Goal: Task Accomplishment & Management: Manage account settings

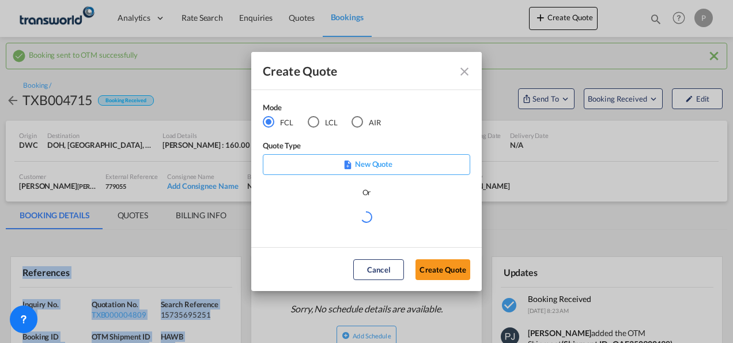
scroll to position [173, 0]
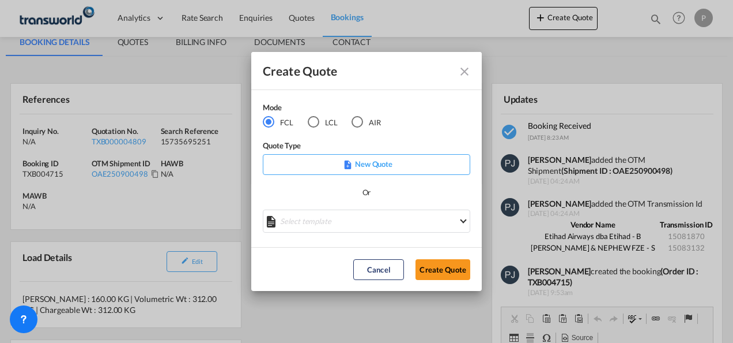
click at [313, 123] on div "LCL" at bounding box center [314, 122] width 12 height 12
click at [438, 270] on button "Create Quote" at bounding box center [443, 269] width 55 height 21
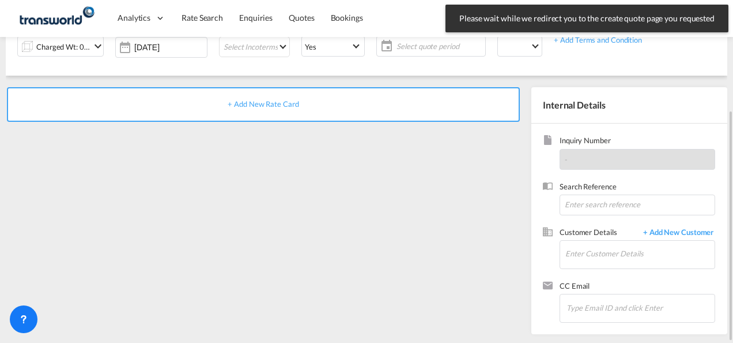
scroll to position [163, 0]
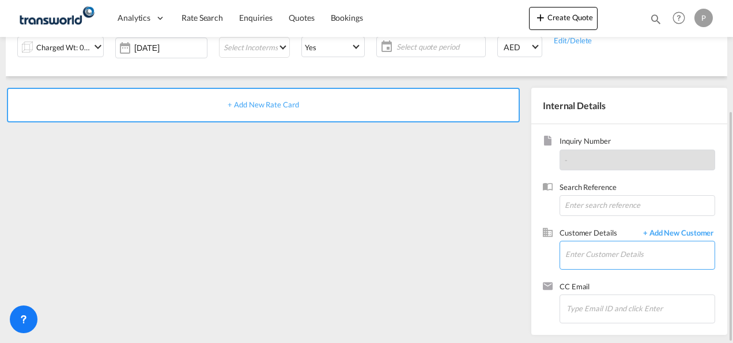
click at [584, 250] on input "Enter Customer Details" at bounding box center [640, 254] width 149 height 26
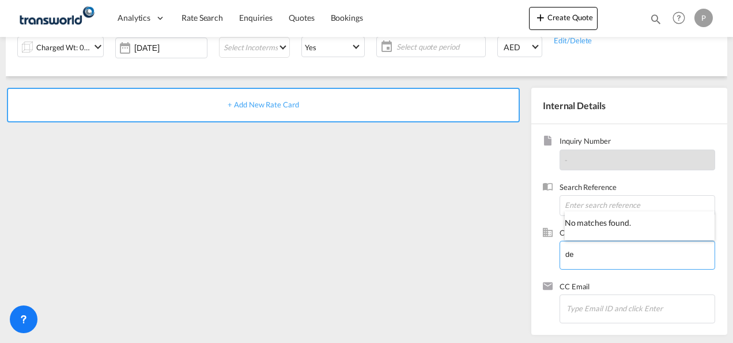
type input "d"
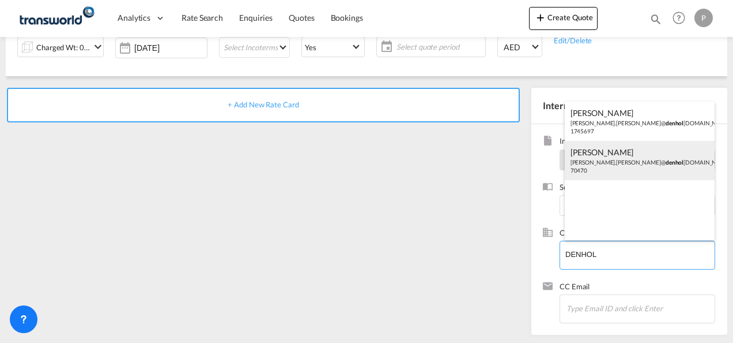
click at [664, 164] on div "[PERSON_NAME] [PERSON_NAME].[PERSON_NAME]@ denhol [DOMAIN_NAME] | [PERSON_NAME]…" at bounding box center [640, 160] width 150 height 39
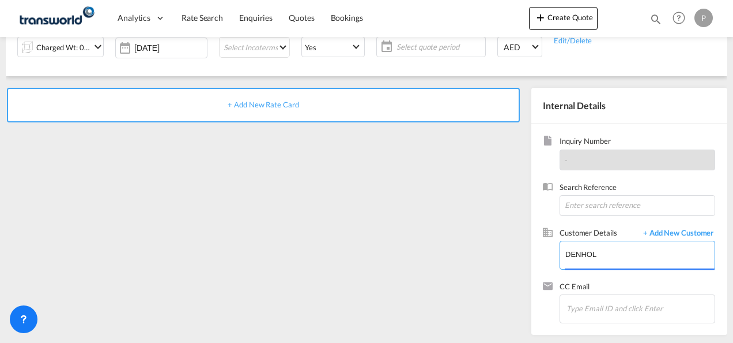
type input "[PERSON_NAME] SHIPPING [GEOGRAPHIC_DATA], [PERSON_NAME], [PERSON_NAME][EMAIL_AD…"
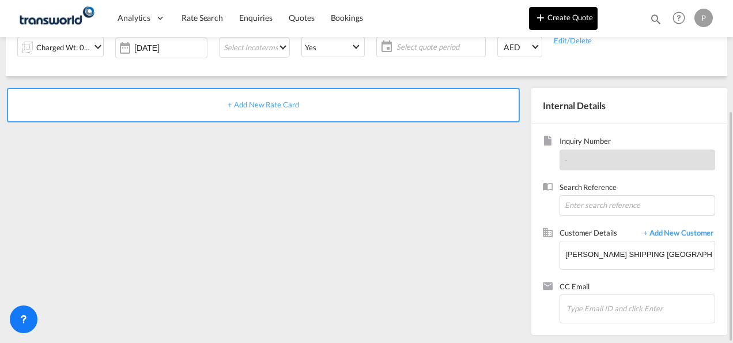
click at [550, 17] on button "Create Quote" at bounding box center [563, 18] width 69 height 23
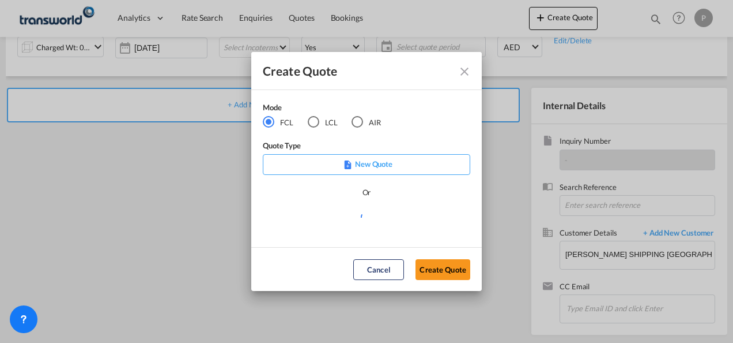
click at [318, 123] on div "LCL" at bounding box center [314, 122] width 12 height 12
click at [443, 271] on button "Create Quote" at bounding box center [443, 269] width 55 height 21
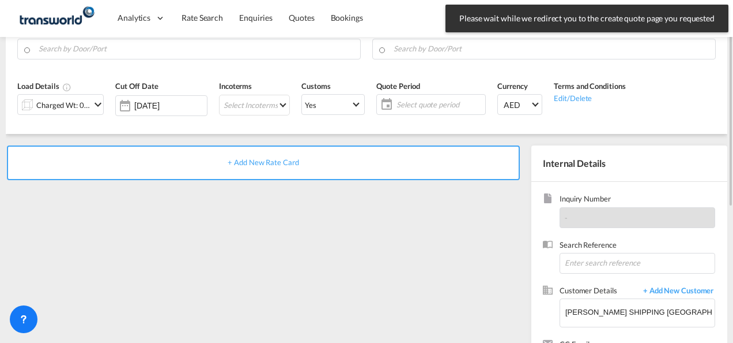
scroll to position [0, 0]
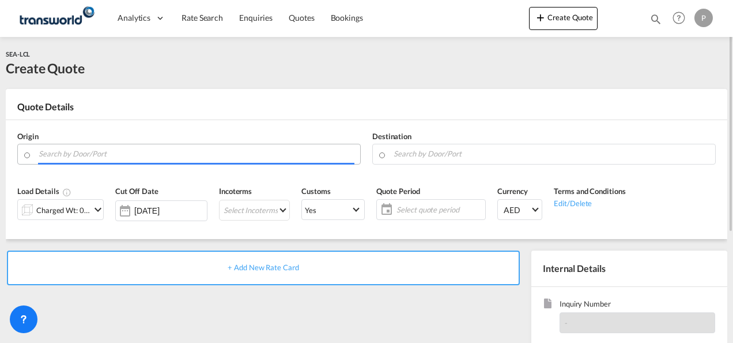
click at [135, 153] on input "Search by Door/Port" at bounding box center [197, 154] width 316 height 20
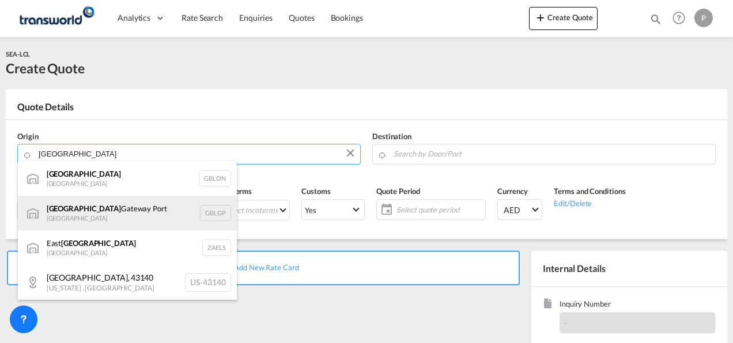
click at [111, 210] on div "[GEOGRAPHIC_DATA] [GEOGRAPHIC_DATA] [GEOGRAPHIC_DATA]" at bounding box center [127, 212] width 219 height 35
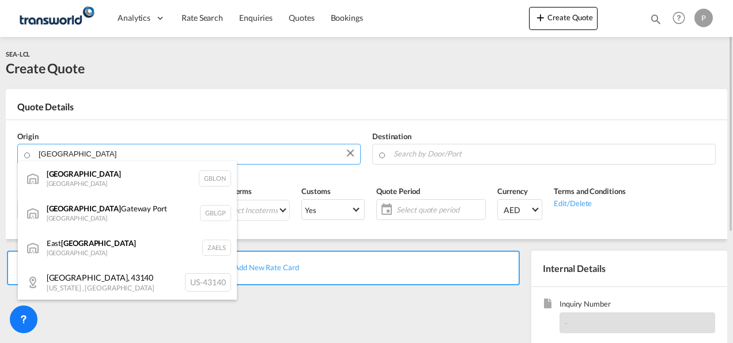
type input "[GEOGRAPHIC_DATA], [GEOGRAPHIC_DATA]"
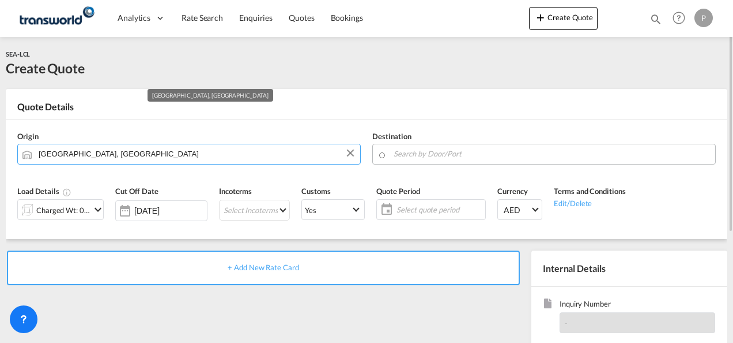
click at [429, 152] on input "Search by Door/Port" at bounding box center [552, 154] width 316 height 20
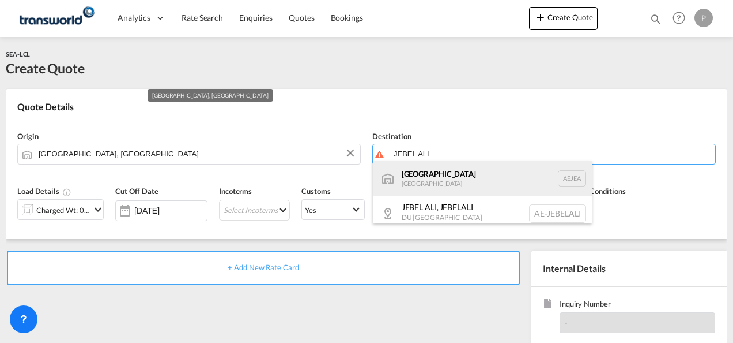
click at [432, 180] on div "[GEOGRAPHIC_DATA] [GEOGRAPHIC_DATA]" at bounding box center [482, 178] width 219 height 35
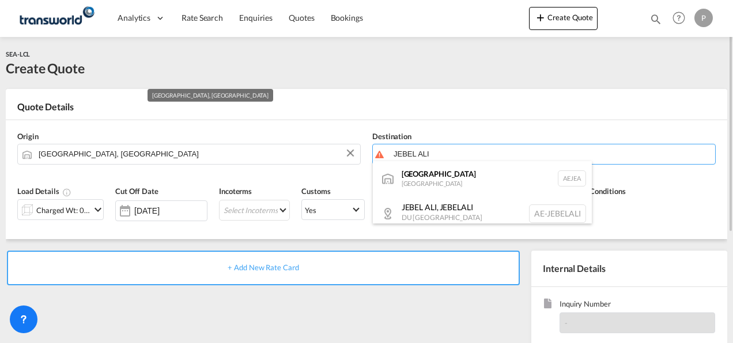
type input "[GEOGRAPHIC_DATA], [GEOGRAPHIC_DATA]"
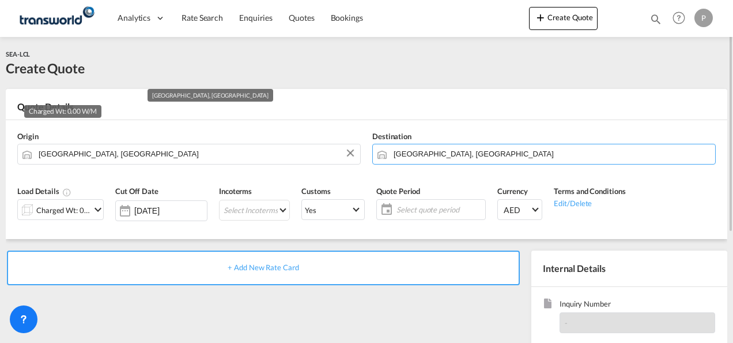
click at [76, 208] on div "Charged Wt: 0.00 W/M" at bounding box center [63, 210] width 54 height 16
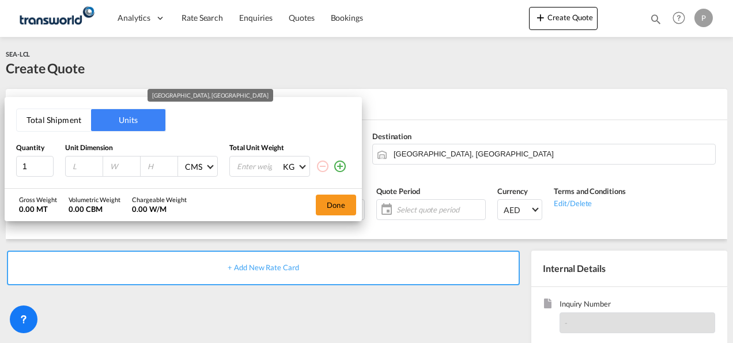
click at [52, 118] on button "Total Shipment" at bounding box center [54, 120] width 74 height 22
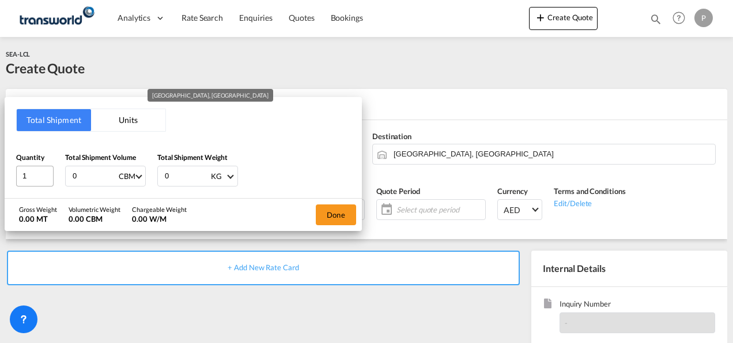
drag, startPoint x: 90, startPoint y: 179, endPoint x: 18, endPoint y: 172, distance: 71.8
click at [18, 172] on div "Quantity 1 Total Shipment Volume 0 CBM CBM CFT Total Shipment Weight 0 KG KG LB" at bounding box center [183, 169] width 334 height 35
type input "10.896"
type input "3354"
click at [332, 208] on button "Done" at bounding box center [336, 214] width 40 height 21
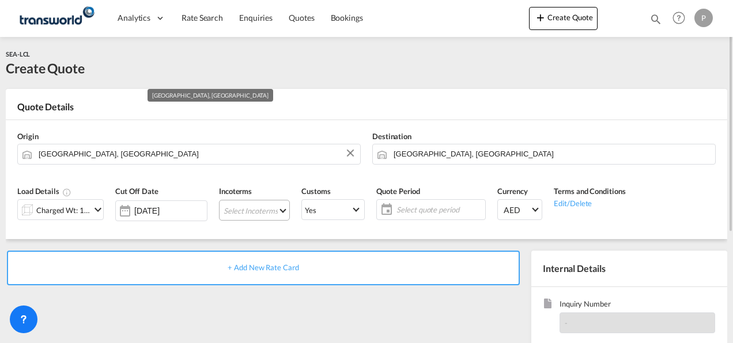
click at [246, 209] on md-select "Select Incoterms FOB - export Free on Board FAS - export Free Alongside Ship FA…" at bounding box center [254, 210] width 71 height 21
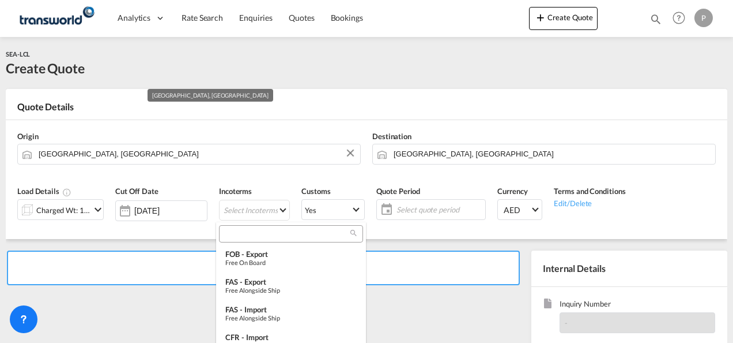
click at [258, 234] on input "search" at bounding box center [287, 233] width 128 height 10
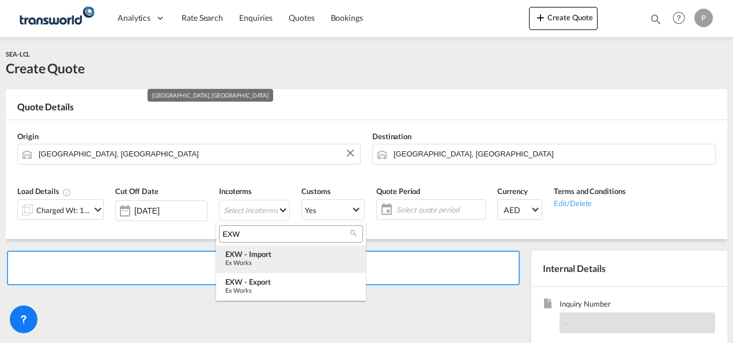
type input "EXW"
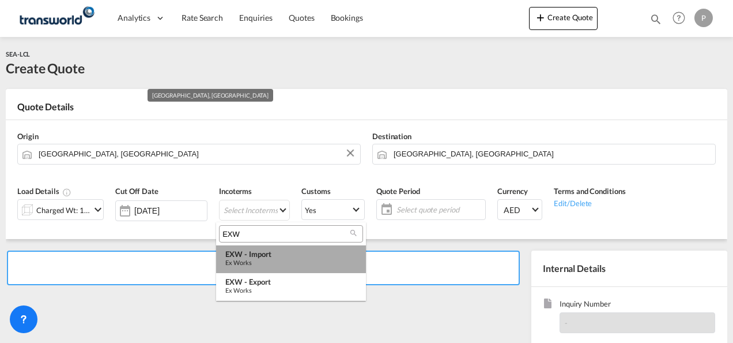
click at [270, 256] on div "EXW - import" at bounding box center [290, 253] width 131 height 9
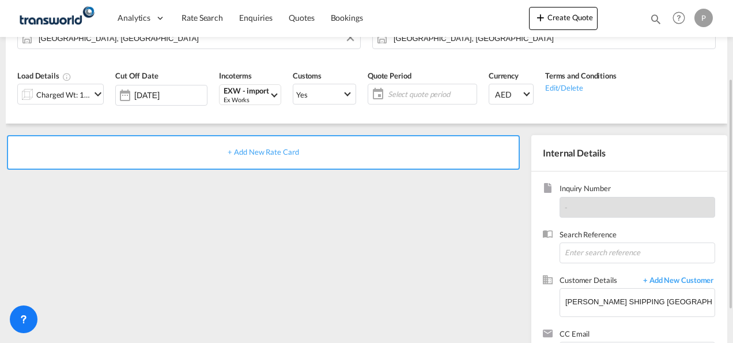
scroll to position [163, 0]
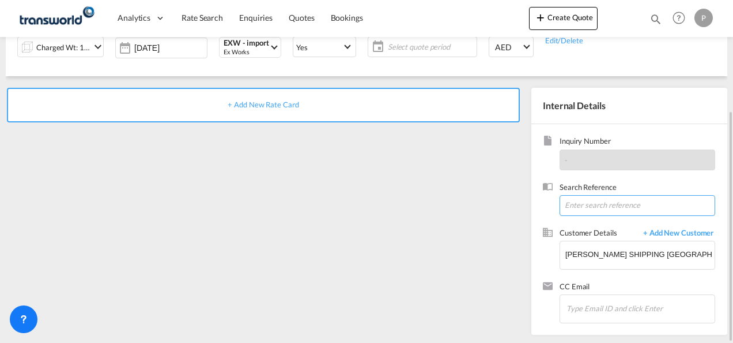
click at [580, 204] on input at bounding box center [638, 205] width 156 height 21
click at [584, 203] on input at bounding box center [638, 205] width 156 height 21
paste input "SMFES200088"
type input "SMFES200088"
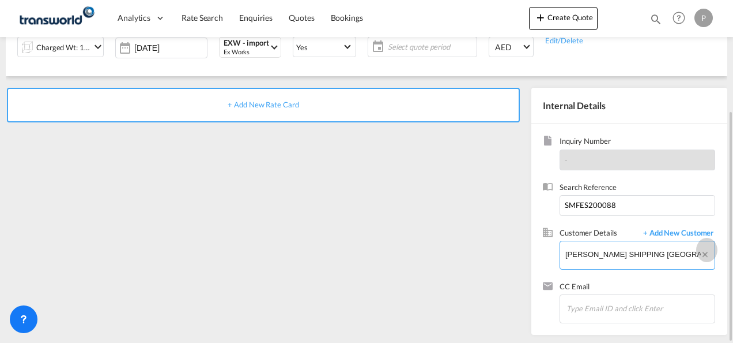
click at [705, 253] on button "Clear Input" at bounding box center [707, 249] width 14 height 17
click at [599, 256] on input "Enter Customer Details" at bounding box center [640, 254] width 149 height 26
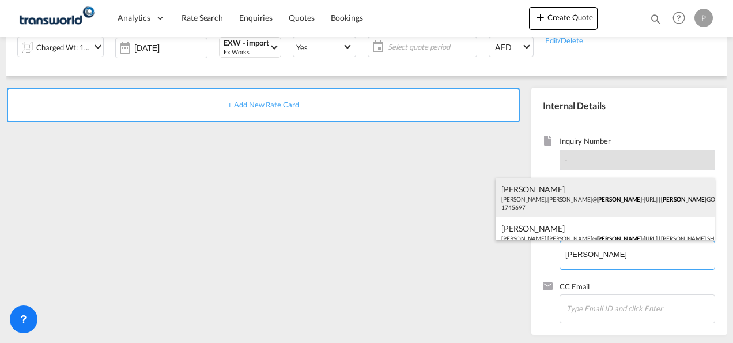
click at [571, 193] on div "[PERSON_NAME] [PERSON_NAME].[PERSON_NAME]@ [PERSON_NAME] -[URL] | [PERSON_NAME]…" at bounding box center [605, 197] width 219 height 39
type input "[PERSON_NAME] GOOD LOGISTICS LIMITED, [PERSON_NAME], [PERSON_NAME][EMAIL_ADDRES…"
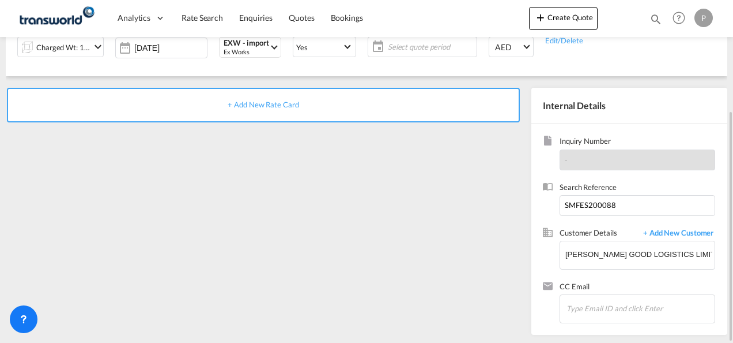
click at [273, 101] on span "+ Add New Rate Card" at bounding box center [263, 104] width 71 height 9
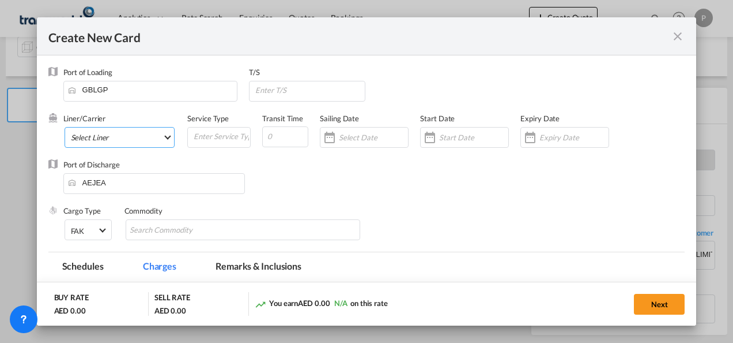
click at [137, 139] on md-select "Select Liner 2HM LOGISTICS D.O.O 2HM LOGISTICS D.O.O. / TDWC-CAPODISTRI 2HM LOG…" at bounding box center [120, 137] width 111 height 21
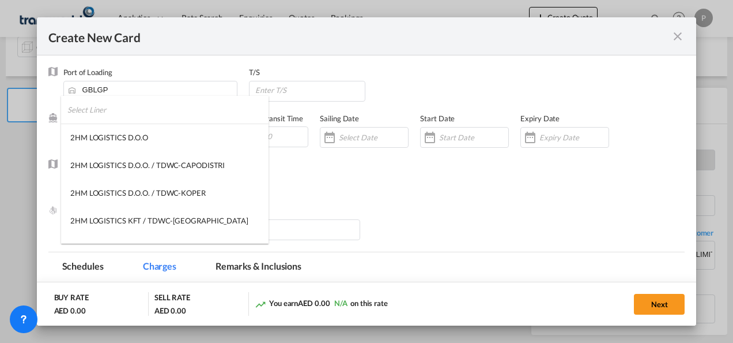
click at [123, 115] on input "search" at bounding box center [167, 110] width 201 height 28
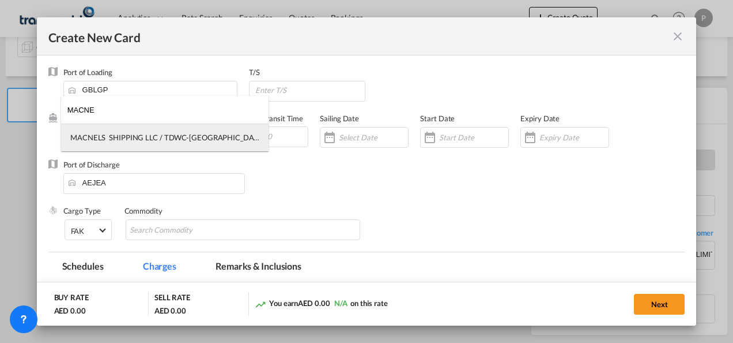
type input "MACNE"
click at [148, 137] on div "MACNELS SHIPPING LLC / TDWC-[GEOGRAPHIC_DATA]" at bounding box center [164, 137] width 189 height 10
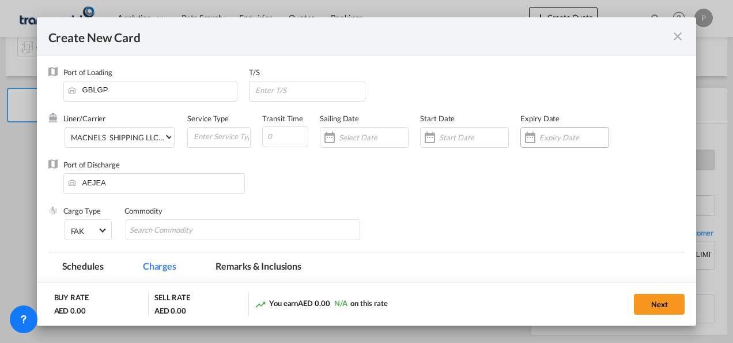
click at [550, 140] on input "Create New Card ..." at bounding box center [574, 137] width 69 height 9
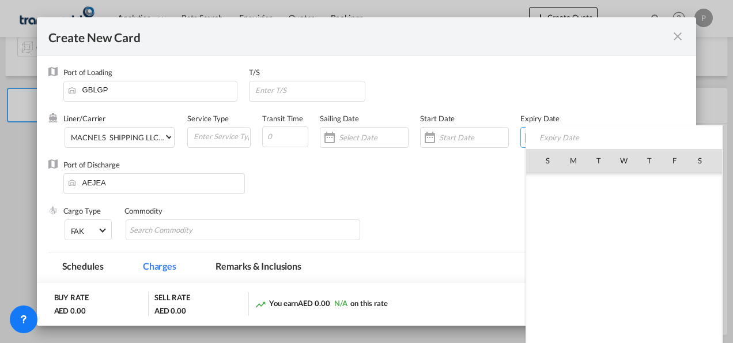
scroll to position [267101, 0]
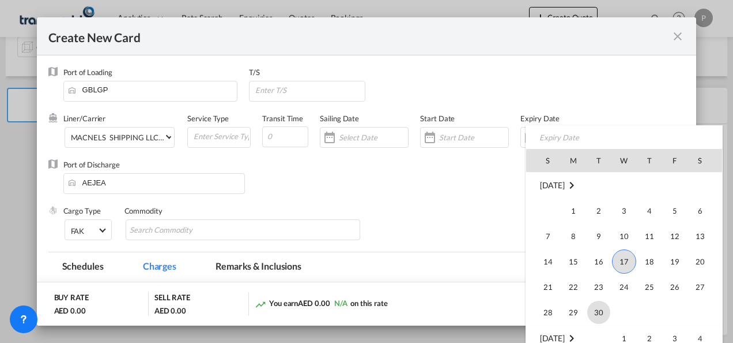
click at [595, 315] on span "30" at bounding box center [599, 311] width 23 height 23
type input "[DATE]"
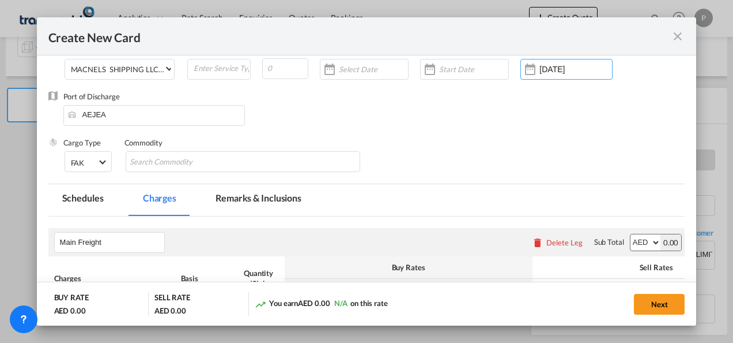
scroll to position [115, 0]
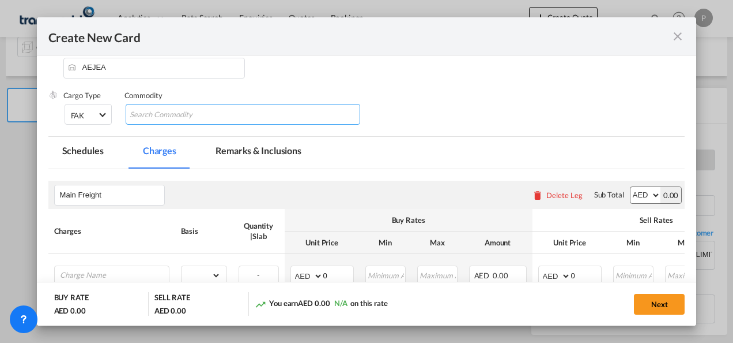
click at [179, 112] on input "Chips input." at bounding box center [183, 115] width 106 height 18
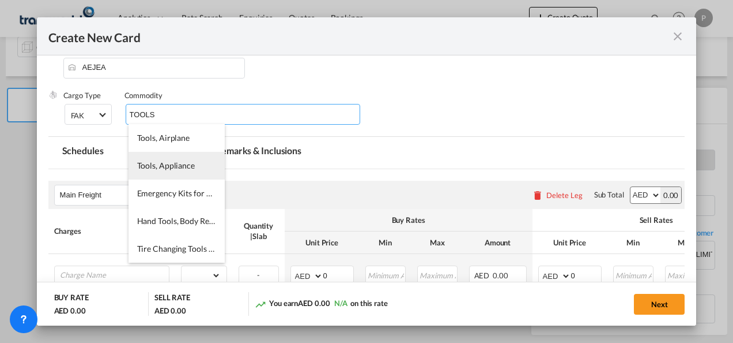
type input "TOOLS"
click at [175, 165] on span "Tools, Appliance" at bounding box center [166, 165] width 58 height 10
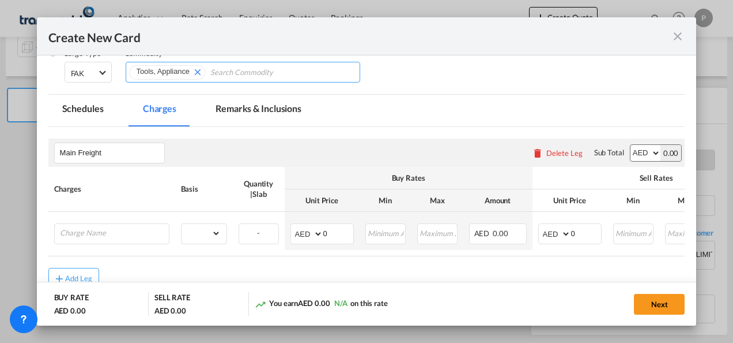
scroll to position [173, 0]
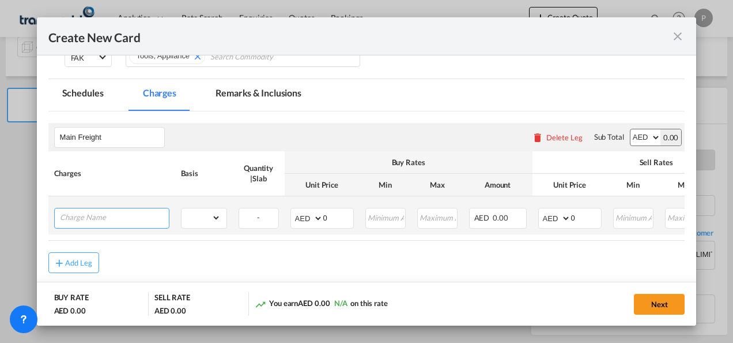
click at [102, 215] on input "Charge Name" at bounding box center [114, 216] width 109 height 17
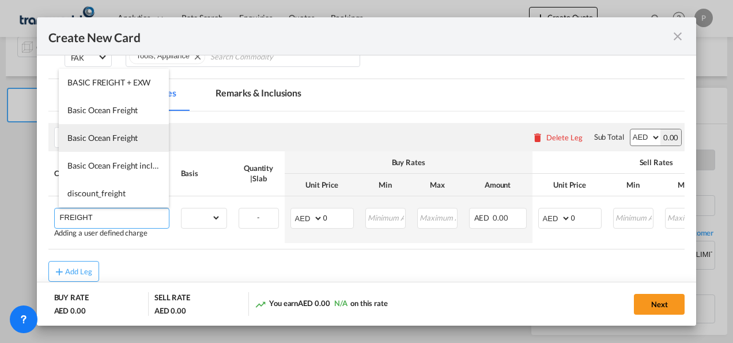
click at [120, 136] on span "Basic Ocean Freight" at bounding box center [102, 138] width 70 height 10
type input "Basic Ocean Freight"
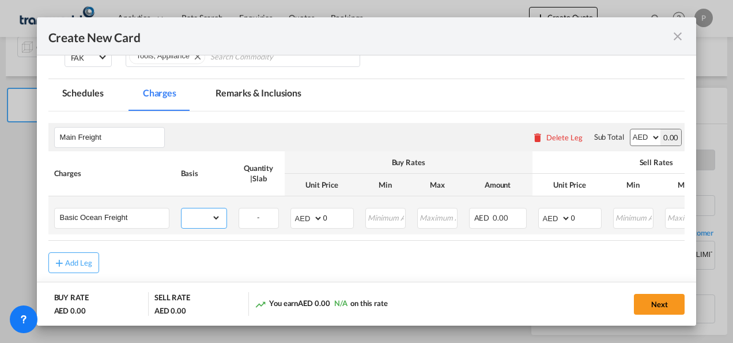
click at [217, 217] on select "gross_weight volumetric_weight per_shipment per_bl per_km per_hawb per_kg flat …" at bounding box center [201, 217] width 39 height 18
select select "per_shipment"
click at [182, 208] on select "gross_weight volumetric_weight per_shipment per_bl per_km per_hawb per_kg flat …" at bounding box center [201, 217] width 39 height 18
click at [581, 215] on input "0" at bounding box center [586, 216] width 30 height 17
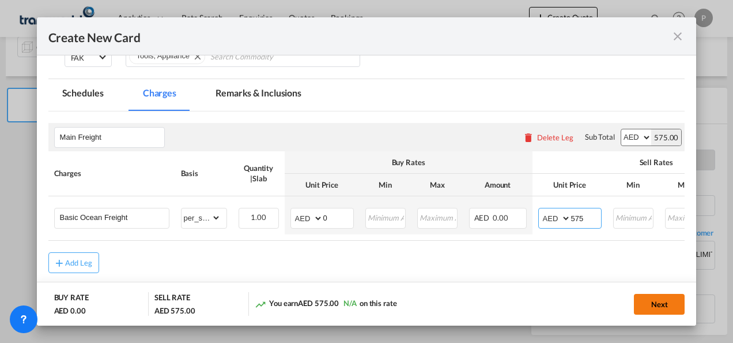
type input "575"
click at [659, 301] on button "Next" at bounding box center [659, 303] width 51 height 21
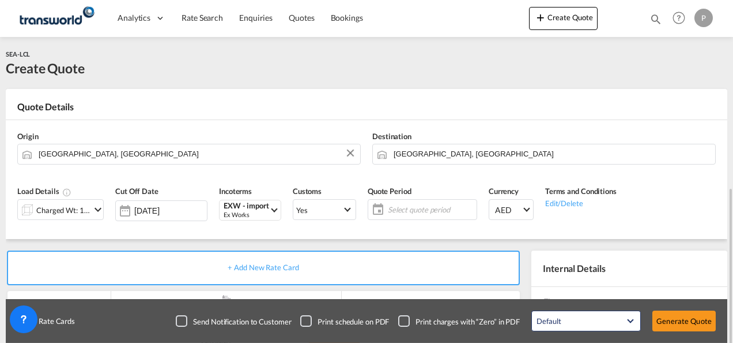
scroll to position [115, 0]
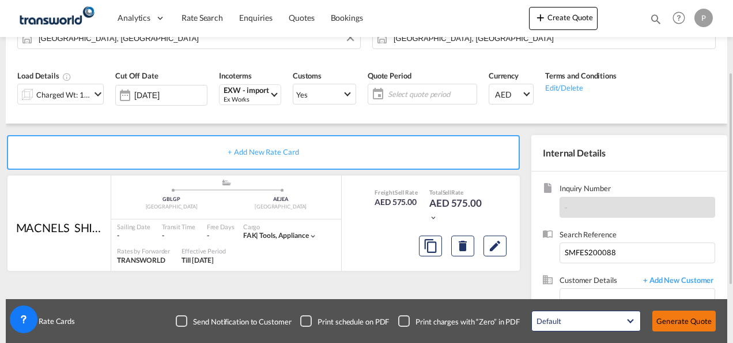
click at [698, 323] on button "Generate Quote" at bounding box center [684, 320] width 63 height 21
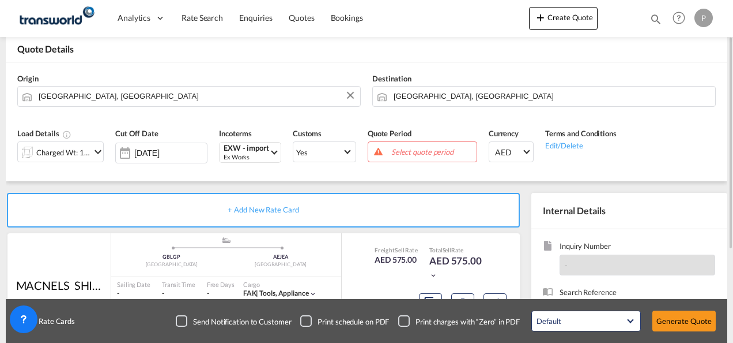
click at [428, 151] on span "Select quote period" at bounding box center [433, 151] width 82 height 10
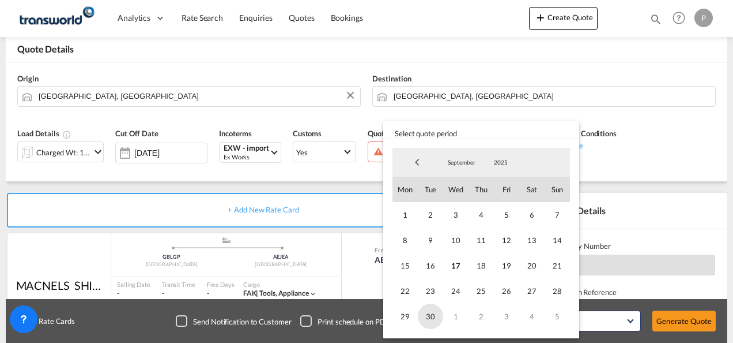
click at [431, 314] on span "30" at bounding box center [430, 315] width 25 height 25
click at [684, 322] on md-backdrop at bounding box center [366, 171] width 733 height 343
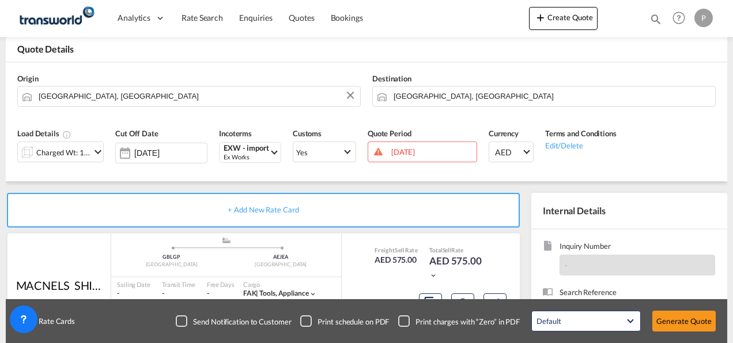
click at [684, 322] on button "Generate Quote" at bounding box center [684, 320] width 63 height 21
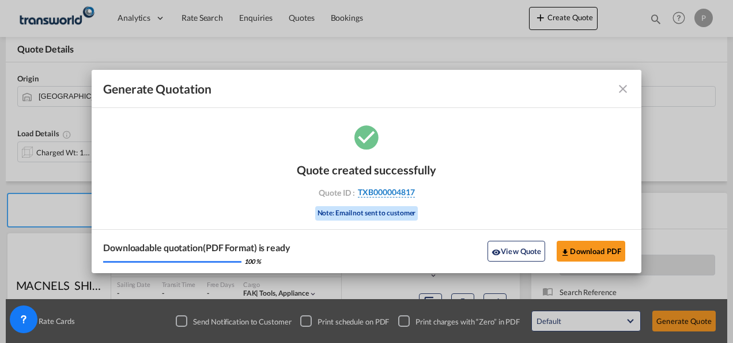
click at [399, 189] on span "TXB000004817" at bounding box center [386, 192] width 57 height 10
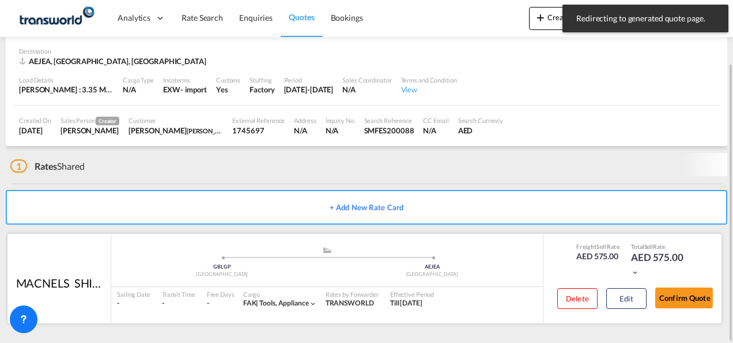
scroll to position [70, 0]
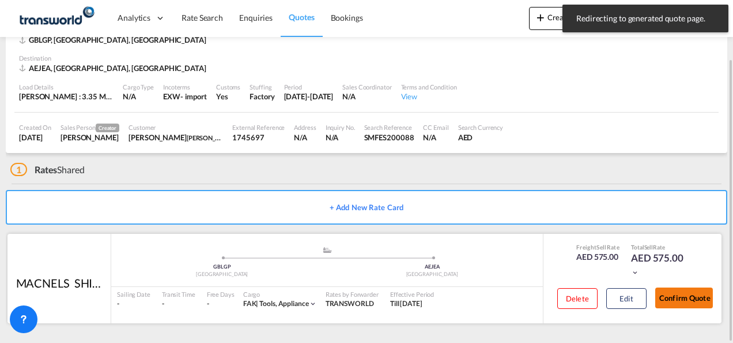
click at [687, 293] on button "Confirm Quote" at bounding box center [685, 297] width 58 height 21
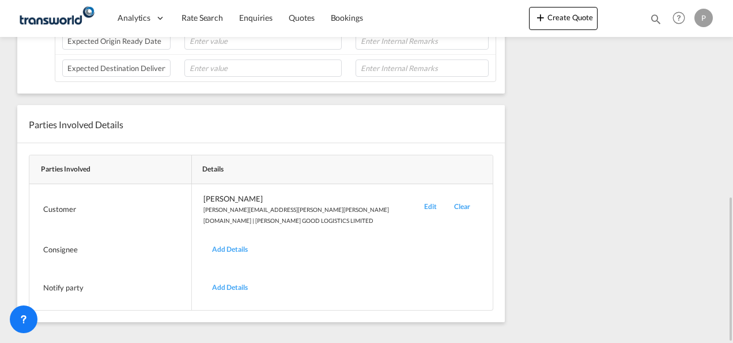
click at [422, 202] on div "Edit" at bounding box center [431, 209] width 30 height 32
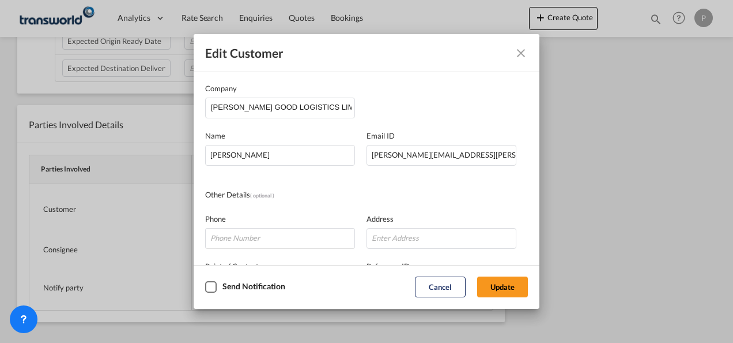
scroll to position [136, 0]
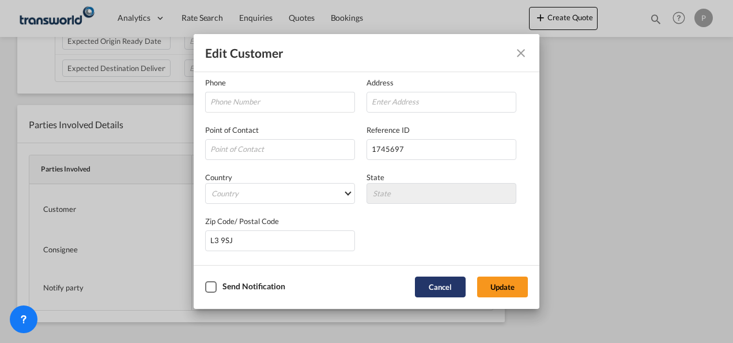
click at [441, 281] on button "Cancel" at bounding box center [440, 286] width 51 height 21
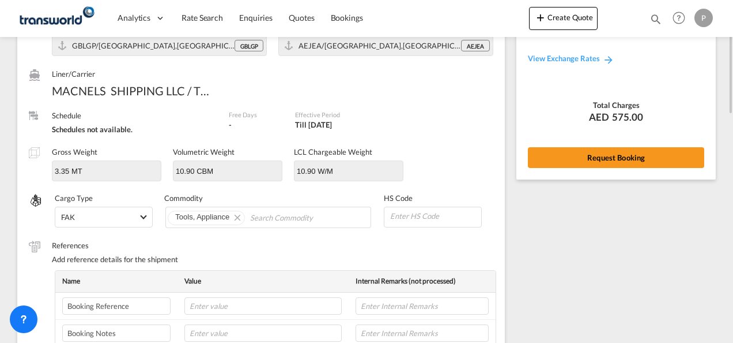
scroll to position [60, 0]
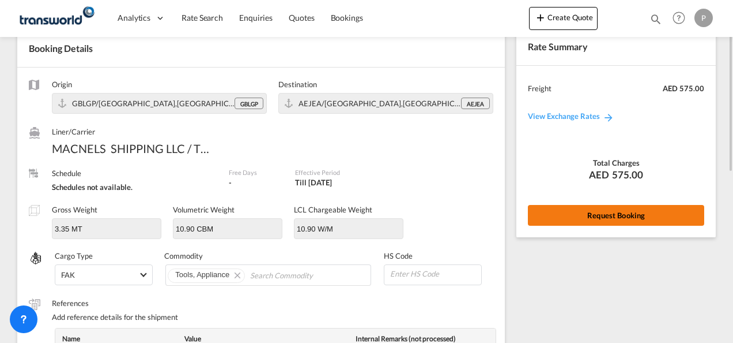
click at [612, 216] on button "Request Booking" at bounding box center [616, 215] width 176 height 21
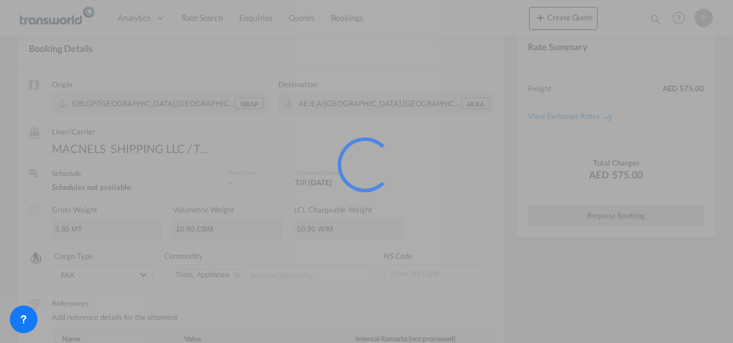
scroll to position [21, 0]
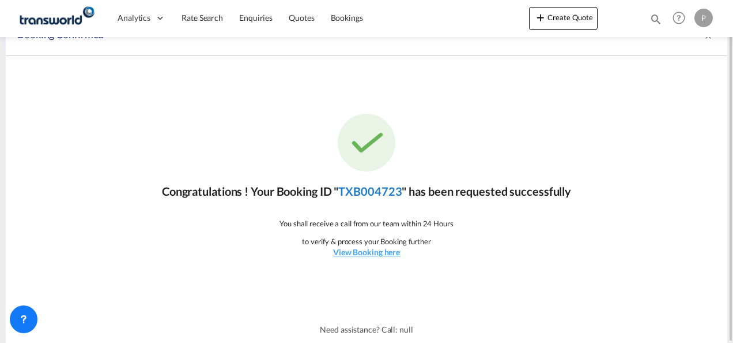
click at [377, 188] on link "TXB004723" at bounding box center [369, 191] width 63 height 14
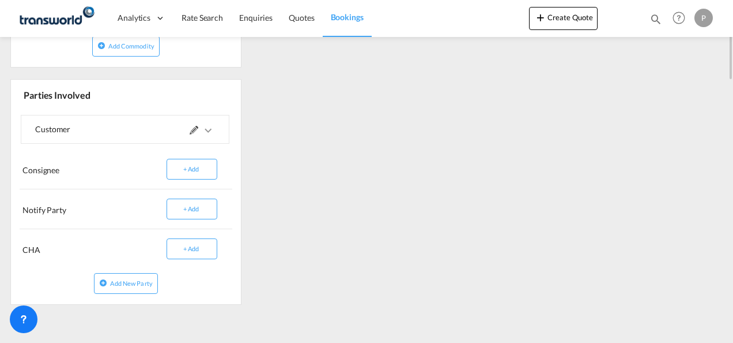
scroll to position [365, 0]
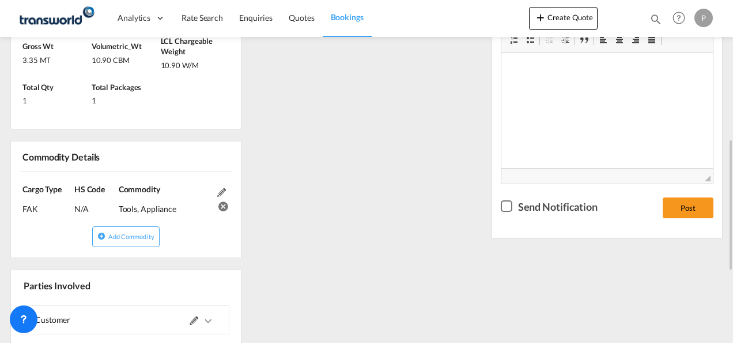
click at [399, 205] on div "References Inquiry No. N/A Quotation No. TXB000004817 Search Reference SMFES200…" at bounding box center [367, 171] width 722 height 666
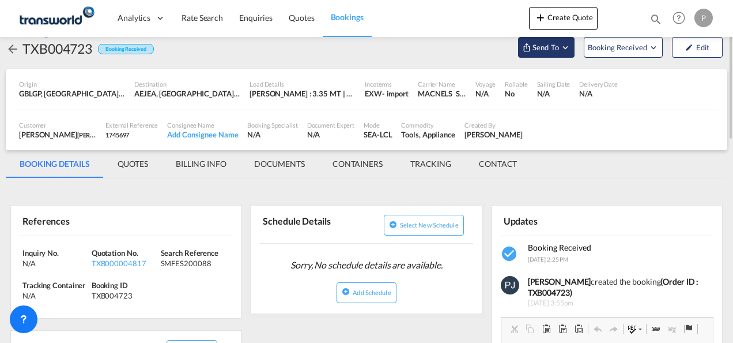
click at [569, 46] on md-icon "Open demo menu" at bounding box center [565, 47] width 10 height 10
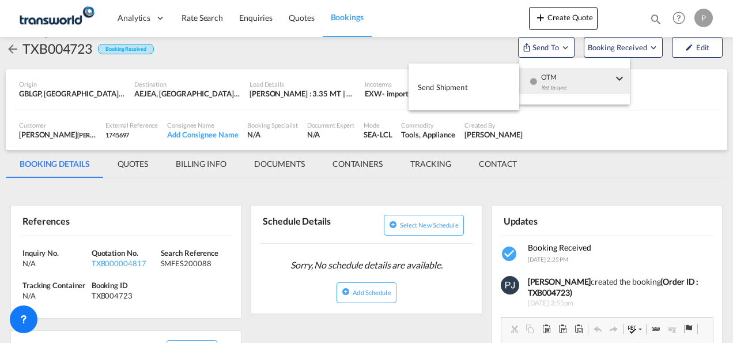
click at [443, 88] on span "Send Shipment" at bounding box center [443, 87] width 50 height 18
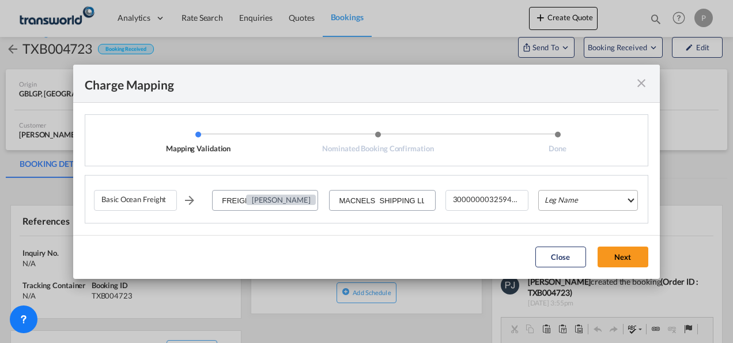
click at [592, 202] on md-select "Leg Name HANDLING ORIGIN VESSEL HANDLING DESTINATION OTHERS TL PICK UP CUSTOMS …" at bounding box center [589, 200] width 100 height 21
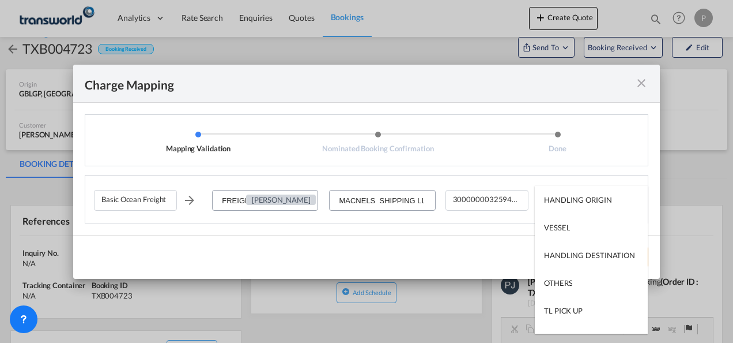
type md-option "HANDLING ORIGIN"
type md-option "VESSEL"
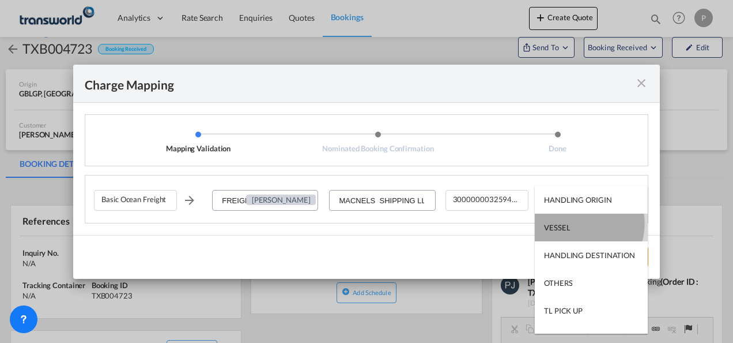
click at [579, 223] on md-option "VESSEL" at bounding box center [591, 227] width 113 height 28
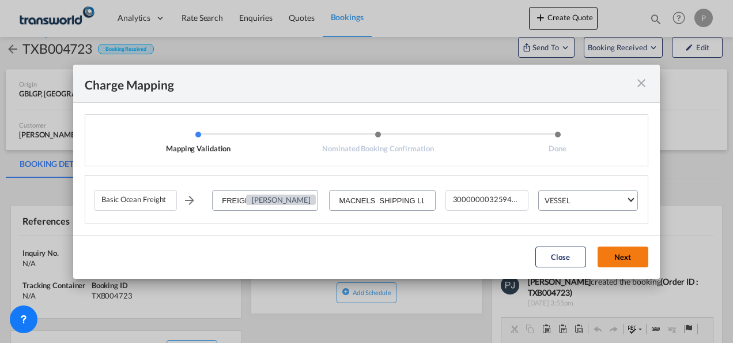
click at [625, 255] on button "Next" at bounding box center [623, 256] width 51 height 21
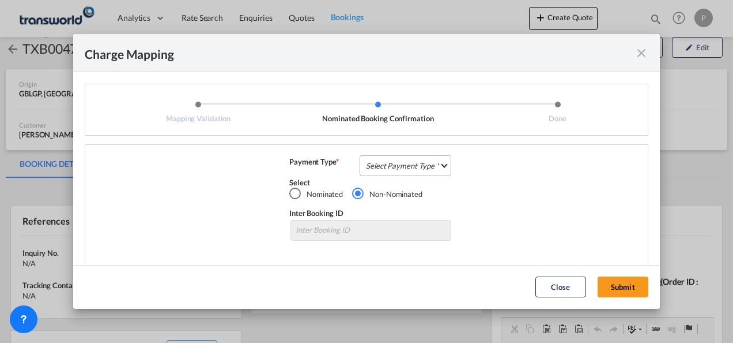
click at [384, 164] on md-select "Select Payment Type COLLECT PREPAID" at bounding box center [406, 165] width 92 height 21
click at [386, 166] on div "COLLECT" at bounding box center [379, 165] width 33 height 10
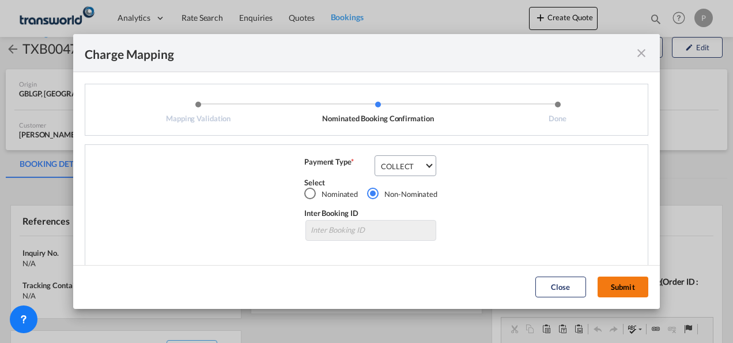
click at [620, 289] on button "Submit" at bounding box center [623, 286] width 51 height 21
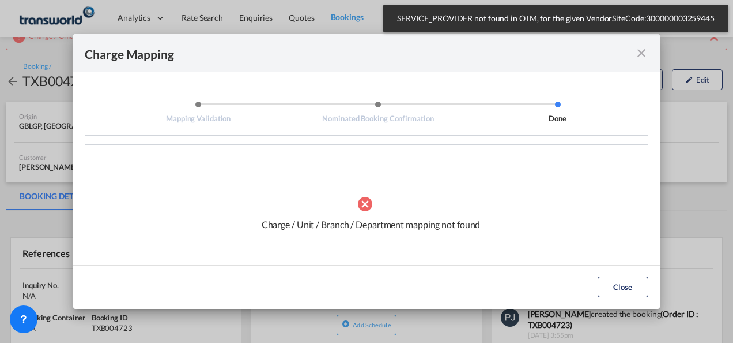
scroll to position [25, 0]
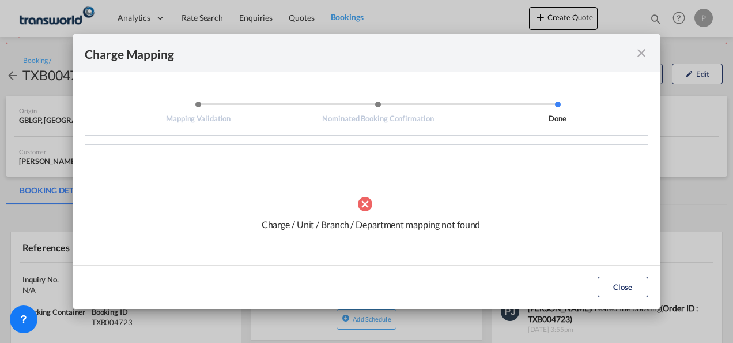
click at [641, 54] on md-icon "icon-close fg-AAA8AD cursor" at bounding box center [642, 53] width 14 height 14
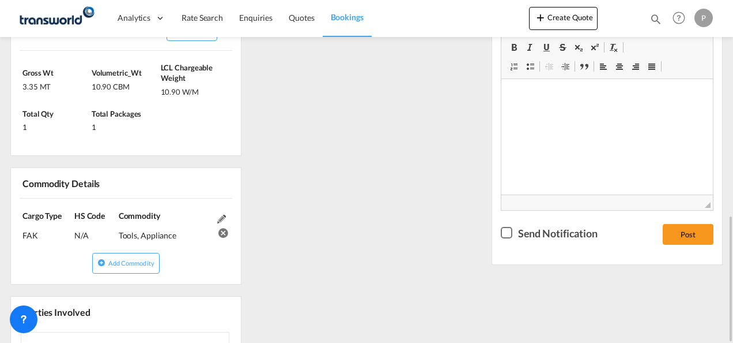
scroll to position [486, 0]
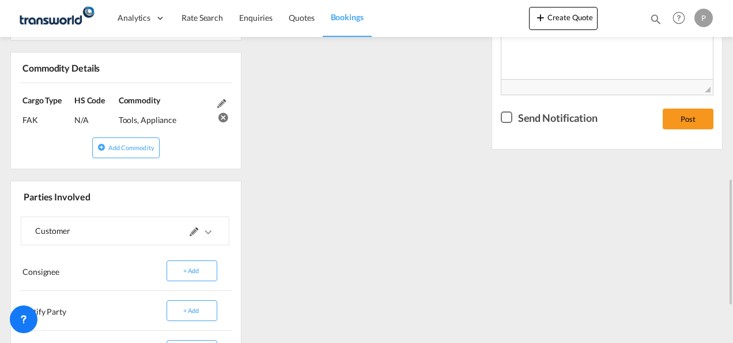
click at [195, 231] on md-icon at bounding box center [194, 231] width 9 height 9
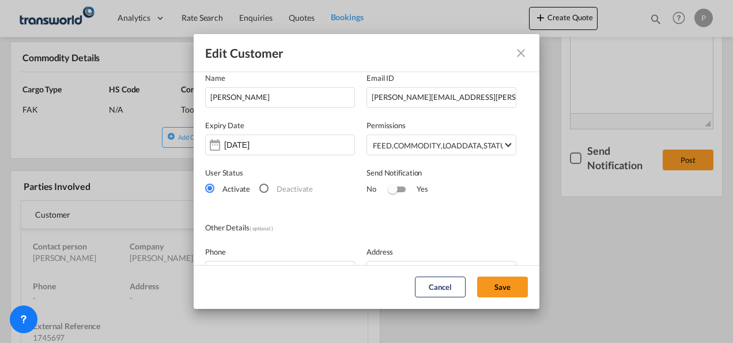
scroll to position [0, 0]
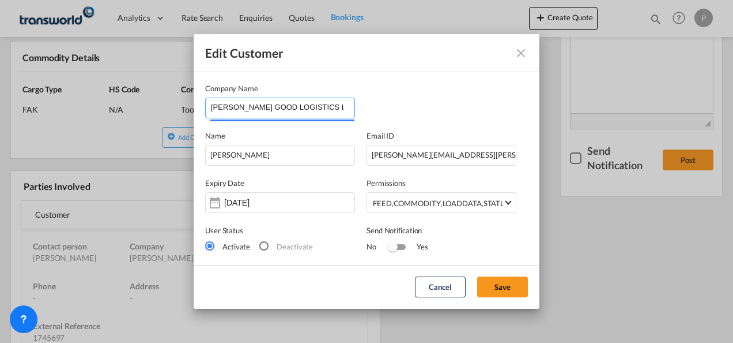
click at [340, 106] on input "[PERSON_NAME] GOOD LOGISTICS LIMITED" at bounding box center [283, 106] width 144 height 17
drag, startPoint x: 342, startPoint y: 109, endPoint x: 82, endPoint y: 103, distance: 260.1
click at [82, 103] on div "Edit Customer Company Name [PERSON_NAME] GOOD LOGISTICS LIMITED Name [PERSON_NA…" at bounding box center [366, 171] width 733 height 343
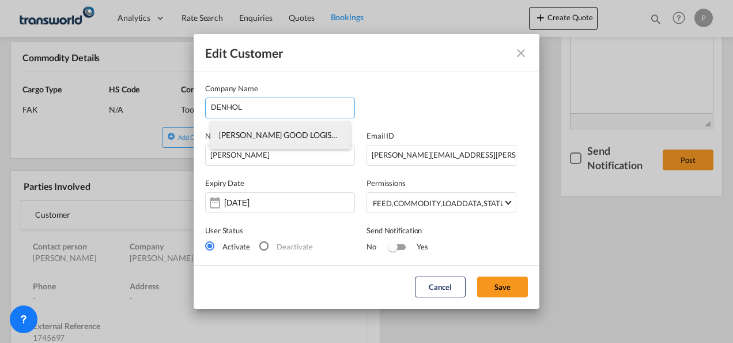
click at [295, 133] on span "[PERSON_NAME] GOOD LOGISTICS LIMITED" at bounding box center [300, 135] width 162 height 10
type input "[PERSON_NAME] GOOD LOGISTICS LIMITED"
type input "[PERSON_NAME][EMAIL_ADDRESS][PERSON_NAME][PERSON_NAME][DOMAIN_NAME], [PERSON_NA…"
type input "01482307164"
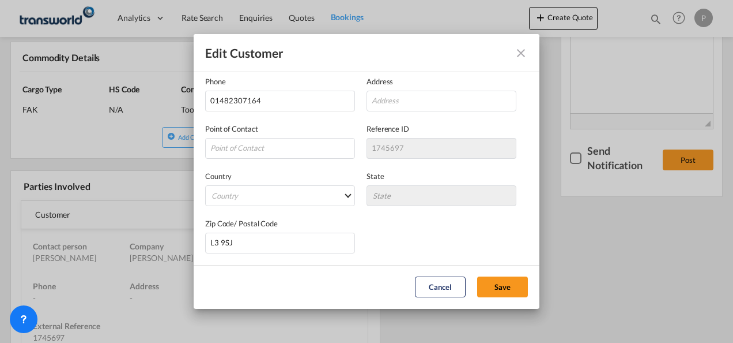
scroll to position [170, 0]
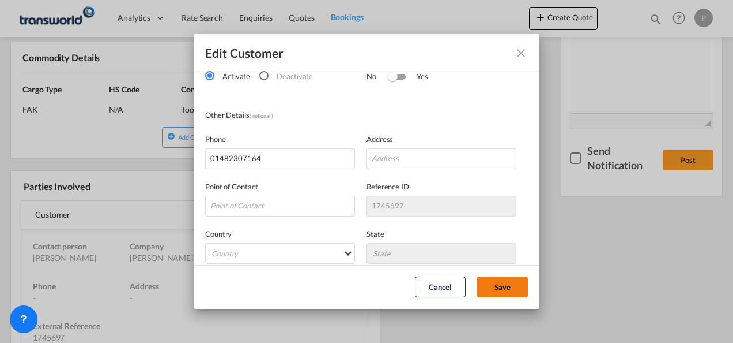
click at [509, 285] on button "Save" at bounding box center [502, 286] width 51 height 21
click at [511, 283] on button "Save" at bounding box center [502, 286] width 51 height 21
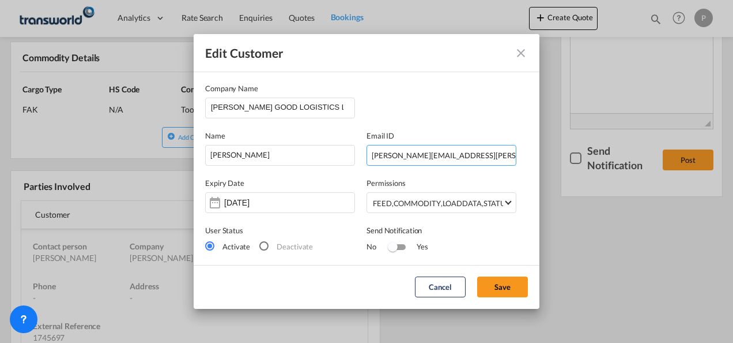
scroll to position [0, 81]
drag, startPoint x: 366, startPoint y: 155, endPoint x: 617, endPoint y: 158, distance: 251.4
click at [617, 158] on div "Edit Customer Company Name [PERSON_NAME] GOOD LOGISTICS LIMITED Name [PERSON_NA…" at bounding box center [366, 171] width 733 height 343
paste input "[PERSON_NAME][EMAIL_ADDRESS][PERSON_NAME][DOMAIN_NAME]"
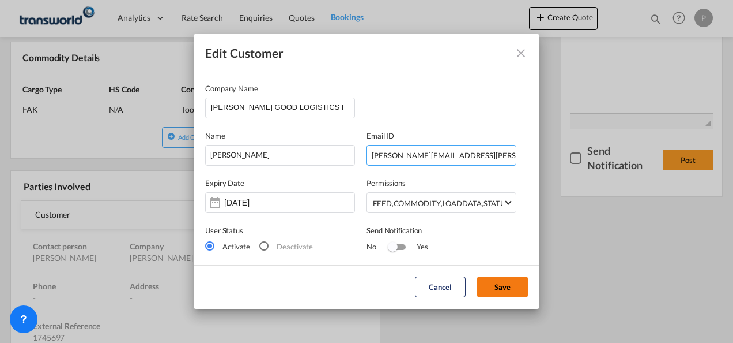
type input "[PERSON_NAME][EMAIL_ADDRESS][PERSON_NAME][DOMAIN_NAME]"
click at [499, 285] on button "Save" at bounding box center [502, 286] width 51 height 21
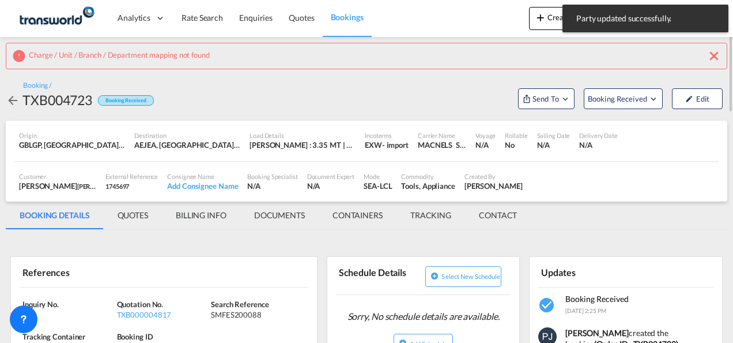
click at [715, 52] on md-icon "icon-close" at bounding box center [715, 56] width 14 height 14
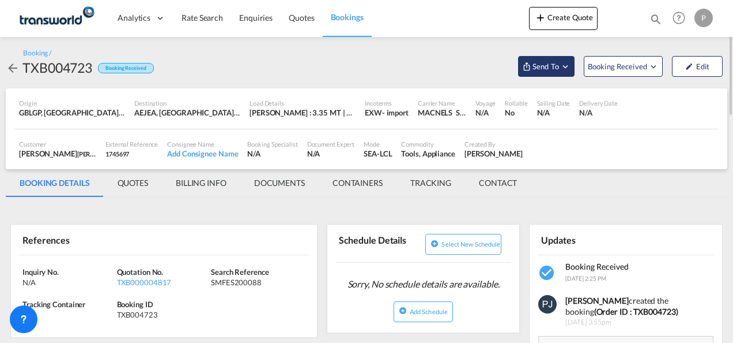
click at [565, 68] on md-icon "Open demo menu" at bounding box center [565, 66] width 10 height 10
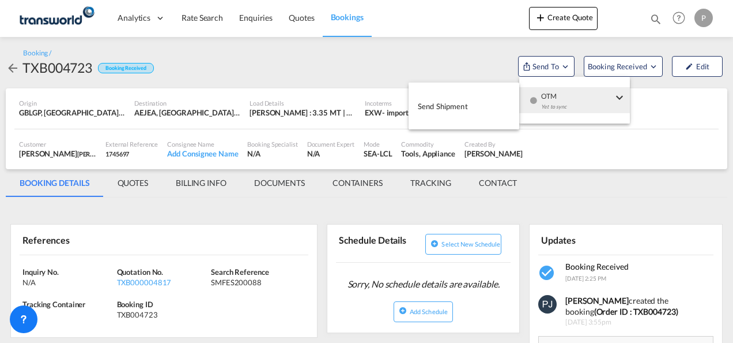
click at [470, 106] on button "Send Shipment" at bounding box center [464, 106] width 111 height 26
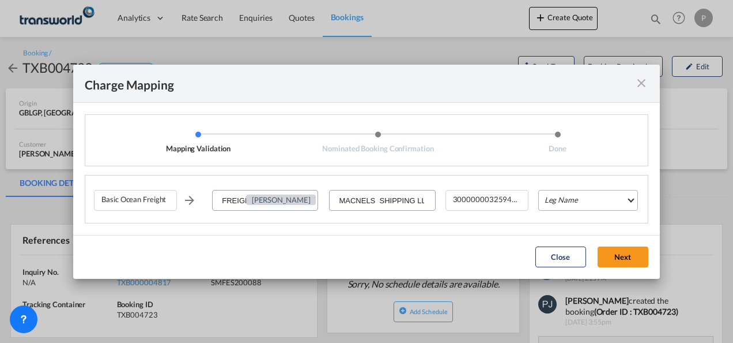
click at [569, 198] on md-select "Leg Name HANDLING ORIGIN VESSEL HANDLING DESTINATION OTHERS TL PICK UP CUSTOMS …" at bounding box center [589, 200] width 100 height 21
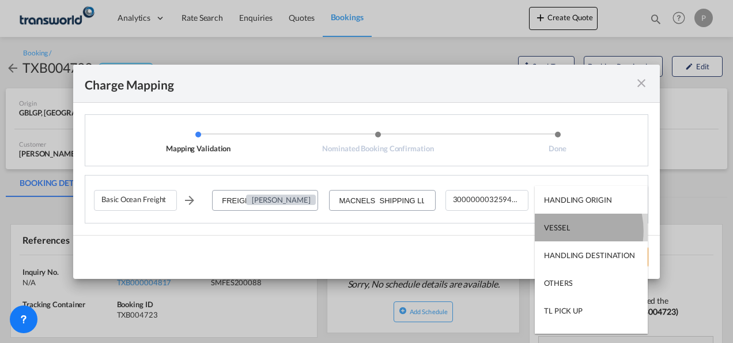
click at [562, 231] on div "VESSEL" at bounding box center [557, 227] width 26 height 10
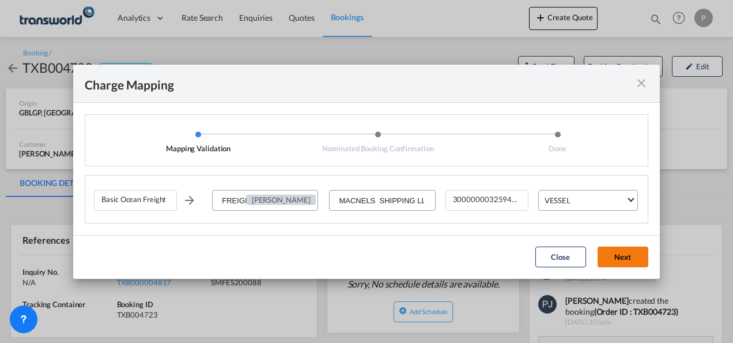
click at [622, 257] on button "Next" at bounding box center [623, 256] width 51 height 21
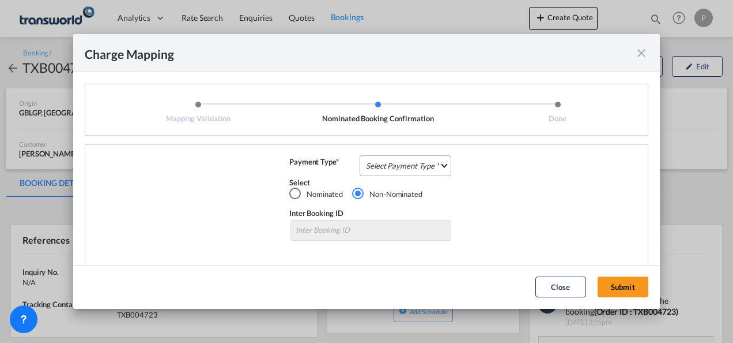
click at [375, 161] on md-select "Select Payment Type COLLECT PREPAID" at bounding box center [406, 165] width 92 height 21
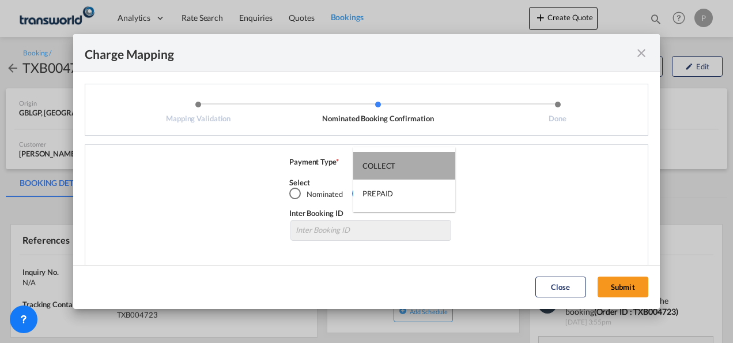
click at [378, 165] on div "COLLECT" at bounding box center [379, 165] width 33 height 10
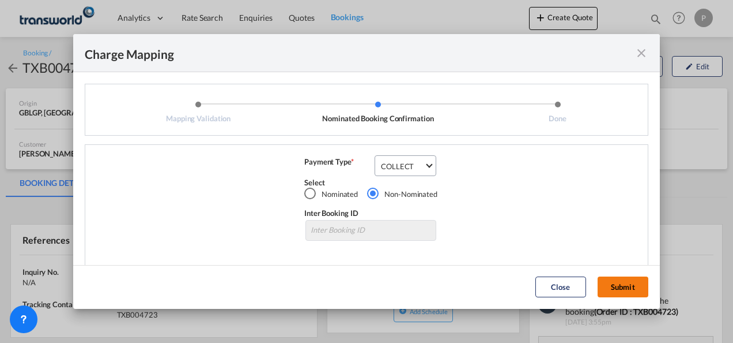
click at [622, 283] on button "Submit" at bounding box center [623, 286] width 51 height 21
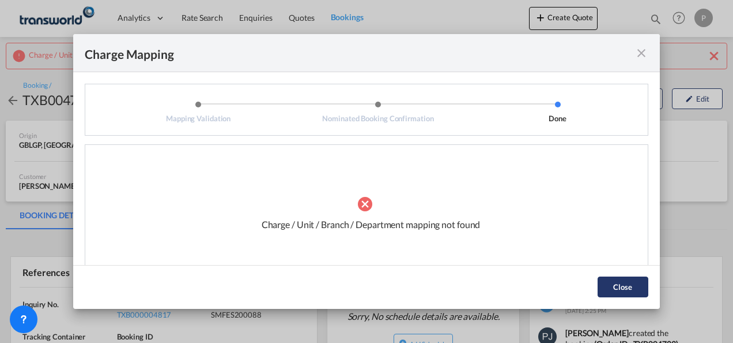
click at [618, 288] on button "Close" at bounding box center [623, 286] width 51 height 21
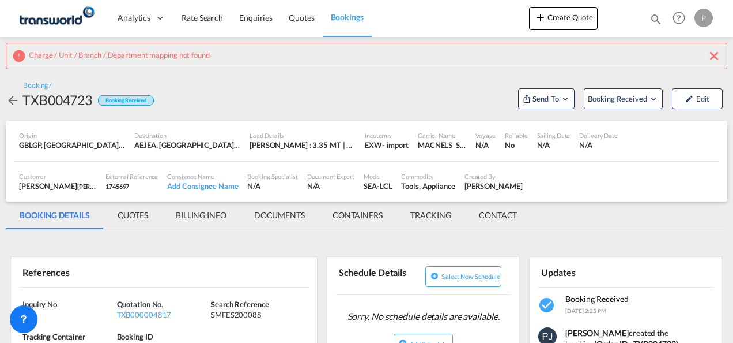
click at [713, 54] on md-icon "icon-close" at bounding box center [715, 56] width 14 height 14
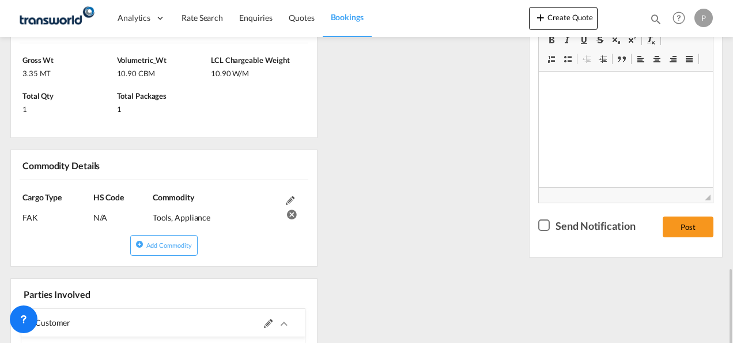
scroll to position [461, 0]
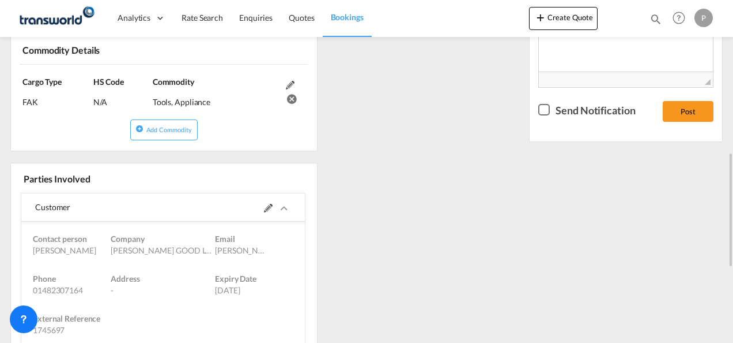
click at [264, 212] on md-icon at bounding box center [268, 208] width 9 height 9
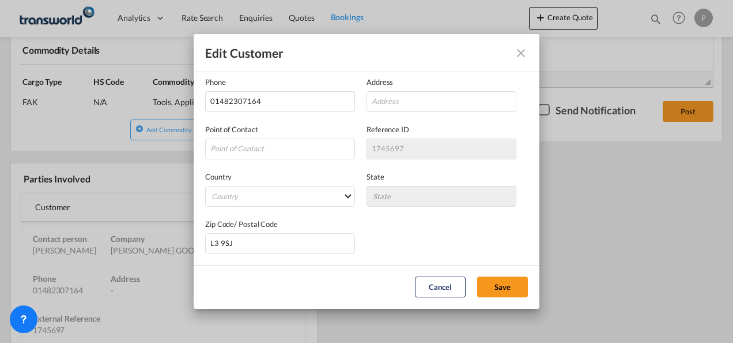
scroll to position [228, 0]
click at [343, 194] on md-select "Country [GEOGRAPHIC_DATA] [GEOGRAPHIC_DATA] [GEOGRAPHIC_DATA] [US_STATE] [GEOGR…" at bounding box center [280, 195] width 150 height 21
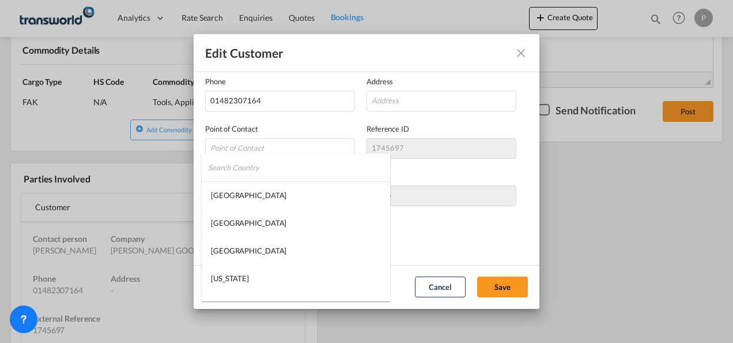
click at [310, 173] on input "search" at bounding box center [299, 167] width 182 height 28
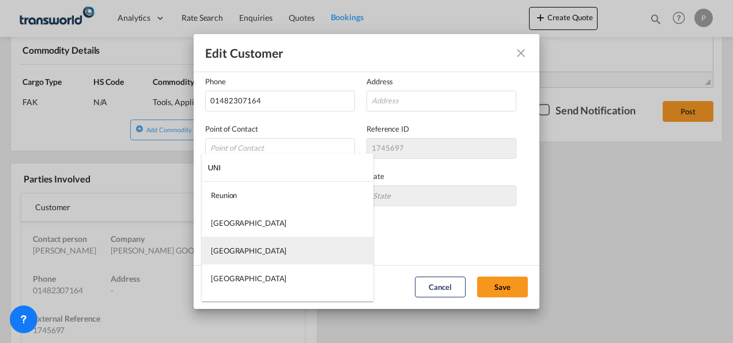
type input "UNI"
click at [257, 256] on md-option "[GEOGRAPHIC_DATA]" at bounding box center [288, 250] width 172 height 28
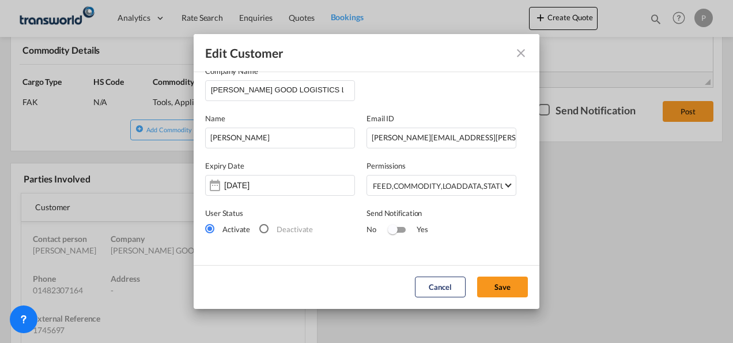
scroll to position [0, 0]
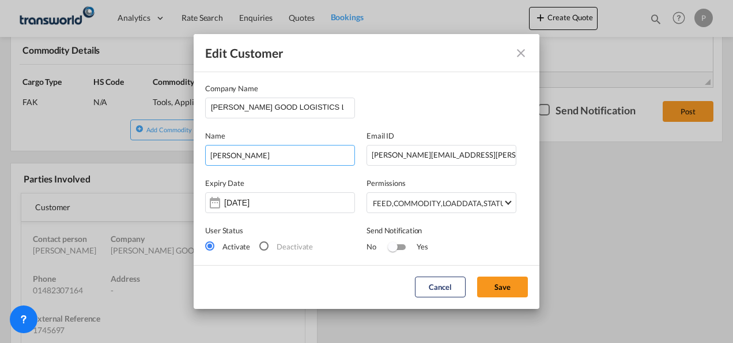
drag, startPoint x: 265, startPoint y: 155, endPoint x: 0, endPoint y: 141, distance: 265.0
click at [0, 141] on html "Analytics Dashboard Rate Search Enquiries Quotes Bookings Analytics" at bounding box center [366, 171] width 733 height 343
type input "[PERSON_NAME]"
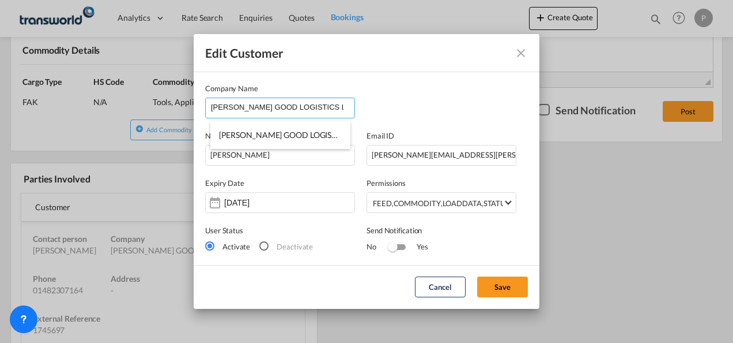
drag, startPoint x: 341, startPoint y: 107, endPoint x: 249, endPoint y: 107, distance: 92.3
click at [249, 107] on input "[PERSON_NAME] GOOD LOGISTICS LIMITED" at bounding box center [283, 106] width 144 height 17
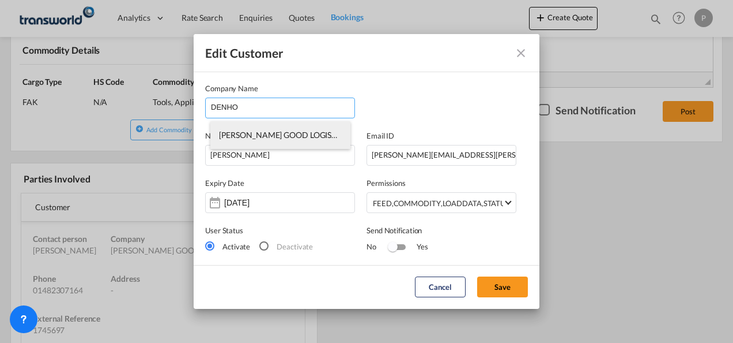
click at [280, 137] on span "[PERSON_NAME] GOOD LOGISTICS LIMITED" at bounding box center [300, 135] width 162 height 10
type input "[PERSON_NAME] GOOD LOGISTICS LIMITED"
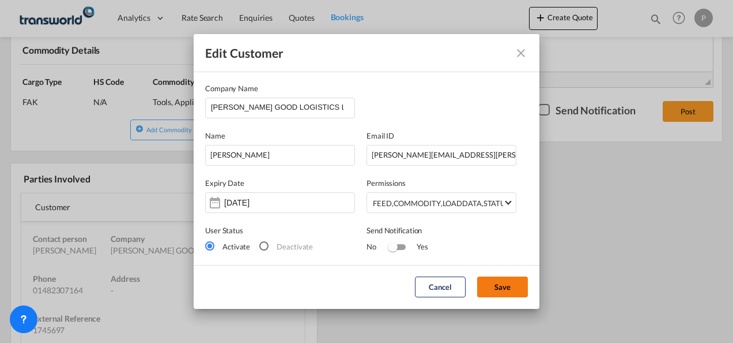
click at [501, 286] on button "Save" at bounding box center [502, 286] width 51 height 21
drag, startPoint x: 368, startPoint y: 155, endPoint x: 655, endPoint y: 195, distance: 290.1
click at [655, 195] on div "Edit Customer Company Name [PERSON_NAME] GOOD LOGISTICS LIMITED Name [PERSON_NA…" at bounding box center [366, 171] width 733 height 343
paste input "[PERSON_NAME][EMAIL_ADDRESS][PERSON_NAME][DOMAIN_NAME]"
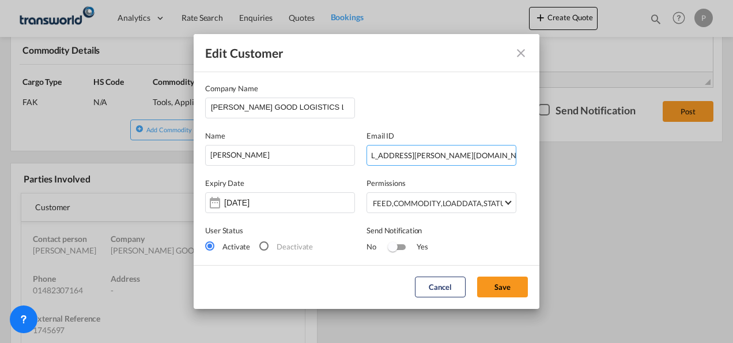
scroll to position [0, 0]
type input "[PERSON_NAME][EMAIL_ADDRESS][PERSON_NAME][DOMAIN_NAME]"
click at [515, 288] on button "Save" at bounding box center [502, 286] width 51 height 21
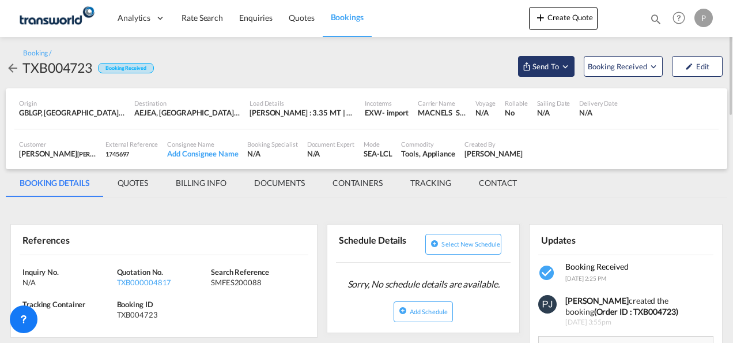
click at [570, 65] on md-icon "Open demo menu" at bounding box center [565, 66] width 10 height 10
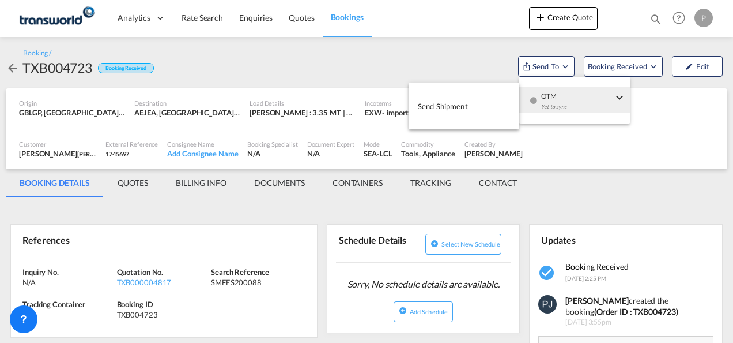
click at [458, 106] on span "Send Shipment" at bounding box center [443, 106] width 50 height 18
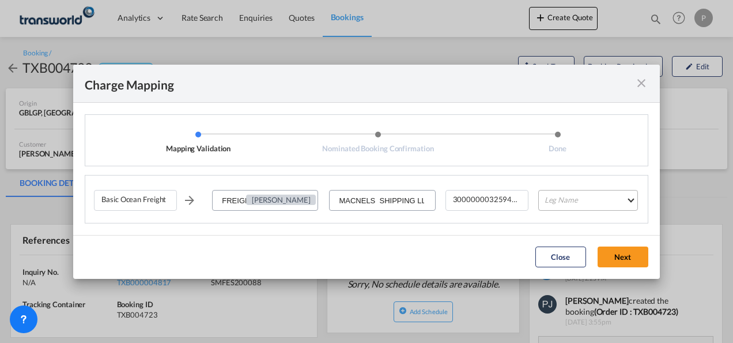
click at [582, 200] on md-select "Leg Name HANDLING ORIGIN VESSEL HANDLING DESTINATION OTHERS TL PICK UP CUSTOMS …" at bounding box center [589, 200] width 100 height 21
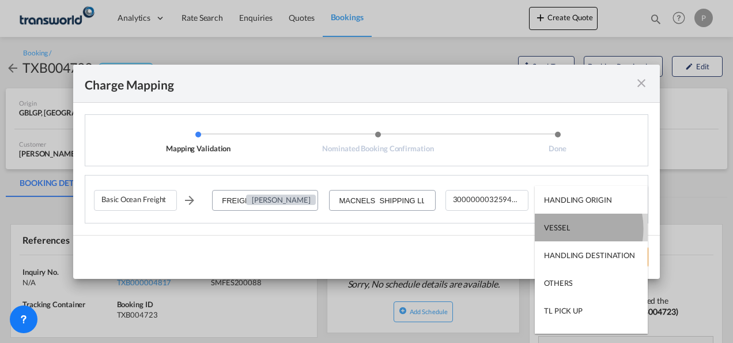
click at [562, 228] on div "VESSEL" at bounding box center [557, 227] width 26 height 10
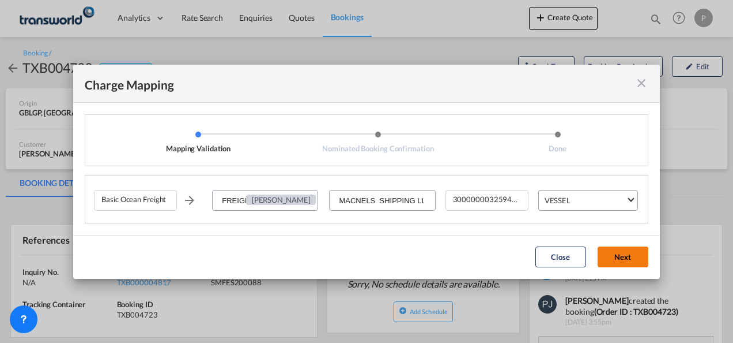
click at [618, 258] on button "Next" at bounding box center [623, 256] width 51 height 21
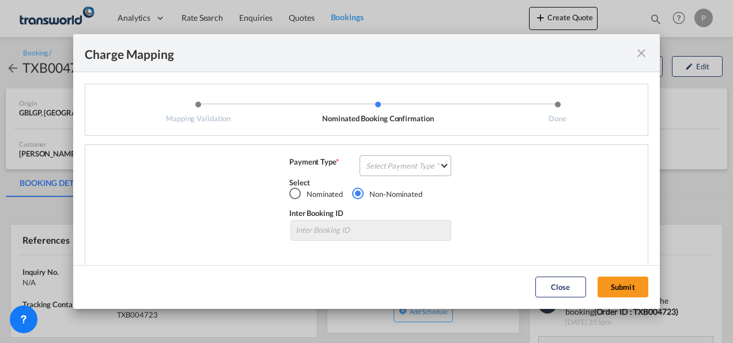
click at [391, 167] on md-select "Select Payment Type COLLECT PREPAID" at bounding box center [406, 165] width 92 height 21
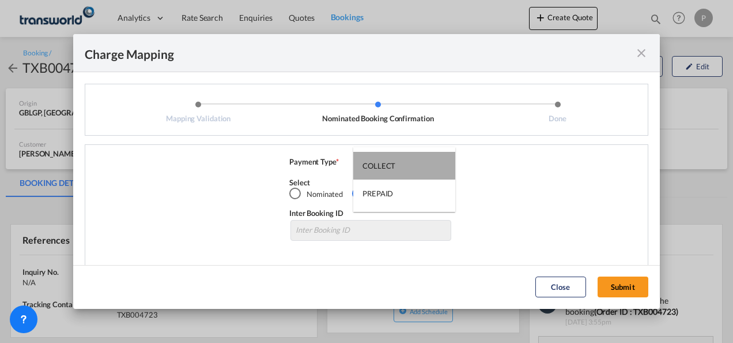
click at [391, 167] on div "COLLECT" at bounding box center [379, 165] width 33 height 10
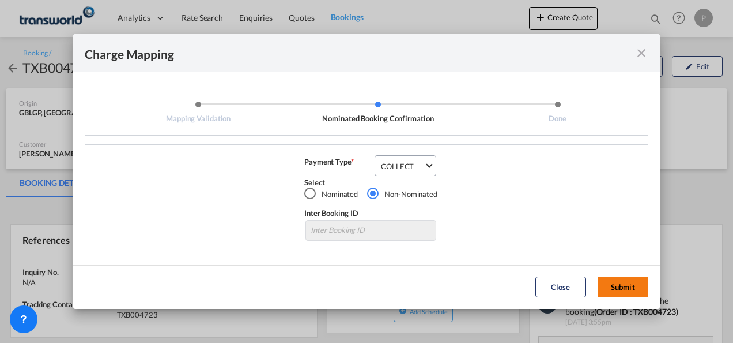
click at [620, 284] on button "Submit" at bounding box center [623, 286] width 51 height 21
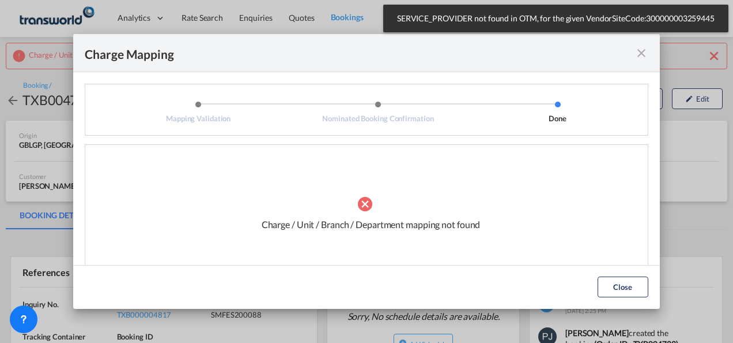
click at [642, 54] on md-icon "icon-close fg-AAA8AD cursor" at bounding box center [642, 53] width 14 height 14
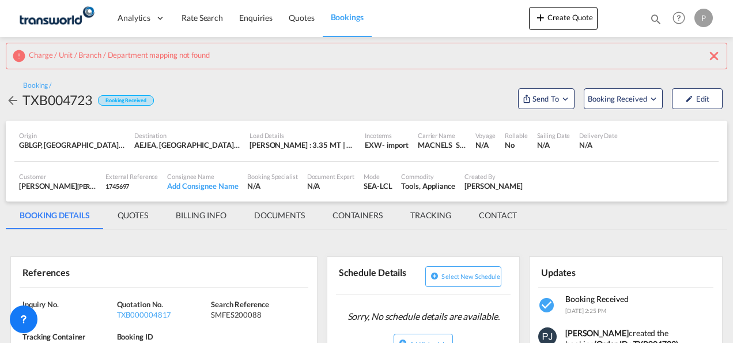
click at [714, 54] on md-icon "icon-close" at bounding box center [715, 56] width 14 height 14
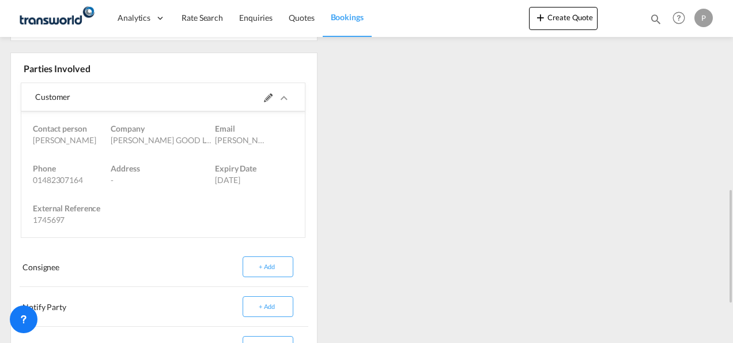
scroll to position [456, 0]
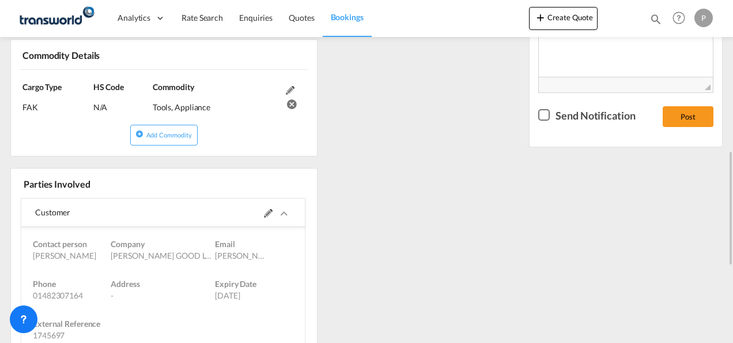
click at [264, 217] on md-icon at bounding box center [268, 213] width 9 height 9
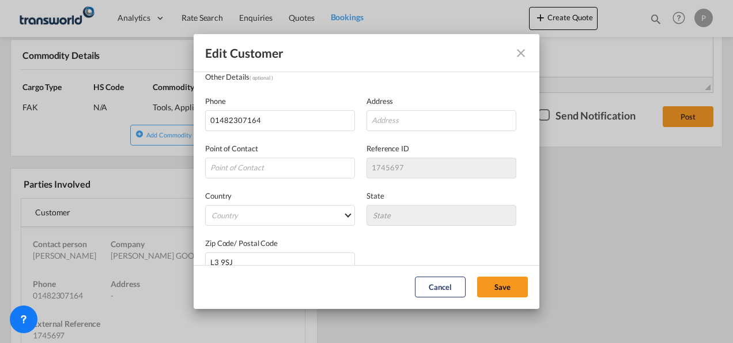
scroll to position [228, 0]
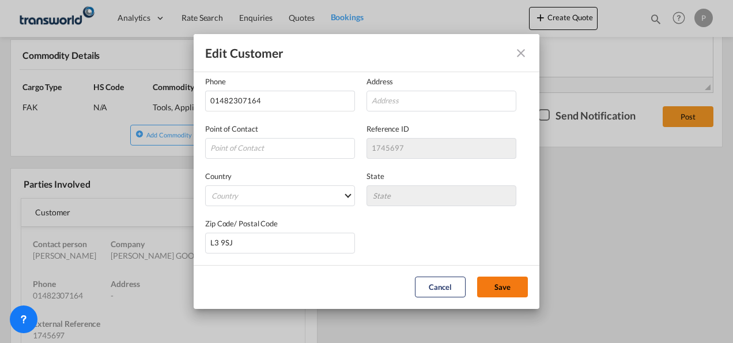
click at [489, 284] on button "Save" at bounding box center [502, 286] width 51 height 21
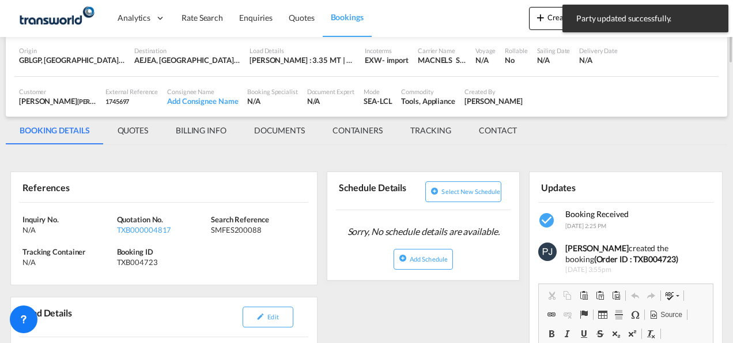
scroll to position [0, 0]
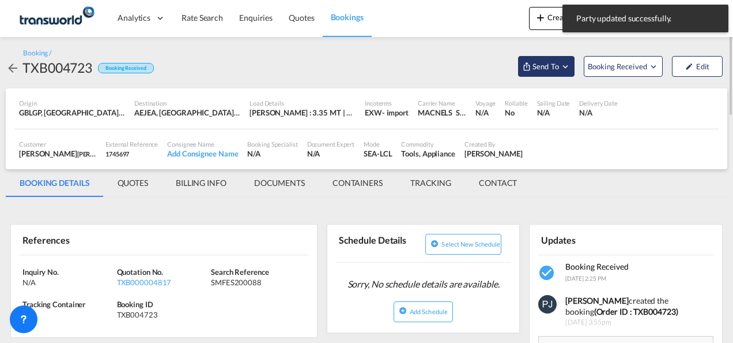
click at [563, 66] on md-icon "Open demo menu" at bounding box center [565, 66] width 10 height 10
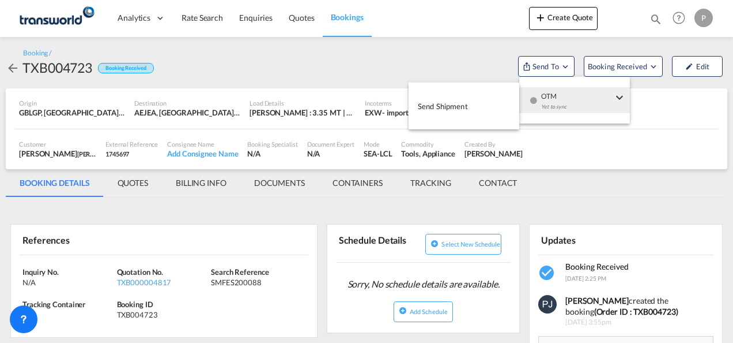
click at [465, 106] on span "Send Shipment" at bounding box center [443, 106] width 50 height 18
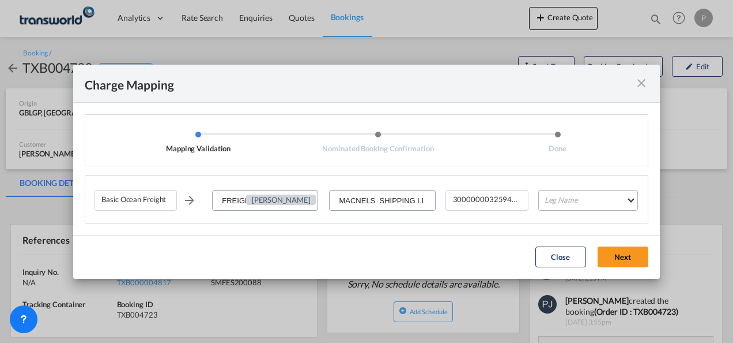
click at [563, 201] on md-select "Leg Name HANDLING ORIGIN VESSEL HANDLING DESTINATION OTHERS TL PICK UP CUSTOMS …" at bounding box center [589, 200] width 100 height 21
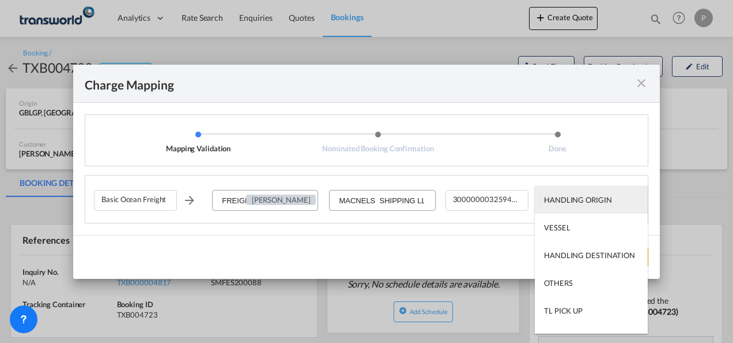
type md-option "HANDLING ORIGIN"
type md-option "VESSEL"
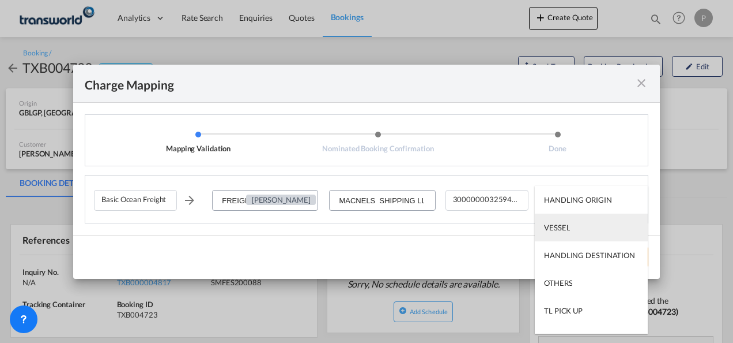
click at [558, 228] on div "VESSEL" at bounding box center [557, 227] width 26 height 10
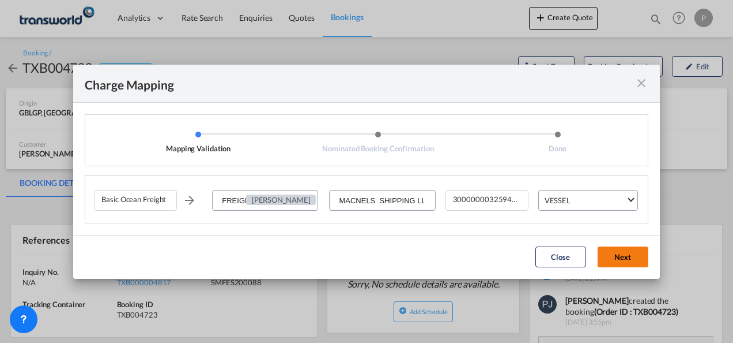
click at [619, 257] on button "Next" at bounding box center [623, 256] width 51 height 21
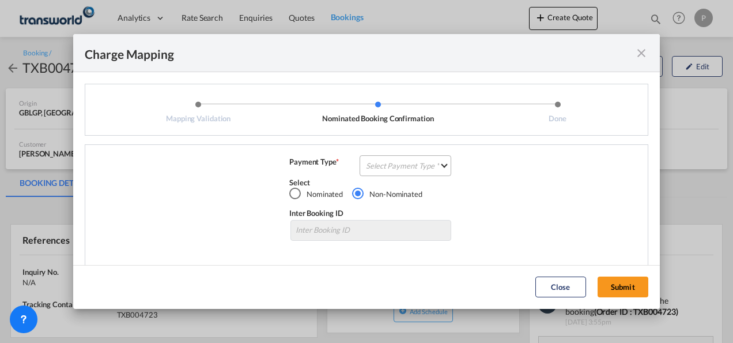
click at [409, 166] on md-select "Select Payment Type COLLECT PREPAID" at bounding box center [406, 165] width 92 height 21
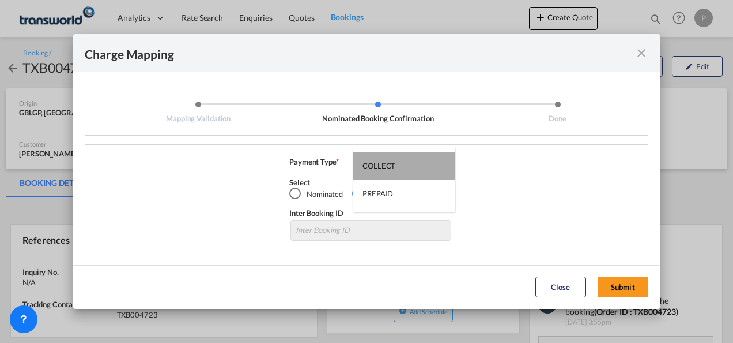
click at [393, 166] on div "COLLECT" at bounding box center [379, 165] width 33 height 10
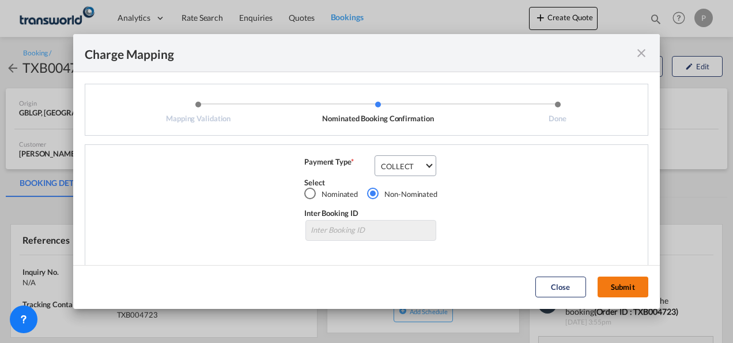
click at [623, 286] on button "Submit" at bounding box center [623, 286] width 51 height 21
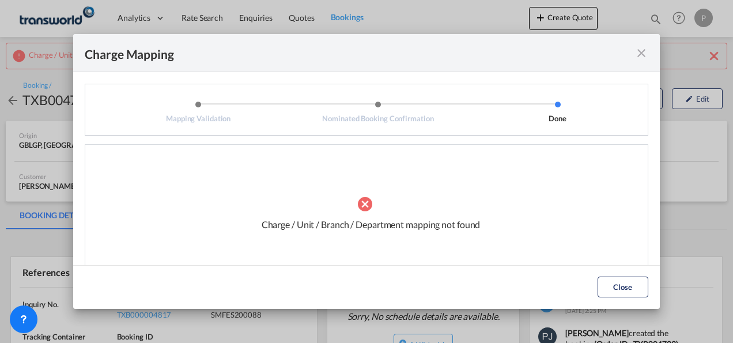
click at [641, 57] on md-icon "icon-close fg-AAA8AD cursor" at bounding box center [642, 53] width 14 height 14
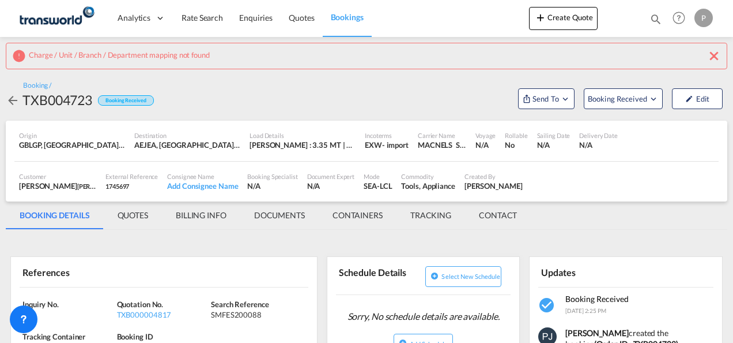
click at [716, 52] on md-icon "icon-close" at bounding box center [715, 56] width 14 height 14
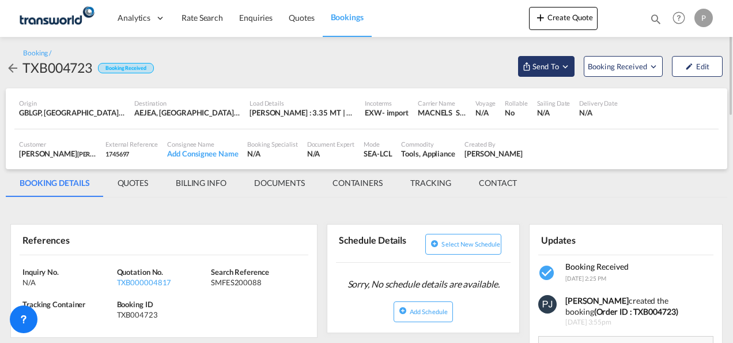
click at [566, 70] on md-icon "Open demo menu" at bounding box center [565, 66] width 10 height 10
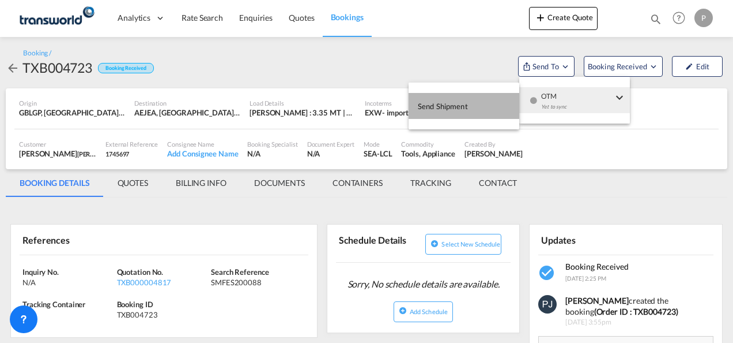
click at [456, 106] on span "Send Shipment" at bounding box center [443, 106] width 50 height 18
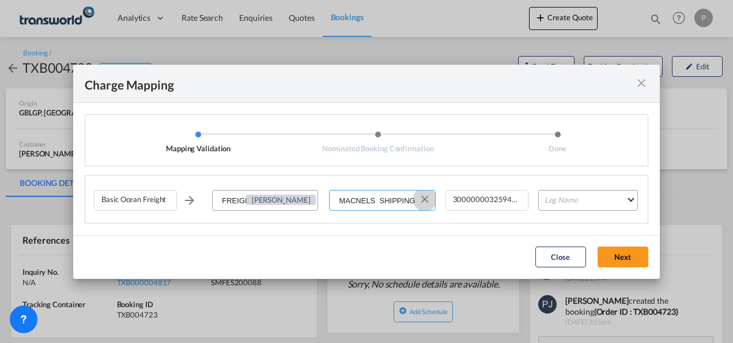
click at [427, 200] on button "Clear Input" at bounding box center [424, 198] width 17 height 17
click at [375, 200] on input "Select Service Provider" at bounding box center [382, 200] width 104 height 21
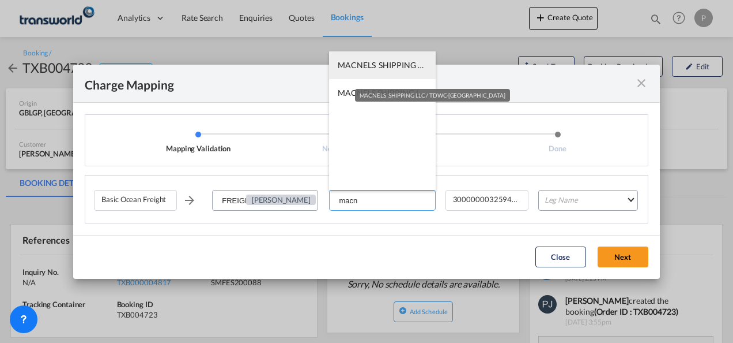
click at [372, 67] on span "MACNELS SHIPPING LLC / TDWC-[GEOGRAPHIC_DATA]" at bounding box center [441, 65] width 207 height 10
type input "MACNELS SHIPPING LLC / TDWC-[GEOGRAPHIC_DATA]"
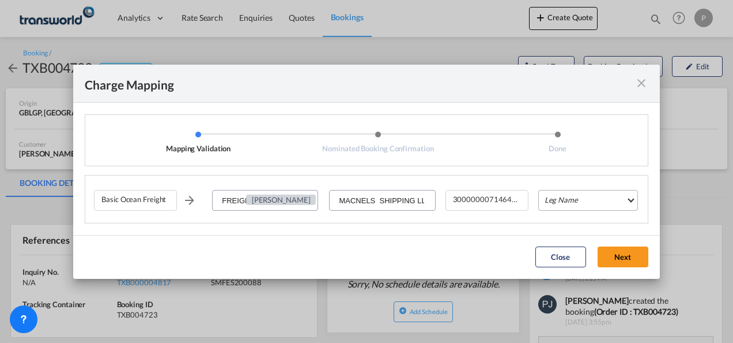
click at [602, 204] on md-select "Leg Name HANDLING ORIGIN VESSEL HANDLING DESTINATION OTHERS TL PICK UP CUSTOMS …" at bounding box center [589, 200] width 100 height 21
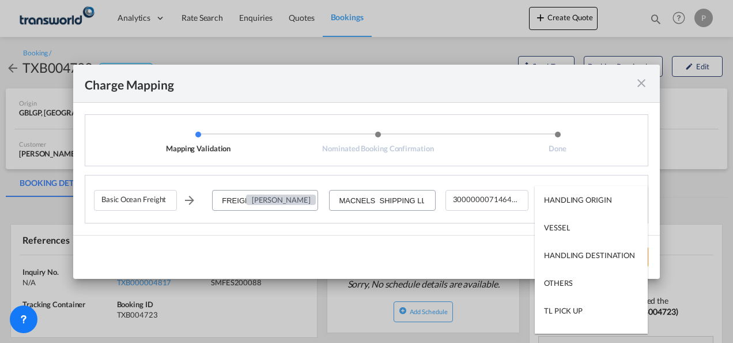
type md-option "HANDLING ORIGIN"
type md-option "VESSEL"
click at [581, 226] on md-option "VESSEL" at bounding box center [591, 227] width 113 height 28
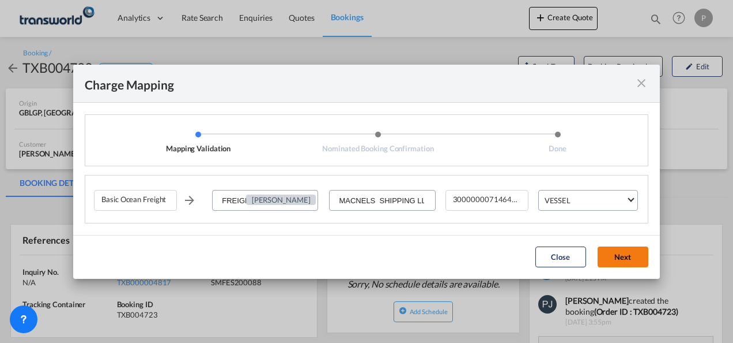
click at [620, 259] on button "Next" at bounding box center [623, 256] width 51 height 21
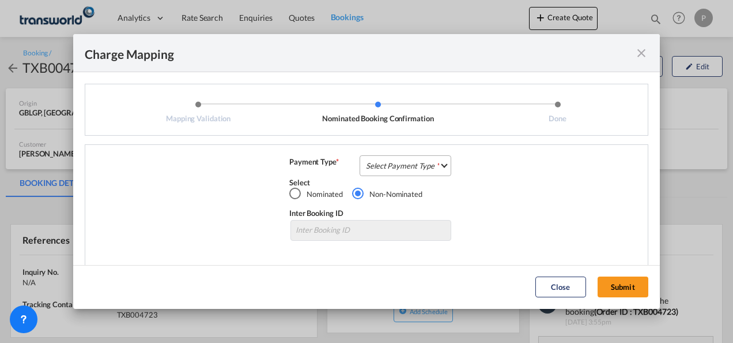
click at [400, 165] on md-select "Select Payment Type COLLECT PREPAID" at bounding box center [406, 165] width 92 height 21
click at [396, 164] on md-option "COLLECT" at bounding box center [404, 166] width 102 height 28
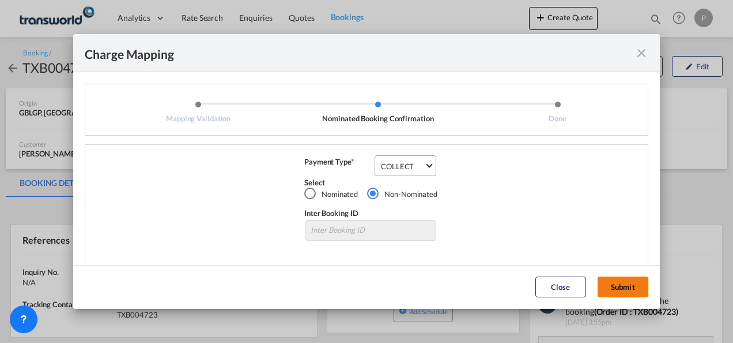
click at [631, 285] on button "Submit" at bounding box center [623, 286] width 51 height 21
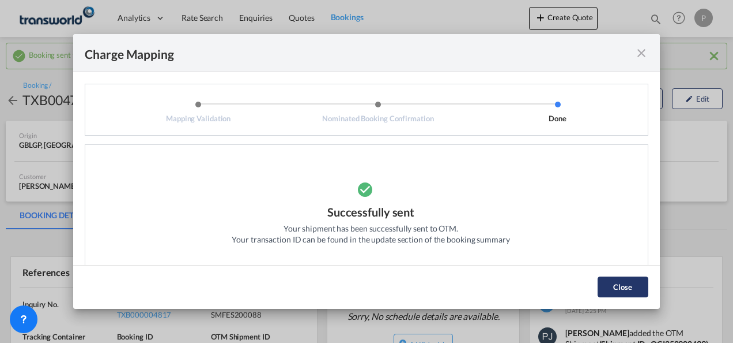
click at [619, 291] on button "Close" at bounding box center [623, 286] width 51 height 21
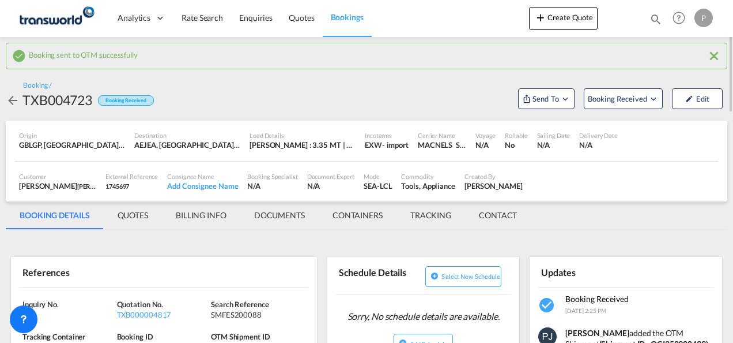
scroll to position [115, 0]
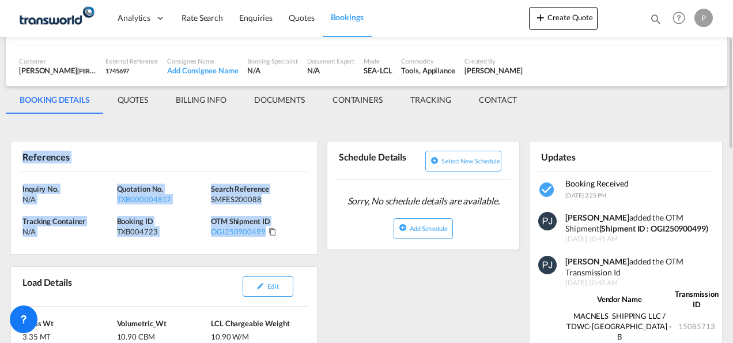
drag, startPoint x: 23, startPoint y: 157, endPoint x: 213, endPoint y: 233, distance: 204.9
click at [213, 233] on div "References Inquiry No. N/A Quotation No. TXB000004817 Search Reference SMFES200…" at bounding box center [163, 198] width 307 height 114
copy div "References Inquiry No. N/A Quotation No. TXB000004817 Search Reference SMFES200…"
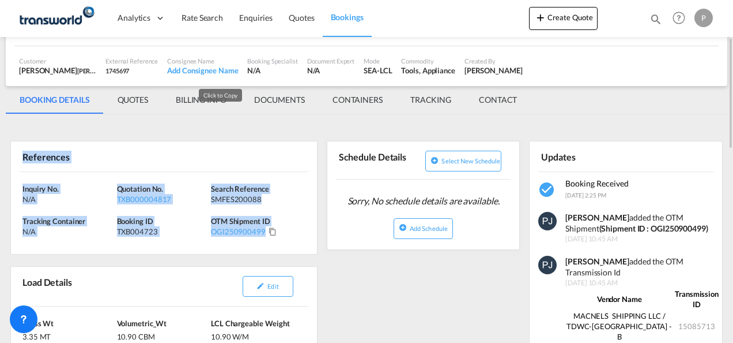
drag, startPoint x: 22, startPoint y: 156, endPoint x: 220, endPoint y: 227, distance: 210.1
click at [220, 227] on div "References Inquiry No. N/A Quotation No. TXB000004817 Search Reference SMFES200…" at bounding box center [163, 198] width 307 height 114
copy div "References Inquiry No. N/A Quotation No. TXB000004817 Search Reference SMFES200…"
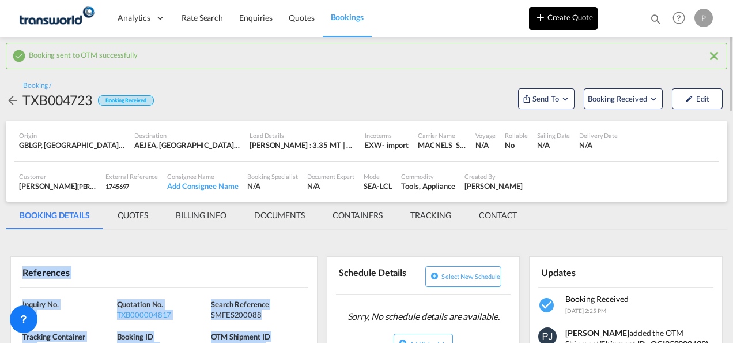
click at [555, 16] on button "Create Quote" at bounding box center [563, 18] width 69 height 23
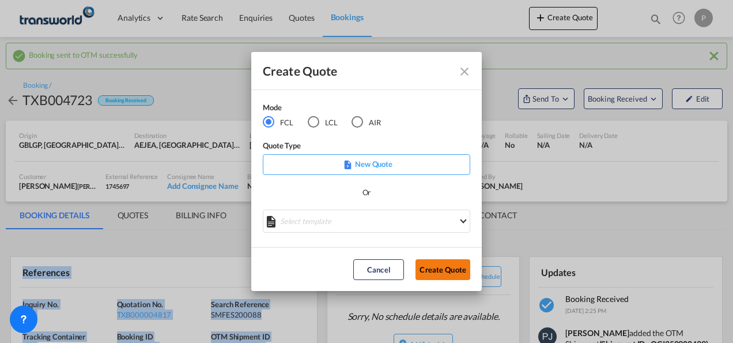
click at [451, 262] on button "Create Quote" at bounding box center [443, 269] width 55 height 21
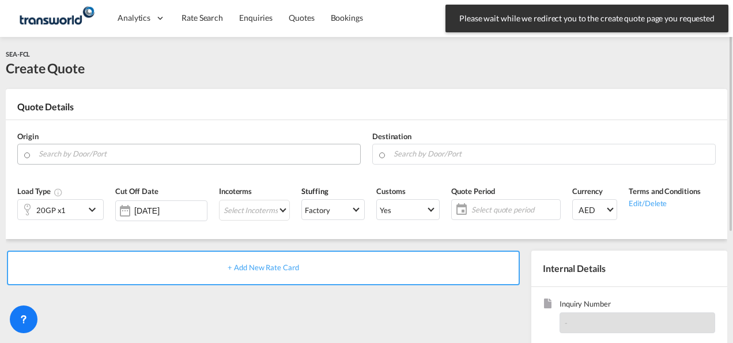
click at [92, 150] on input "Search by Door/Port" at bounding box center [197, 154] width 316 height 20
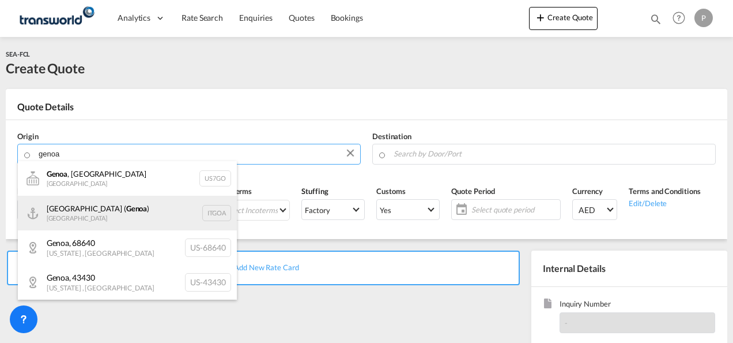
click at [103, 211] on div "[GEOGRAPHIC_DATA] ( [GEOGRAPHIC_DATA] ) [GEOGRAPHIC_DATA] ITGOA" at bounding box center [127, 212] width 219 height 35
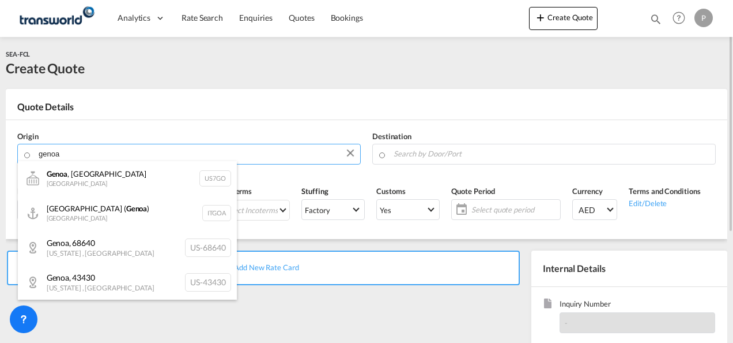
type input "[GEOGRAPHIC_DATA] ([GEOGRAPHIC_DATA]), [GEOGRAPHIC_DATA]"
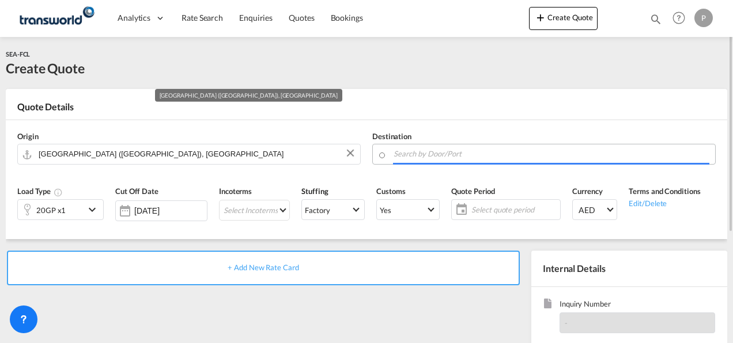
click at [423, 155] on input "Search by Door/Port" at bounding box center [552, 154] width 316 height 20
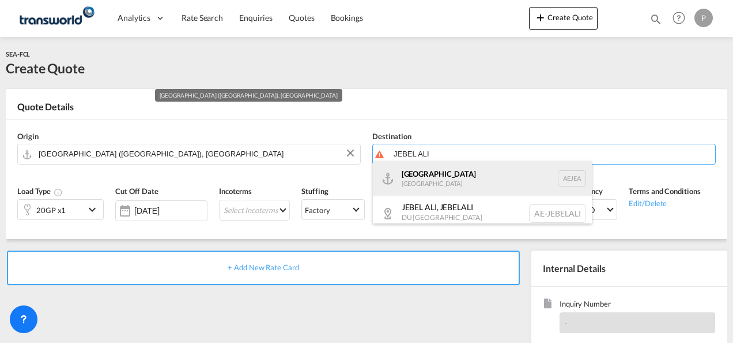
click at [434, 174] on div "[GEOGRAPHIC_DATA] [GEOGRAPHIC_DATA]" at bounding box center [482, 178] width 219 height 35
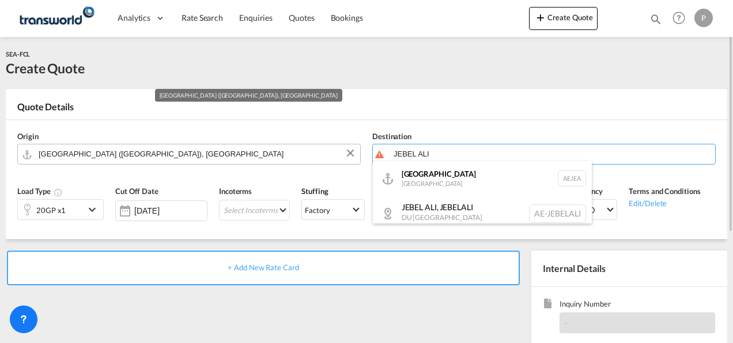
type input "[GEOGRAPHIC_DATA], [GEOGRAPHIC_DATA]"
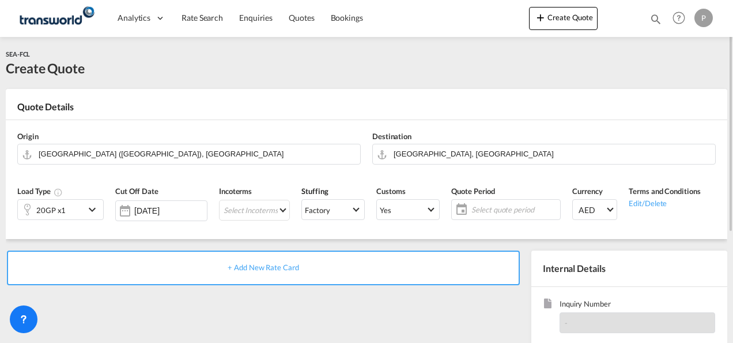
click at [88, 210] on md-icon "icon-chevron-down" at bounding box center [93, 209] width 17 height 14
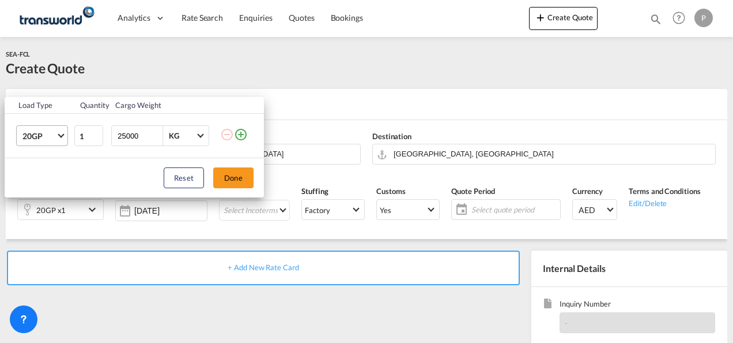
click at [58, 137] on md-select-value "20GP" at bounding box center [44, 136] width 46 height 20
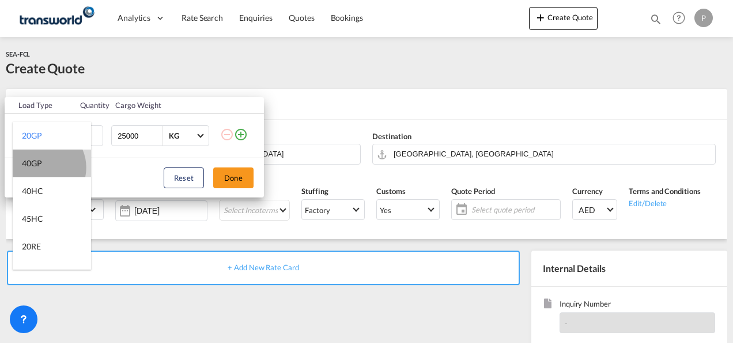
click at [40, 167] on div "40GP" at bounding box center [32, 163] width 20 height 12
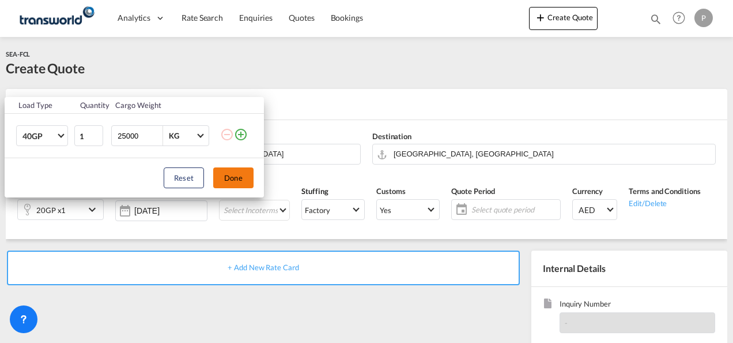
click at [232, 175] on button "Done" at bounding box center [233, 177] width 40 height 21
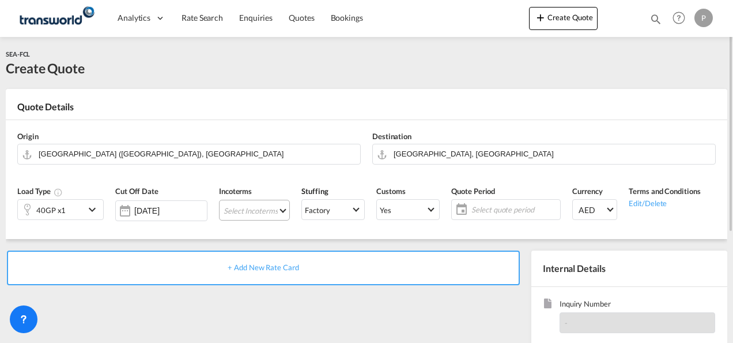
click at [268, 211] on md-select "Select Incoterms FOB - export Free on Board FAS - export Free Alongside Ship FA…" at bounding box center [254, 210] width 71 height 21
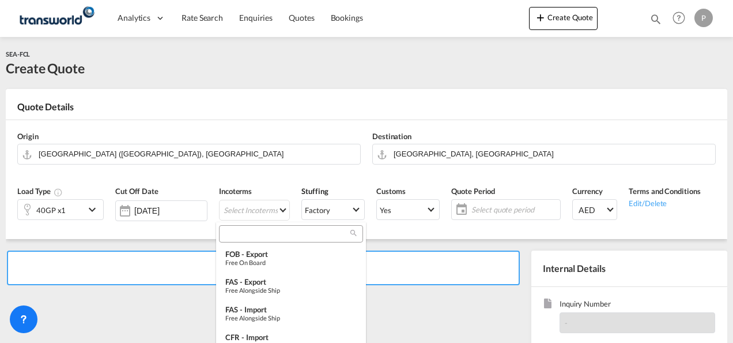
click at [266, 232] on input "search" at bounding box center [287, 233] width 128 height 10
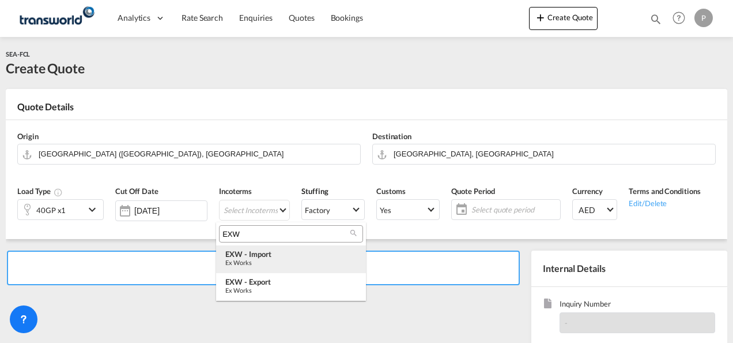
type input "EXW"
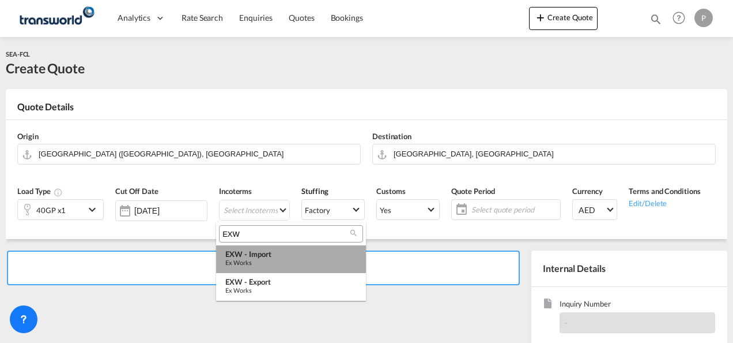
click at [269, 258] on div "Ex Works" at bounding box center [290, 261] width 131 height 7
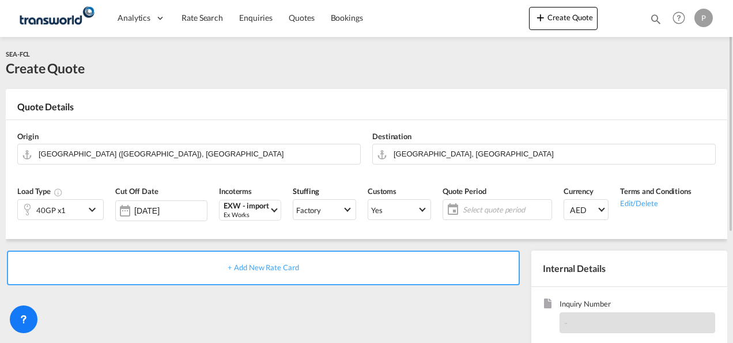
click at [466, 209] on span "Select quote period" at bounding box center [506, 209] width 86 height 10
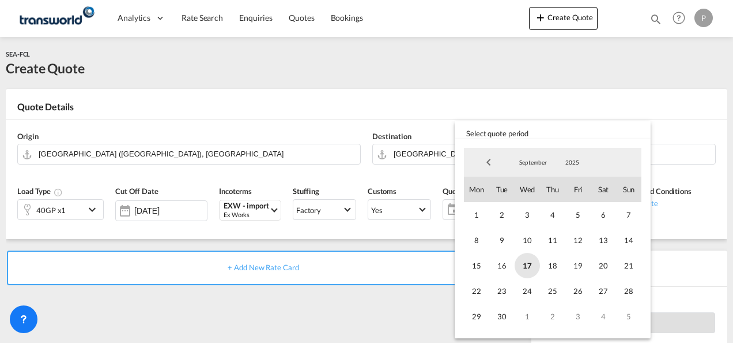
click at [527, 266] on span "17" at bounding box center [527, 265] width 25 height 25
click at [499, 317] on span "30" at bounding box center [502, 315] width 25 height 25
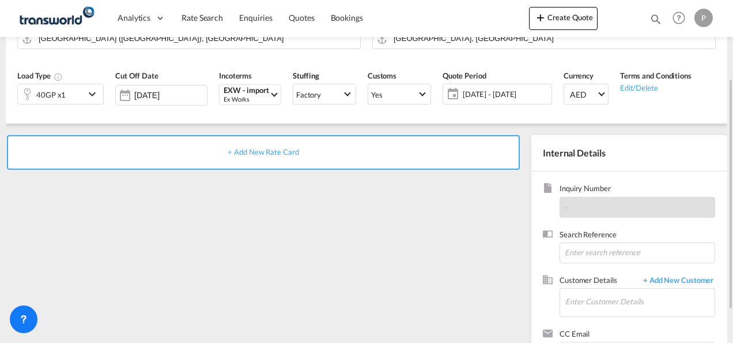
scroll to position [163, 0]
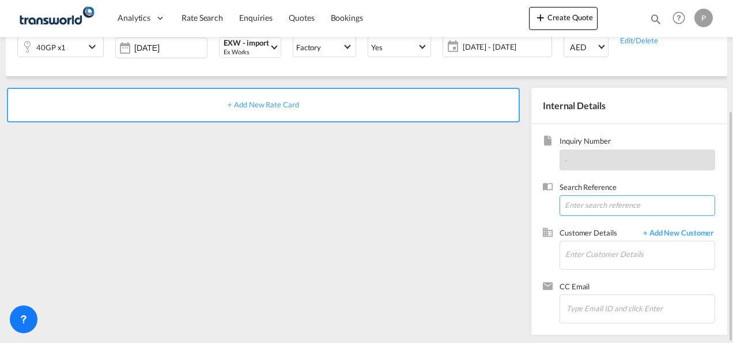
click at [586, 201] on input at bounding box center [638, 205] width 156 height 21
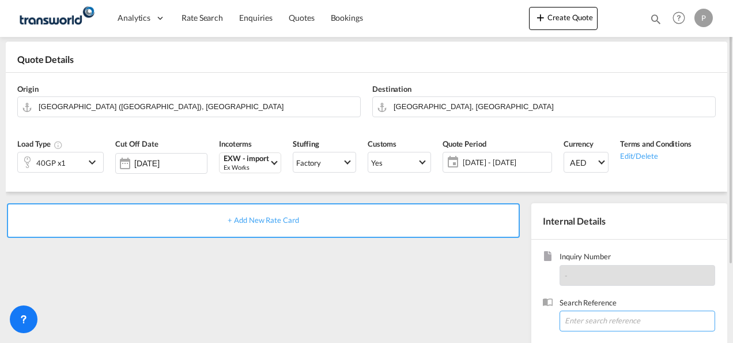
paste input "TSCLCS017764"
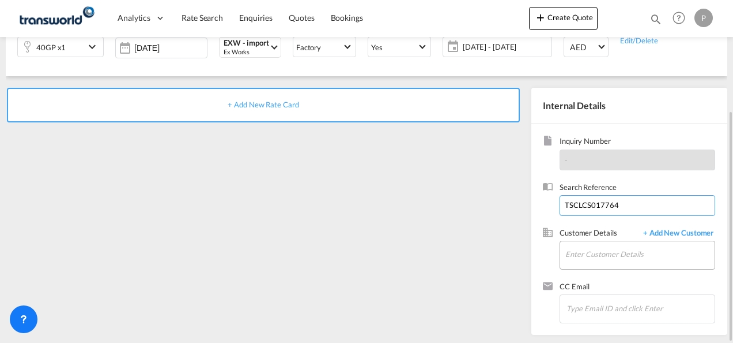
type input "TSCLCS017764"
click at [598, 253] on input "Enter Customer Details" at bounding box center [640, 254] width 149 height 26
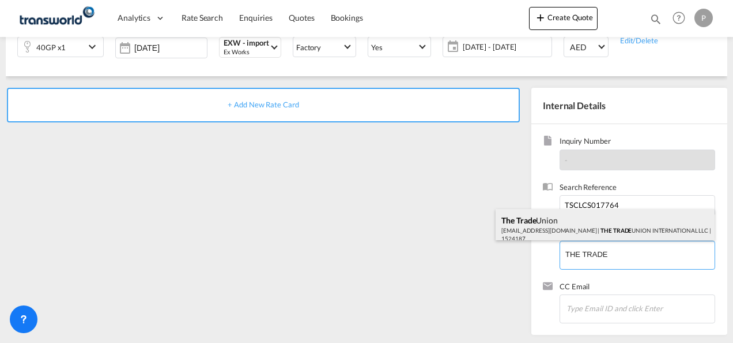
click at [623, 220] on div "The Trade Union [EMAIL_ADDRESS][DOMAIN_NAME] | THE TRADE UNION INTERNATIONAL LL…" at bounding box center [605, 228] width 219 height 39
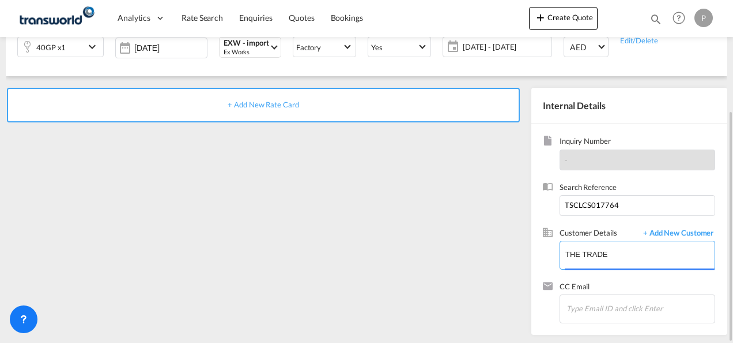
type input "THE TRADE UNION INTERNATIONAL LLC, The Trade Union, [EMAIL_ADDRESS][DOMAIN_NAME]"
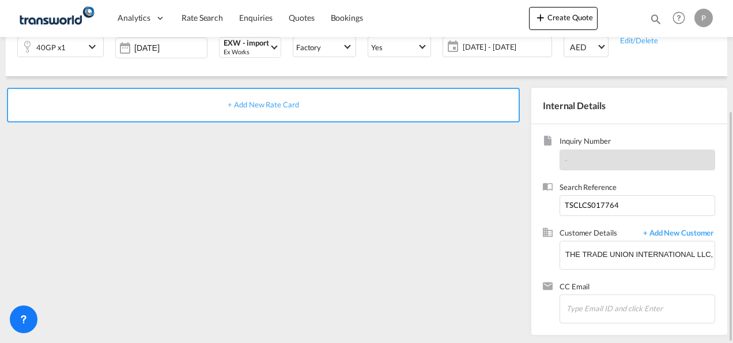
click at [268, 103] on span "+ Add New Rate Card" at bounding box center [263, 104] width 71 height 9
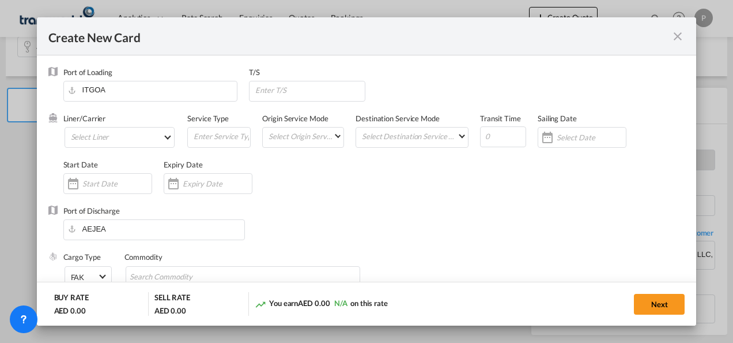
type input "Basic Ocean Freight"
select select "per equipment"
click at [126, 134] on md-select "Select Liner 2HM LOGISTICS D.O.O 2HM LOGISTICS D.O.O. / TDWC-CAPODISTRI 2HM LOG…" at bounding box center [120, 137] width 111 height 21
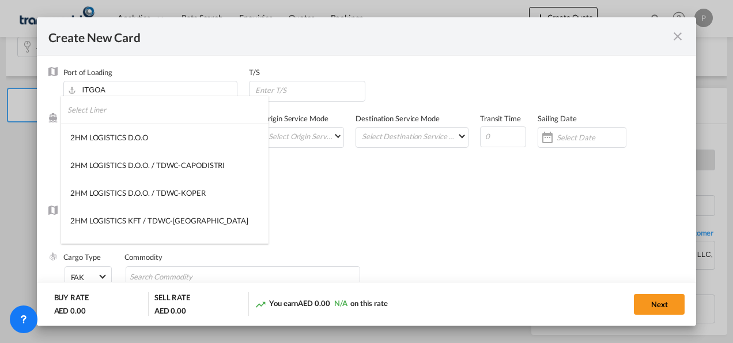
click at [155, 120] on input "search" at bounding box center [167, 110] width 201 height 28
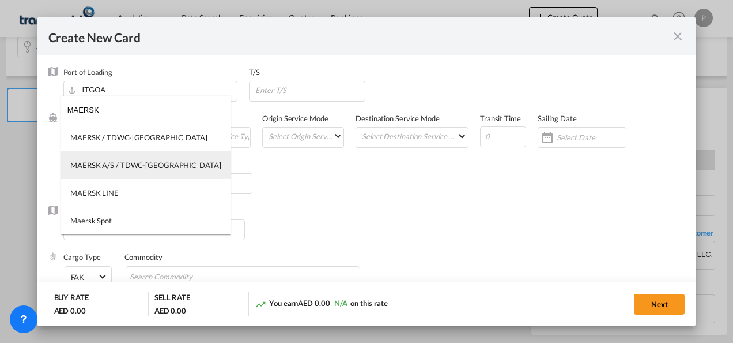
type input "MAERSK"
click at [156, 168] on div "MAERSK A/S / TDWC-[GEOGRAPHIC_DATA]" at bounding box center [145, 165] width 151 height 10
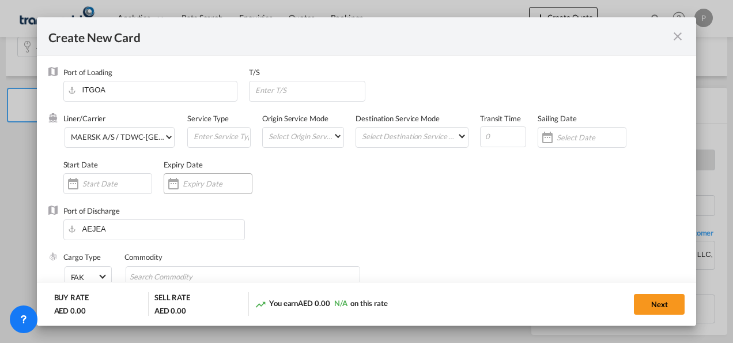
click at [224, 183] on input "Create New Card ..." at bounding box center [217, 183] width 69 height 9
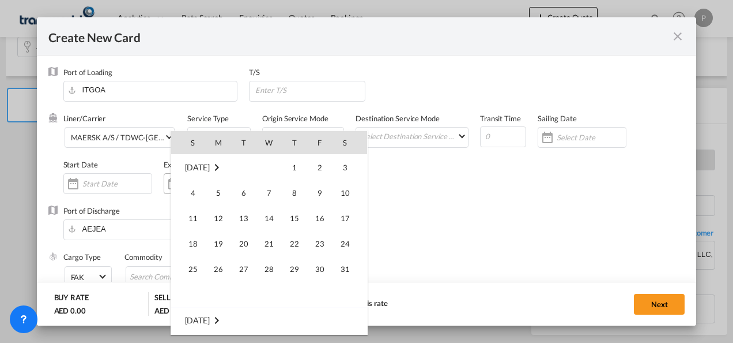
scroll to position [267101, 0]
click at [249, 295] on span "30" at bounding box center [243, 294] width 23 height 23
type input "[DATE]"
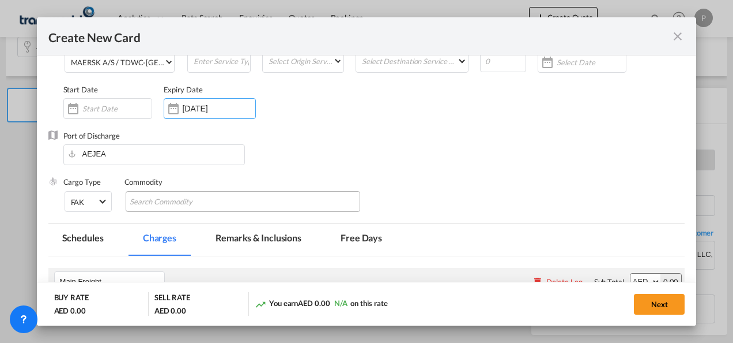
scroll to position [115, 0]
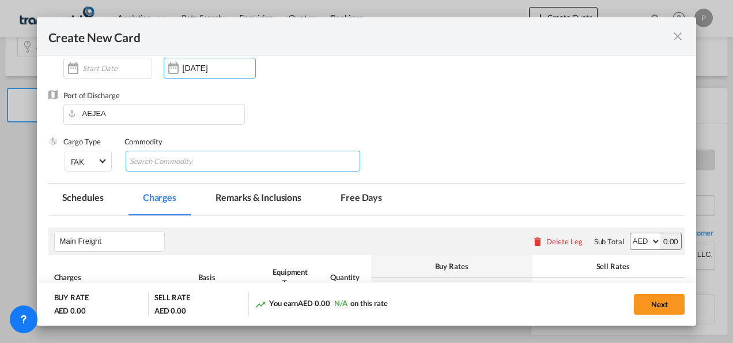
click at [202, 159] on input "Search Commodity" at bounding box center [183, 161] width 106 height 18
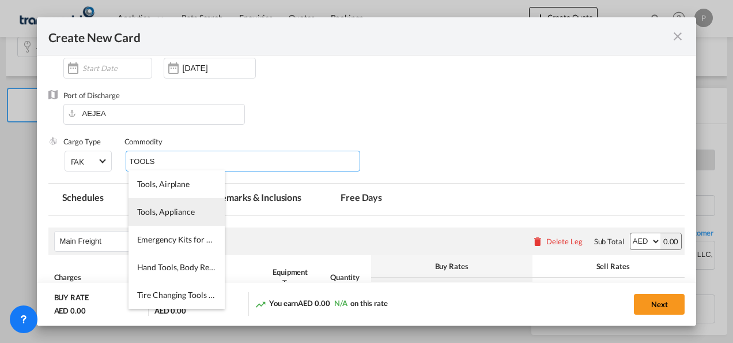
type input "TOOLS"
click at [161, 212] on span "Tools, Appliance" at bounding box center [166, 211] width 58 height 10
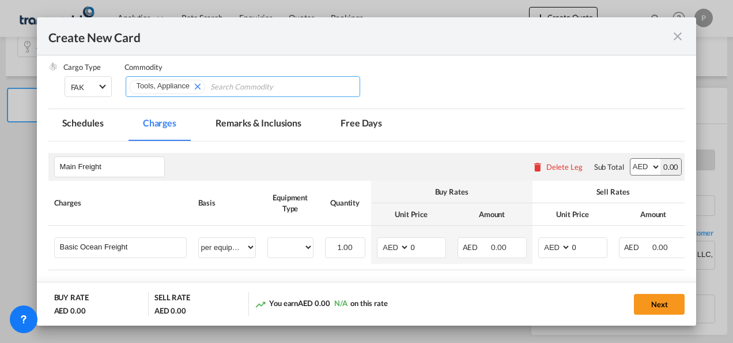
scroll to position [231, 0]
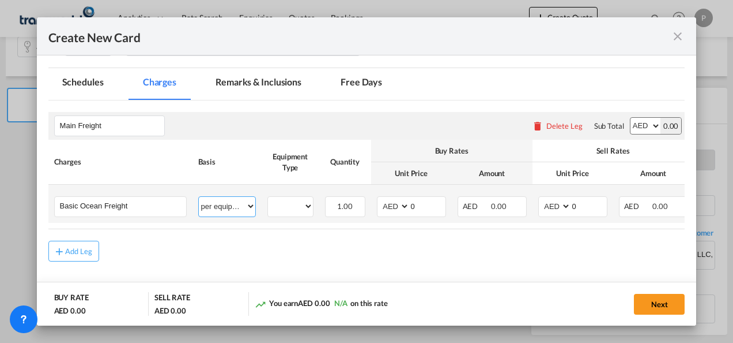
click at [247, 206] on select "per equipment per container per B/L per shipping bill per shipment % on freight…" at bounding box center [227, 206] width 57 height 18
select select "per shipment"
click at [199, 197] on select "per equipment per container per B/L per shipping bill per shipment % on freight…" at bounding box center [227, 206] width 57 height 18
drag, startPoint x: 584, startPoint y: 203, endPoint x: 563, endPoint y: 205, distance: 20.8
click at [563, 205] on md-input-container "AED AFN ALL AMD ANG AOA ARS AUD AWG AZN BAM BBD BDT BGN BHD BIF BMD BND BOB BRL…" at bounding box center [573, 206] width 69 height 21
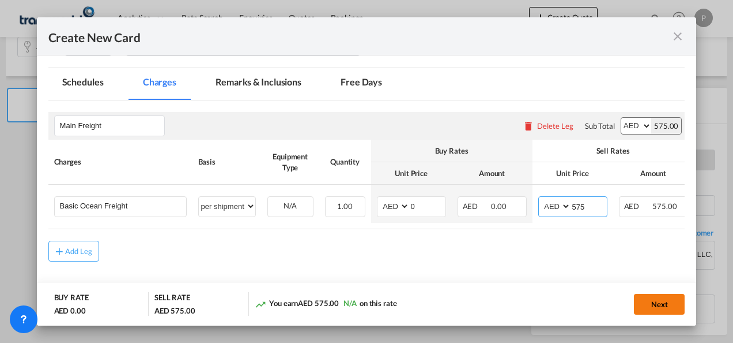
type input "575"
click at [663, 302] on button "Next" at bounding box center [659, 303] width 51 height 21
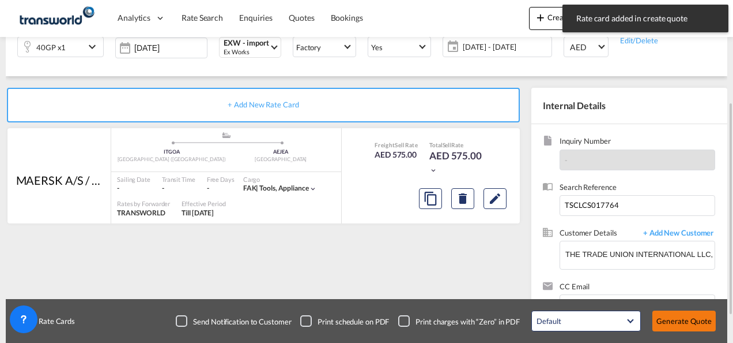
click at [683, 318] on button "Generate Quote" at bounding box center [684, 320] width 63 height 21
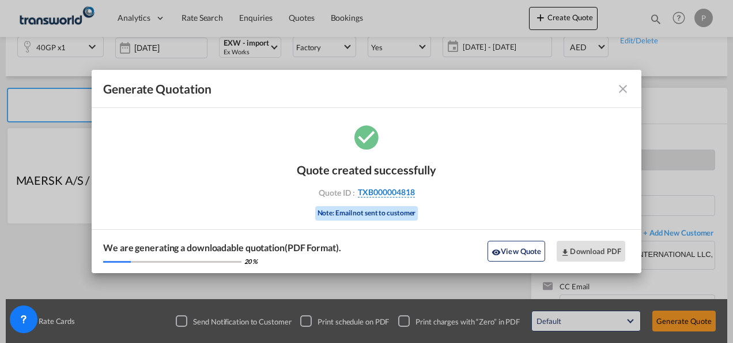
click at [392, 191] on span "TXB000004818" at bounding box center [386, 192] width 57 height 10
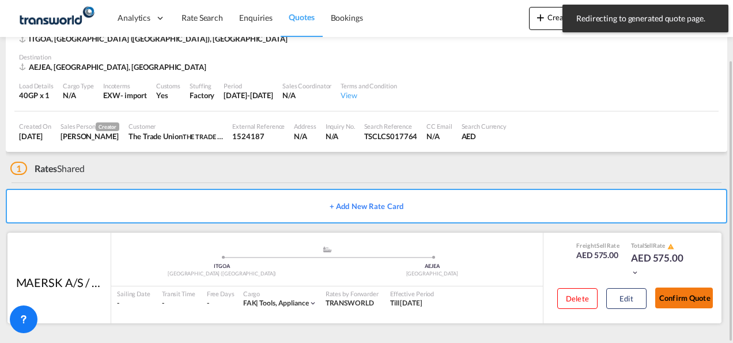
click at [692, 299] on button "Confirm Quote" at bounding box center [685, 297] width 58 height 21
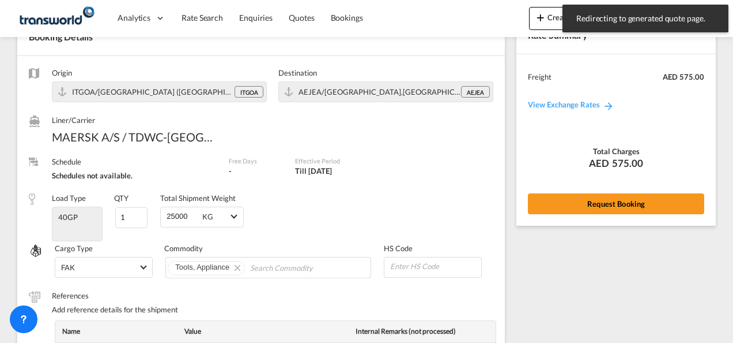
scroll to position [468, 0]
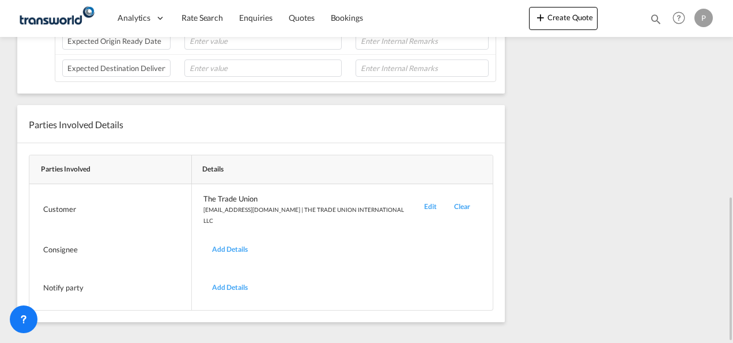
click at [416, 200] on div "Edit" at bounding box center [431, 209] width 30 height 32
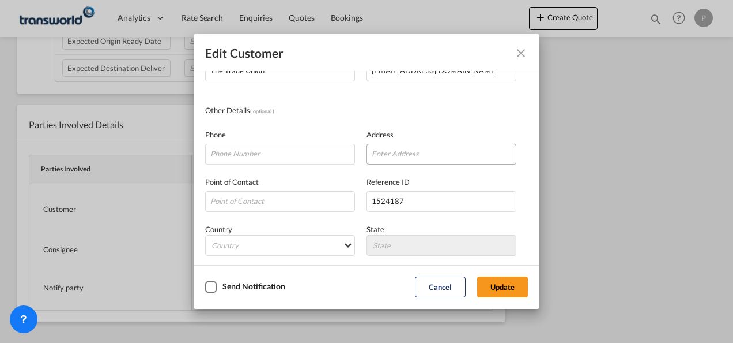
scroll to position [115, 0]
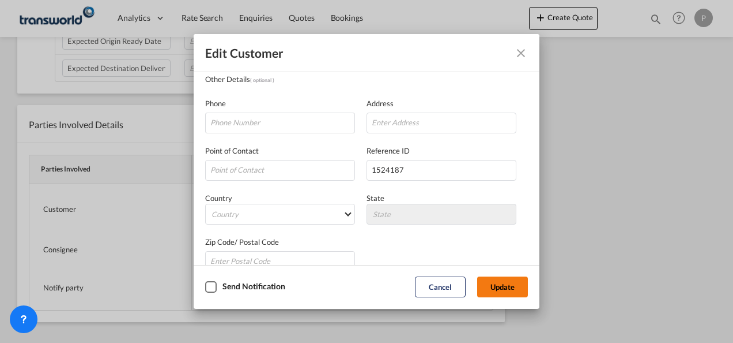
click at [501, 286] on button "Update" at bounding box center [502, 286] width 51 height 21
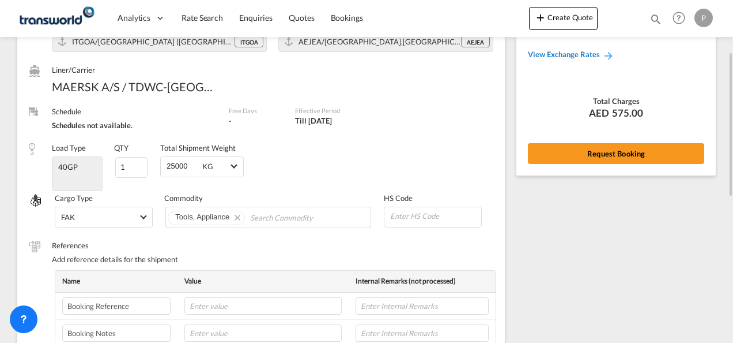
scroll to position [0, 0]
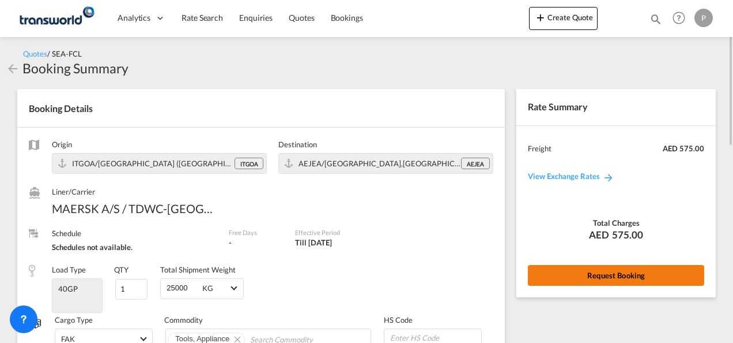
click at [632, 270] on button "Request Booking" at bounding box center [616, 275] width 176 height 21
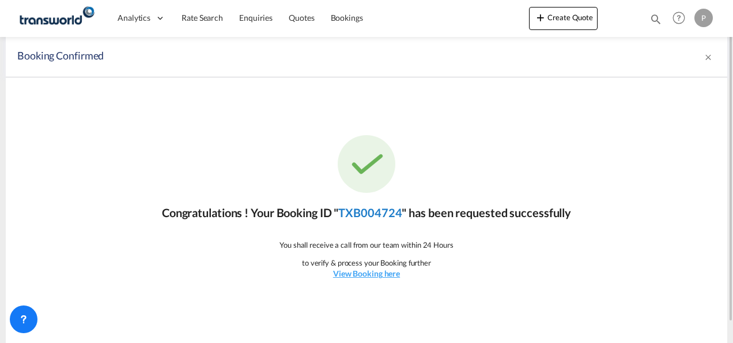
click at [370, 209] on link "TXB004724" at bounding box center [369, 212] width 63 height 14
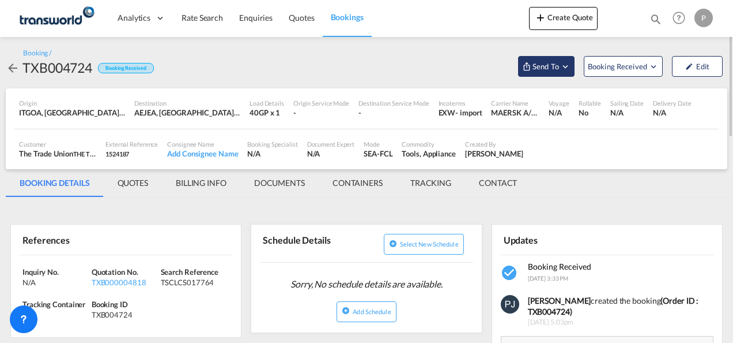
click at [566, 72] on button "Send To" at bounding box center [546, 66] width 57 height 21
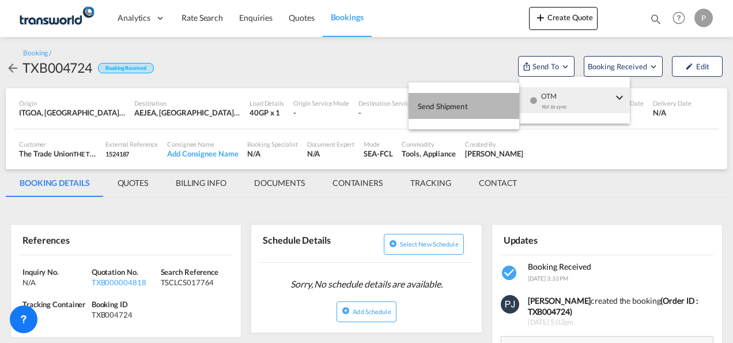
click at [443, 104] on span "Send Shipment" at bounding box center [443, 106] width 50 height 18
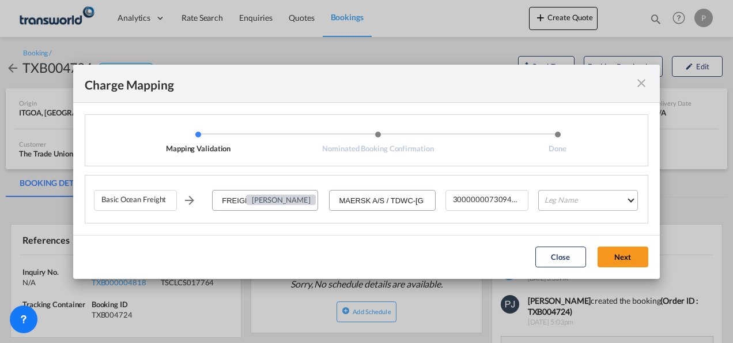
click at [586, 202] on md-select "Leg Name HANDLING ORIGIN VESSEL HANDLING DESTINATION OTHERS TL PICK UP CUSTOMS …" at bounding box center [589, 200] width 100 height 21
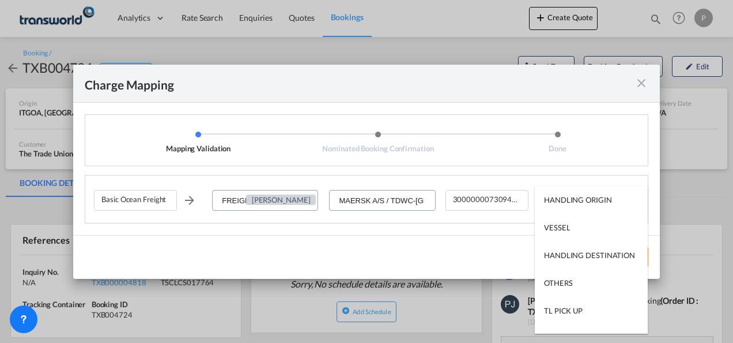
type md-option "HANDLING ORIGIN"
type md-option "VESSEL"
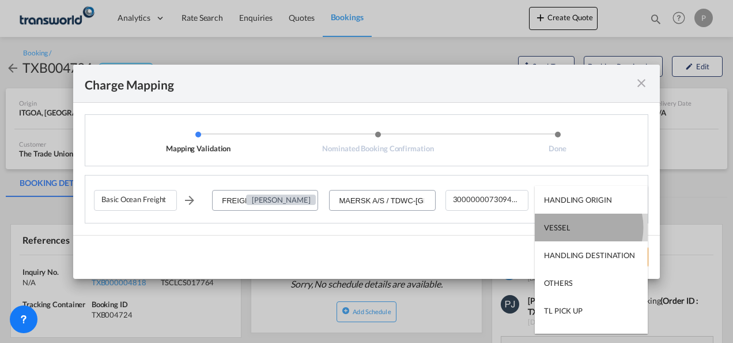
click at [577, 227] on md-option "VESSEL" at bounding box center [591, 227] width 113 height 28
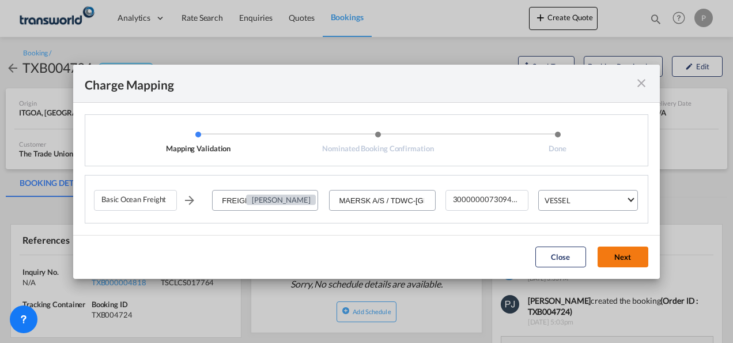
click at [622, 257] on button "Next" at bounding box center [623, 256] width 51 height 21
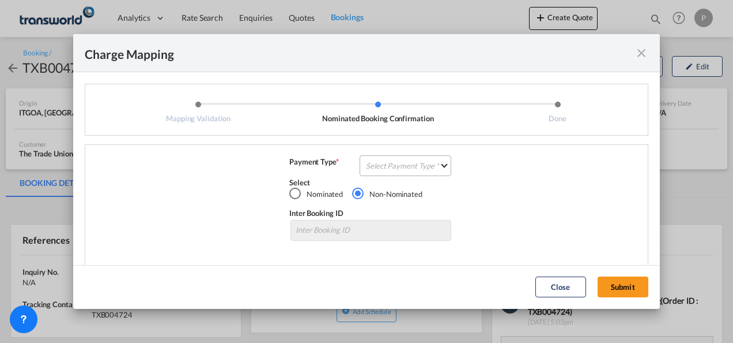
click at [414, 172] on md-select "Select Payment Type COLLECT PREPAID" at bounding box center [406, 165] width 92 height 21
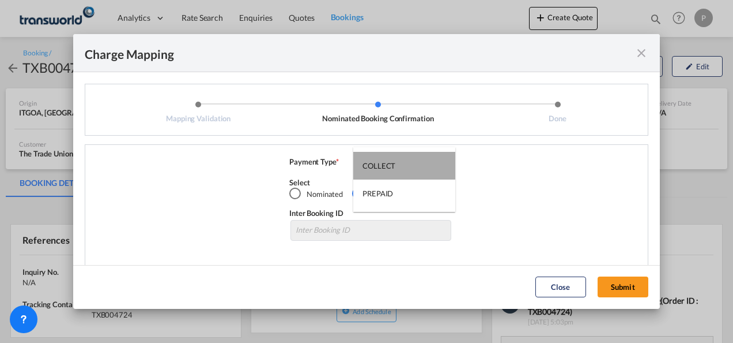
click at [398, 163] on md-option "COLLECT" at bounding box center [404, 166] width 102 height 28
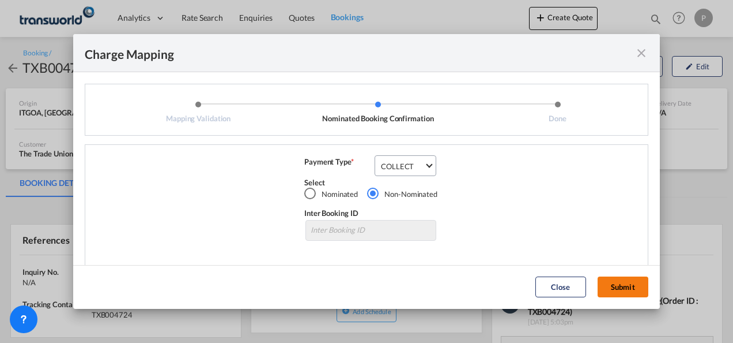
click at [631, 285] on button "Submit" at bounding box center [623, 286] width 51 height 21
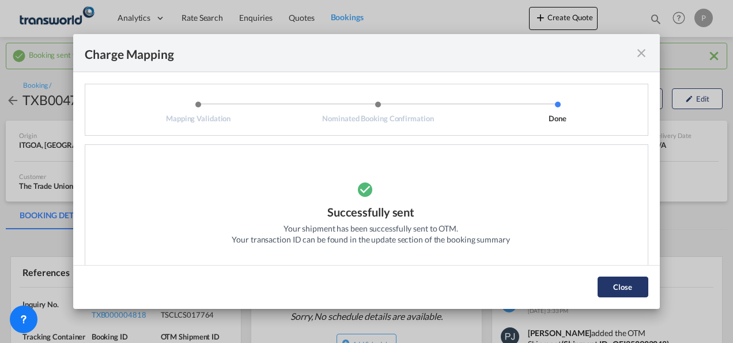
click at [627, 290] on button "Close" at bounding box center [623, 286] width 51 height 21
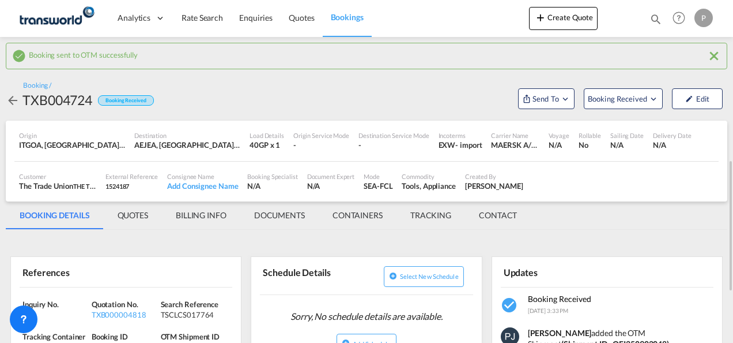
scroll to position [173, 0]
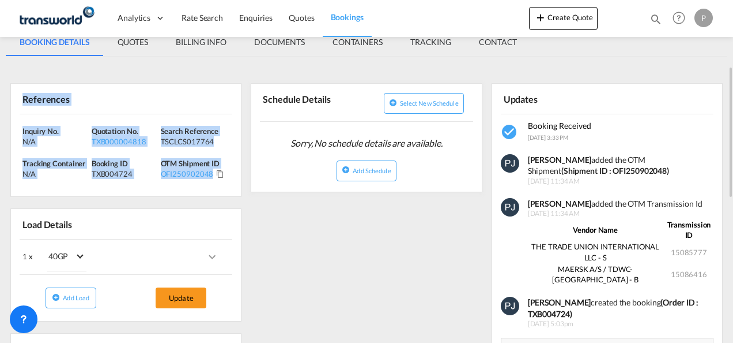
drag, startPoint x: 24, startPoint y: 99, endPoint x: 322, endPoint y: 185, distance: 309.7
click at [211, 173] on div "References Inquiry No. N/A Quotation No. TXB000004818 Search Reference TSCLCS01…" at bounding box center [125, 140] width 231 height 114
copy div "References Inquiry No. N/A Quotation No. TXB000004818 Search Reference TSCLCS01…"
click at [564, 18] on button "Create Quote" at bounding box center [563, 18] width 69 height 23
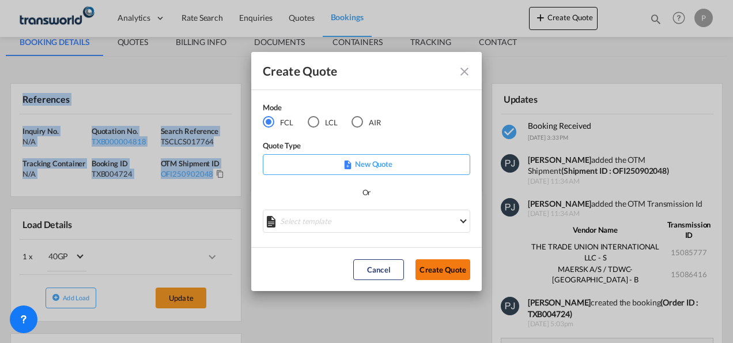
click at [442, 270] on button "Create Quote" at bounding box center [443, 269] width 55 height 21
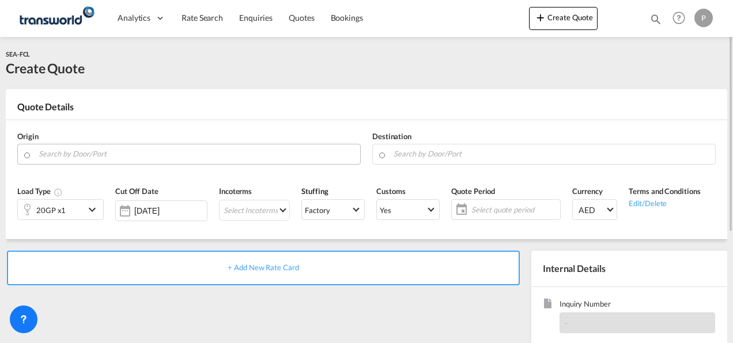
click at [133, 158] on input "Search by Door/Port" at bounding box center [197, 154] width 316 height 20
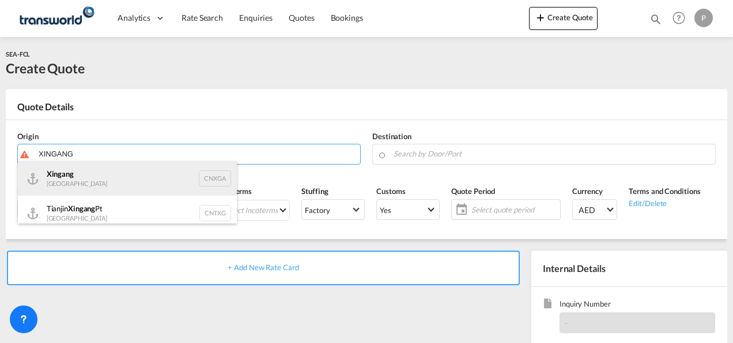
click at [116, 175] on div "Xingang [GEOGRAPHIC_DATA] CNXGA" at bounding box center [127, 178] width 219 height 35
type input "Xingang, CNXGA"
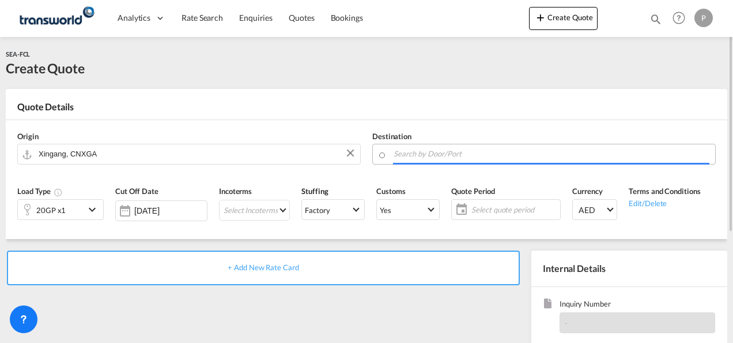
click at [473, 155] on input "Search by Door/Port" at bounding box center [552, 154] width 316 height 20
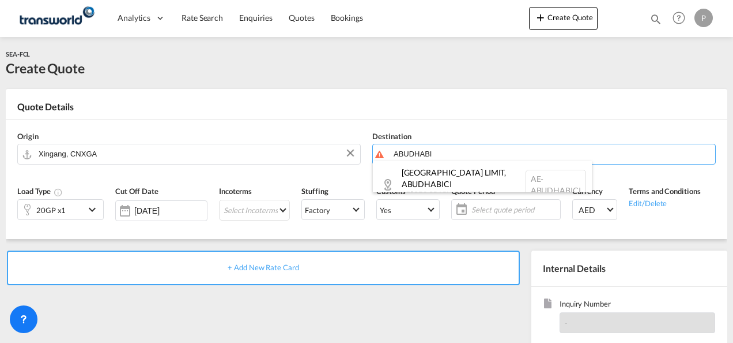
type input "ABUDHABI"
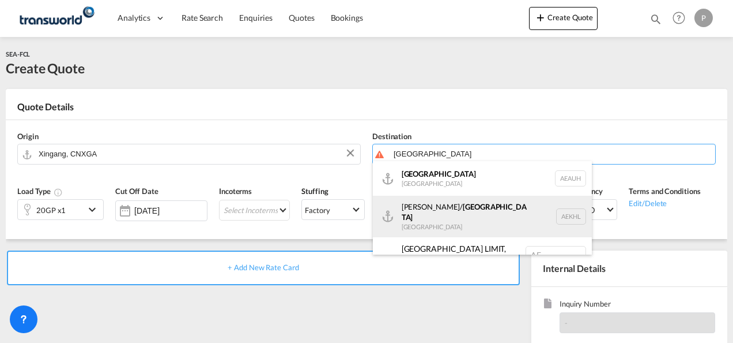
click at [454, 216] on div "[PERSON_NAME]/ [GEOGRAPHIC_DATA] [GEOGRAPHIC_DATA] AEKHL" at bounding box center [482, 216] width 219 height 42
type input "[PERSON_NAME]/[GEOGRAPHIC_DATA], AEKHL"
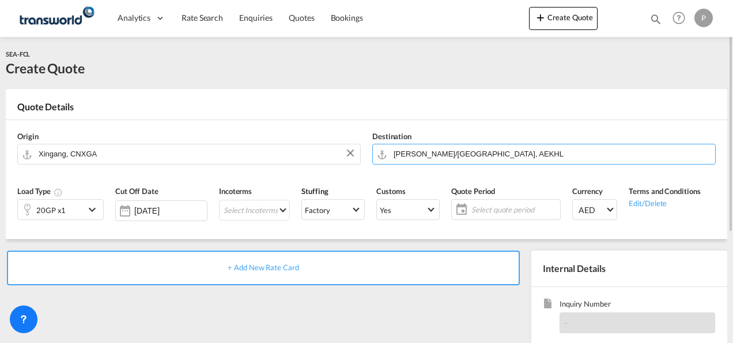
click at [96, 209] on md-icon "icon-chevron-down" at bounding box center [93, 209] width 17 height 14
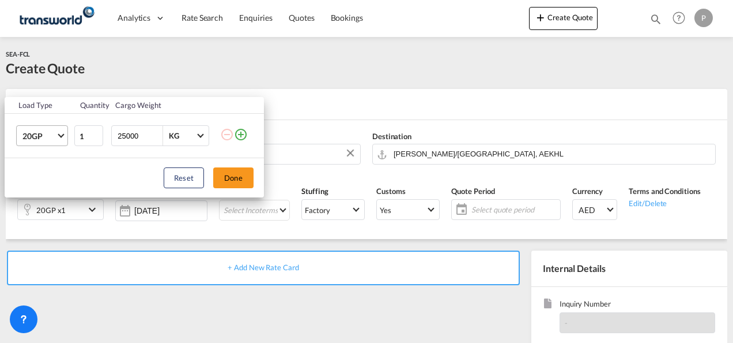
click at [60, 139] on md-select-value "20GP" at bounding box center [44, 136] width 46 height 20
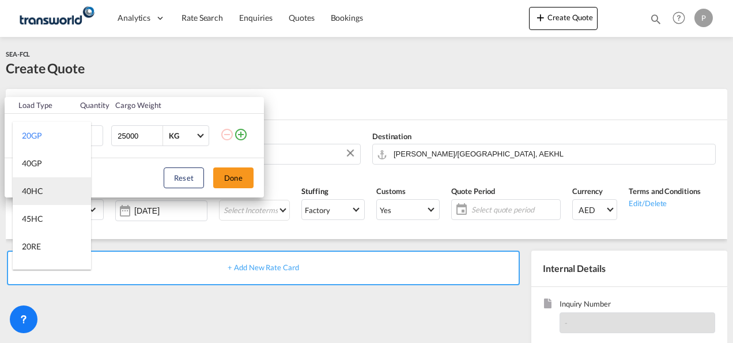
click at [42, 187] on div "40HC" at bounding box center [32, 191] width 21 height 12
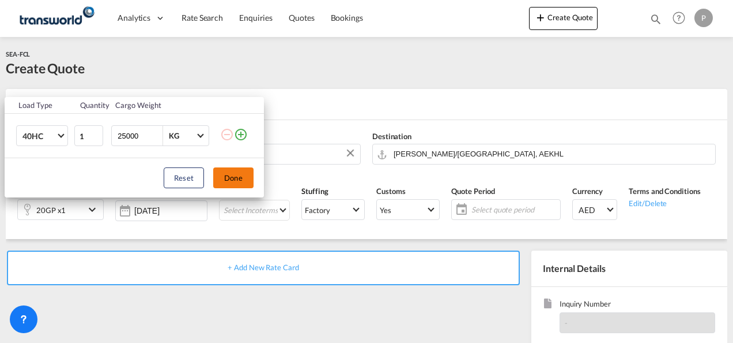
click at [238, 179] on button "Done" at bounding box center [233, 177] width 40 height 21
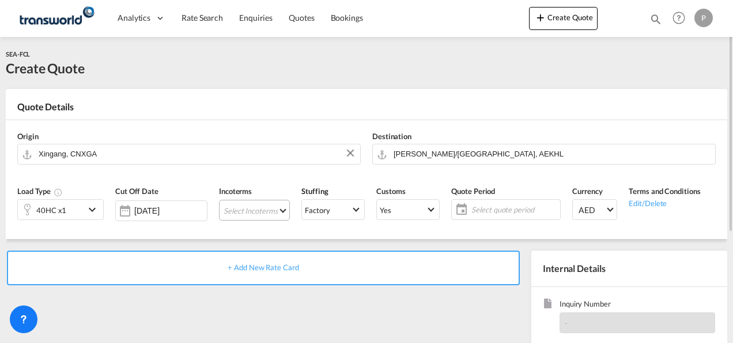
click at [270, 210] on md-select "Select Incoterms FOB - export Free on Board FAS - export Free Alongside Ship FA…" at bounding box center [254, 210] width 71 height 21
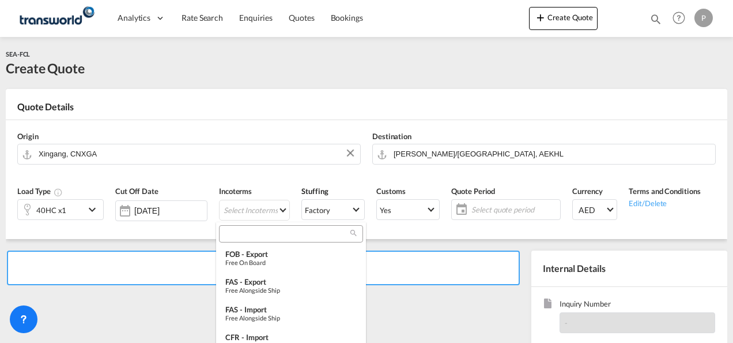
click at [247, 235] on input "search" at bounding box center [287, 233] width 128 height 10
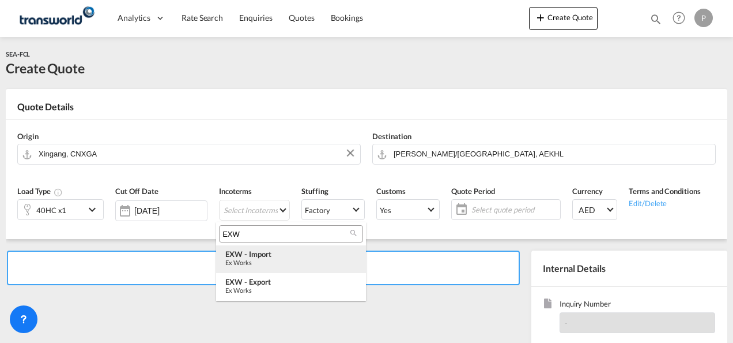
type input "EXW"
click at [259, 259] on div "Ex Works" at bounding box center [290, 261] width 131 height 7
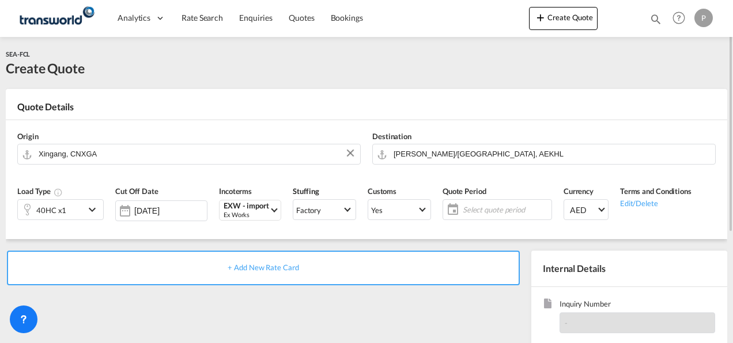
click at [481, 209] on span "Select quote period" at bounding box center [506, 209] width 86 height 10
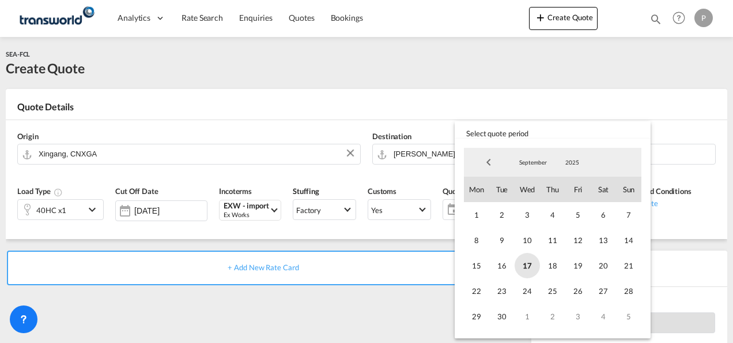
click at [528, 266] on span "17" at bounding box center [527, 265] width 25 height 25
click at [506, 319] on span "30" at bounding box center [502, 315] width 25 height 25
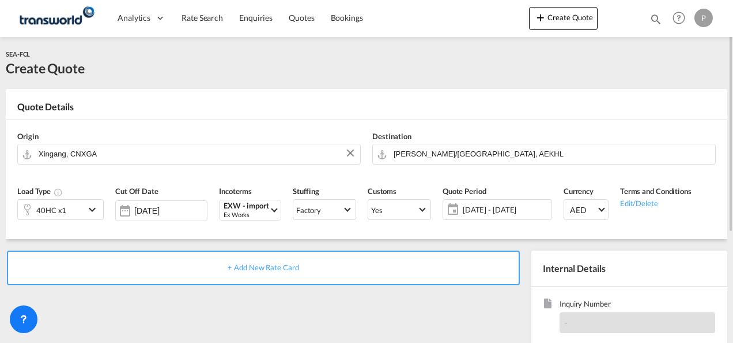
scroll to position [115, 0]
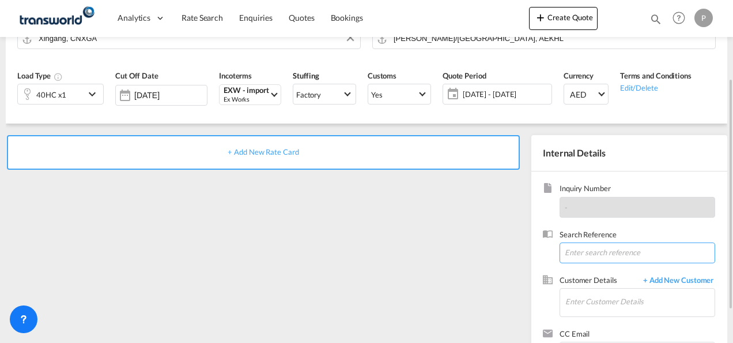
click at [586, 251] on input at bounding box center [638, 252] width 156 height 21
click at [591, 251] on input at bounding box center [638, 252] width 156 height 21
paste input "S03NL00068183"
type input "S03NL00068183"
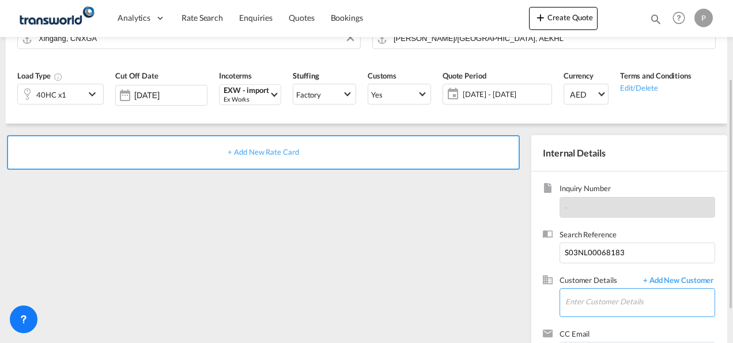
click at [626, 302] on input "Enter Customer Details" at bounding box center [640, 301] width 149 height 26
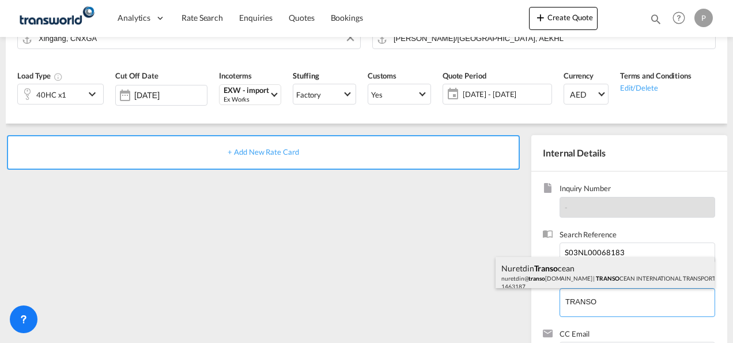
click at [572, 266] on div "nuretdin Transo cean nuretdin@ transo [DOMAIN_NAME] | TRANSO CEAN INTERNATIONAL…" at bounding box center [605, 276] width 219 height 39
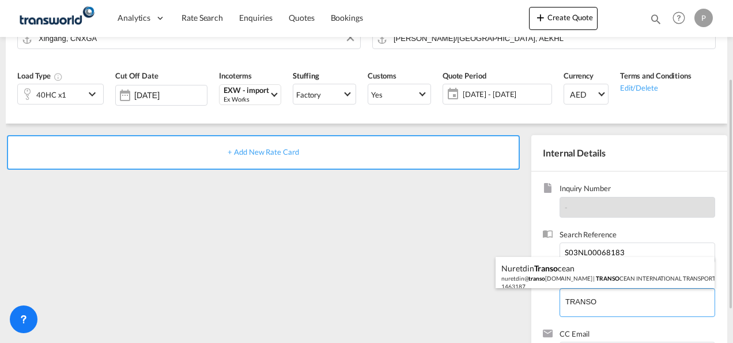
type input "TRANSOCEAN INTERNATIONAL TRANSPORT & FOREIGN TRADE CO INC., nuretdin Transocean…"
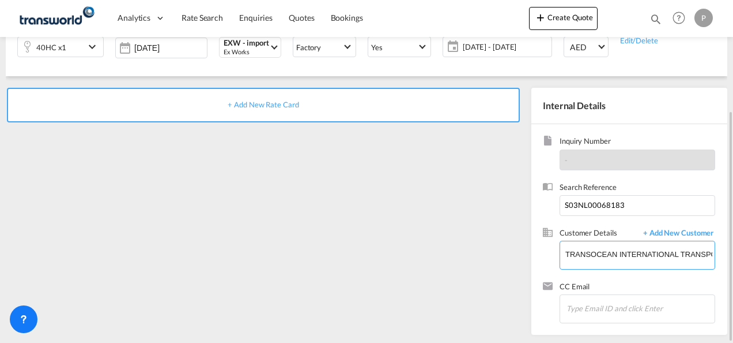
scroll to position [47, 0]
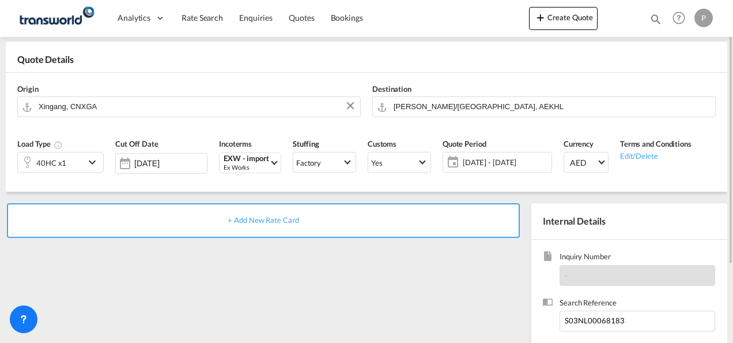
click at [270, 219] on span "+ Add New Rate Card" at bounding box center [263, 219] width 71 height 9
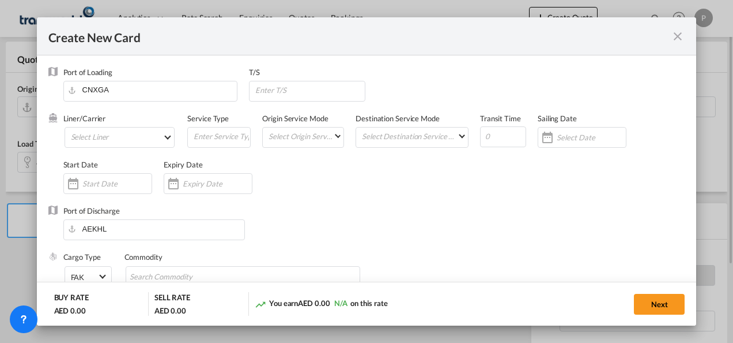
type input "Basic Ocean Freight"
select select "per equipment"
click at [120, 140] on md-select "Select Liner 2HM LOGISTICS D.O.O 2HM LOGISTICS D.O.O. / TDWC-CAPODISTRI 2HM LOG…" at bounding box center [120, 137] width 111 height 21
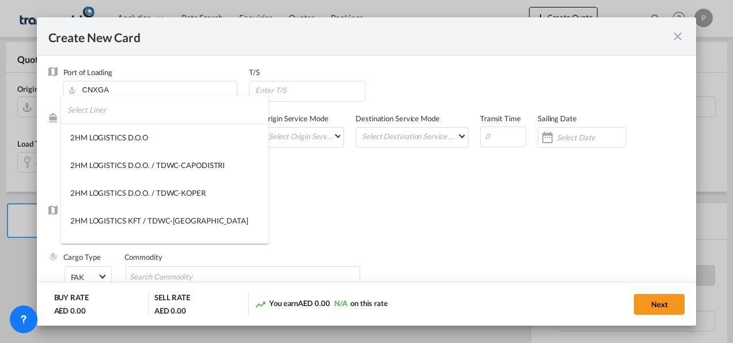
click at [120, 117] on input "search" at bounding box center [167, 110] width 201 height 28
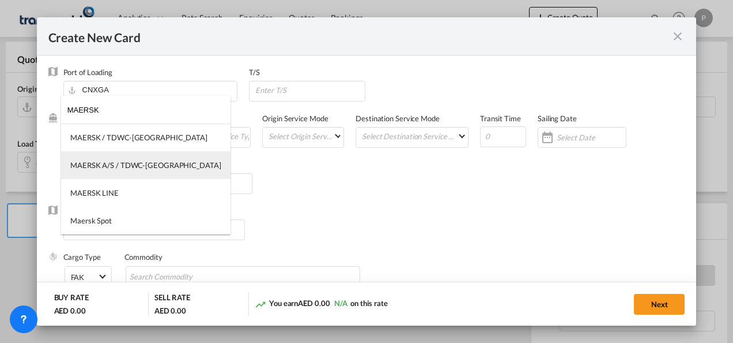
type input "MAERSK"
click at [131, 163] on div "MAERSK A/S / TDWC-[GEOGRAPHIC_DATA]" at bounding box center [145, 165] width 151 height 10
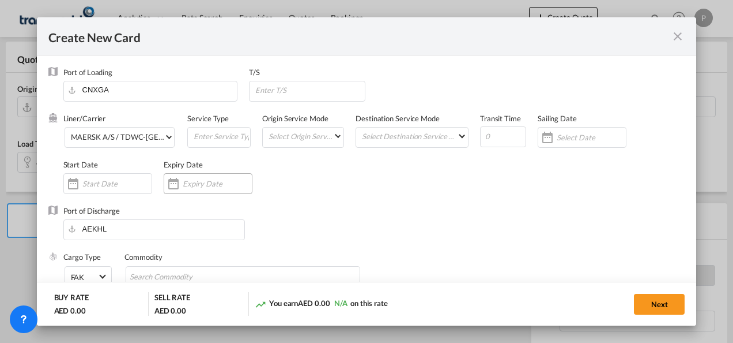
click at [194, 180] on input "Create New Card ..." at bounding box center [217, 183] width 69 height 9
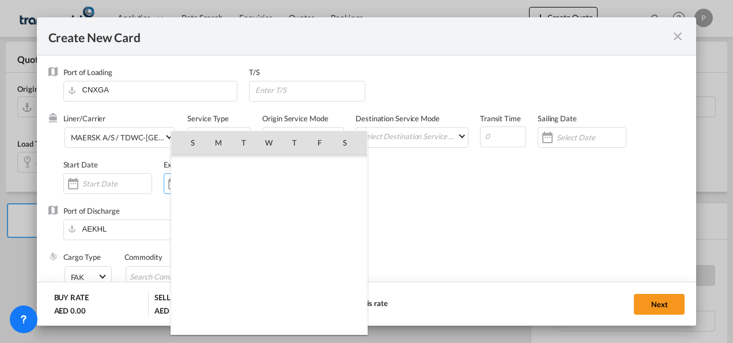
scroll to position [267101, 0]
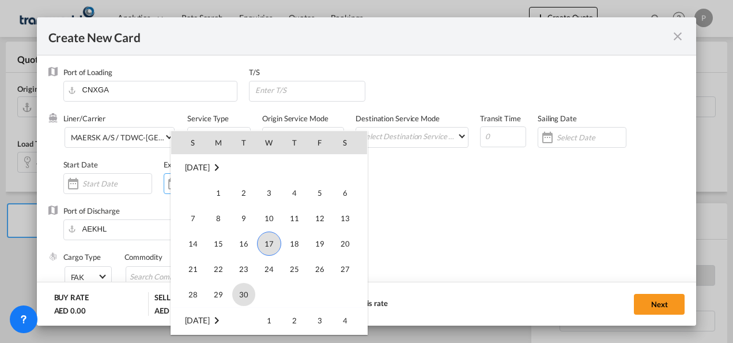
click at [248, 293] on span "30" at bounding box center [243, 294] width 23 height 23
type input "[DATE]"
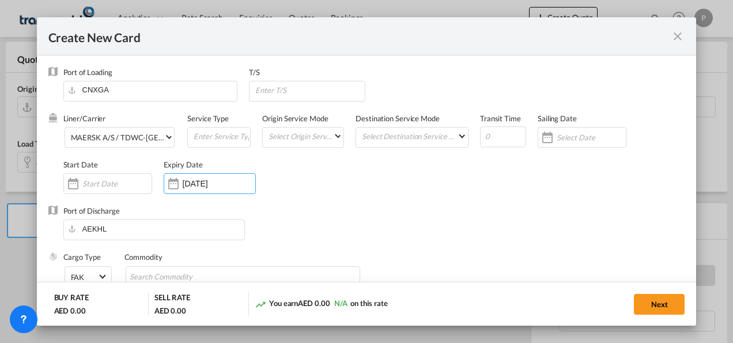
scroll to position [115, 0]
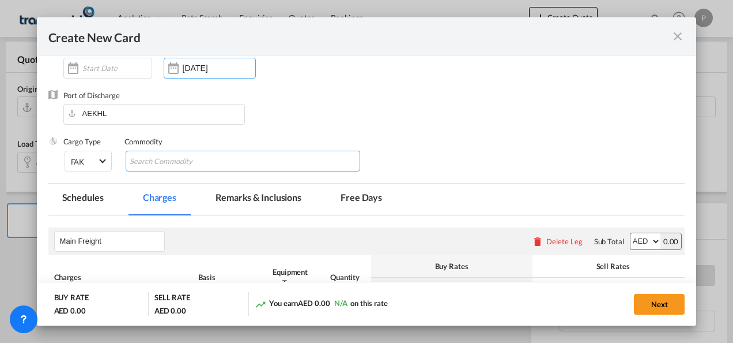
click at [189, 163] on input "Search Commodity" at bounding box center [183, 161] width 106 height 18
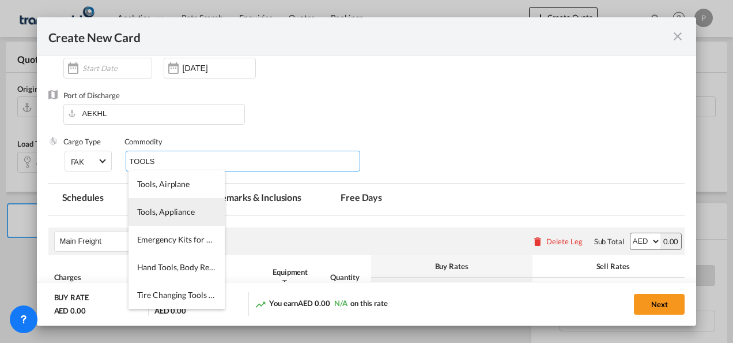
type input "TOOLS"
click at [172, 215] on span "Tools, Appliance" at bounding box center [166, 211] width 58 height 10
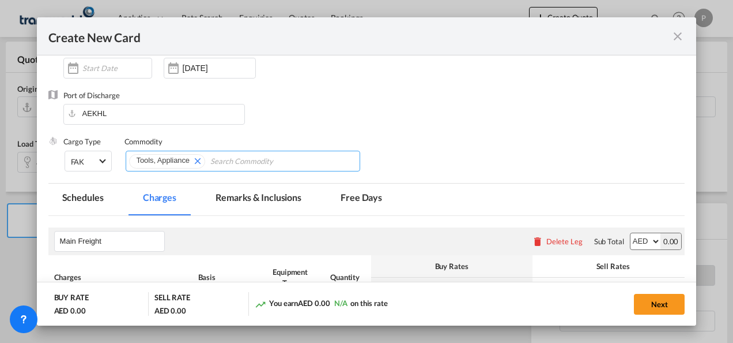
scroll to position [231, 0]
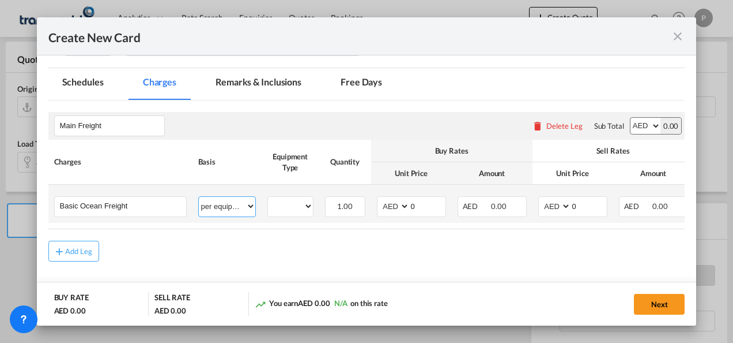
click at [240, 208] on select "per equipment per container per B/L per shipping bill per shipment % on freight…" at bounding box center [227, 206] width 57 height 18
select select "per shipment"
click at [199, 197] on select "per equipment per container per B/L per shipping bill per shipment % on freight…" at bounding box center [227, 206] width 57 height 18
click at [587, 205] on input "0" at bounding box center [589, 205] width 36 height 17
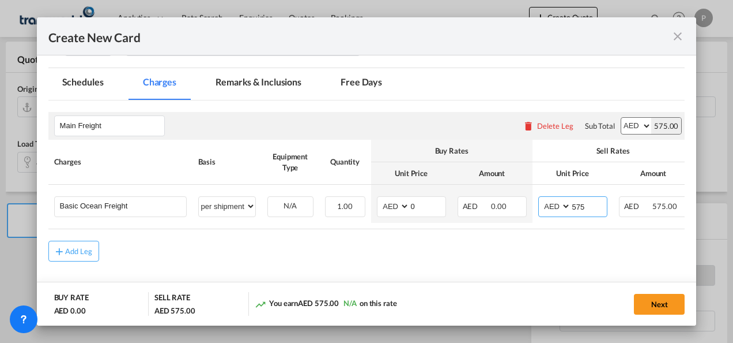
type input "575"
click at [663, 307] on button "Next" at bounding box center [659, 303] width 51 height 21
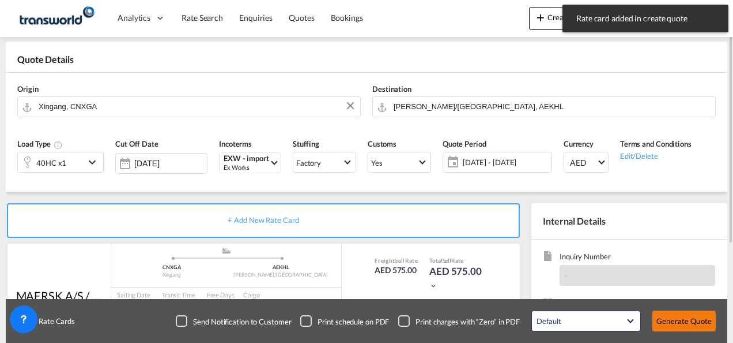
click at [677, 314] on button "Generate Quote" at bounding box center [684, 320] width 63 height 21
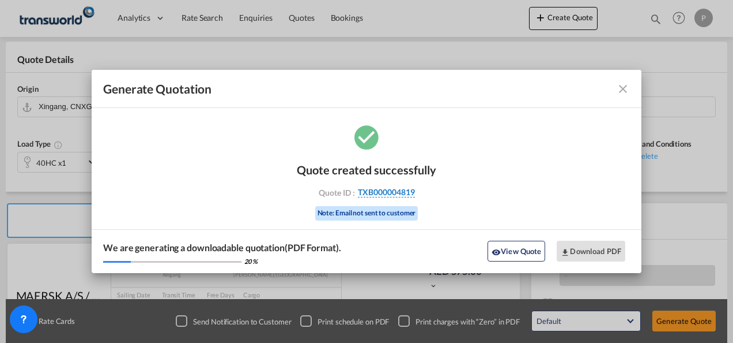
click at [393, 193] on span "TXB000004819" at bounding box center [386, 192] width 57 height 10
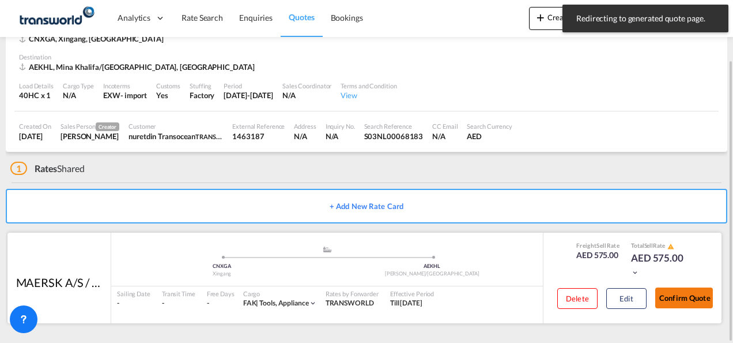
click at [694, 298] on button "Confirm Quote" at bounding box center [685, 297] width 58 height 21
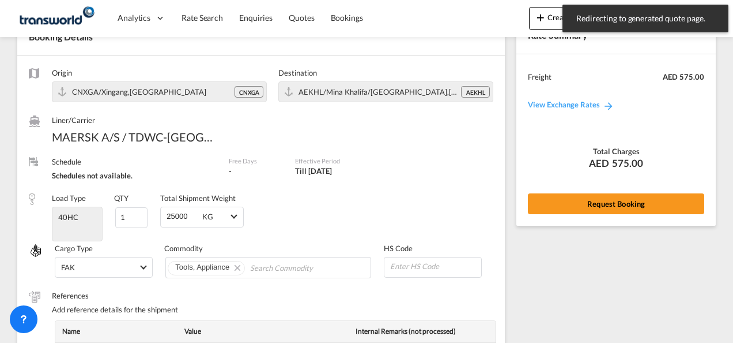
scroll to position [472, 0]
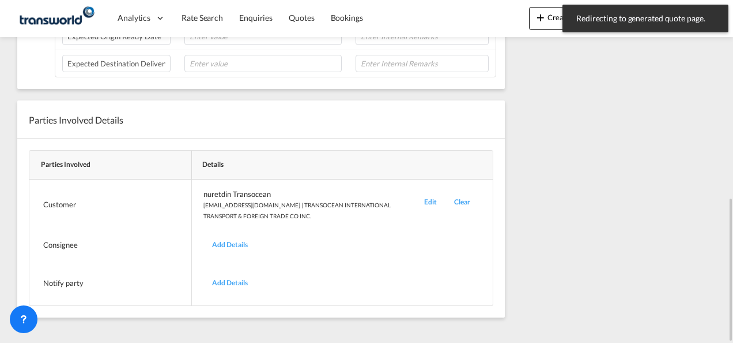
click at [430, 199] on div "Edit" at bounding box center [431, 205] width 30 height 32
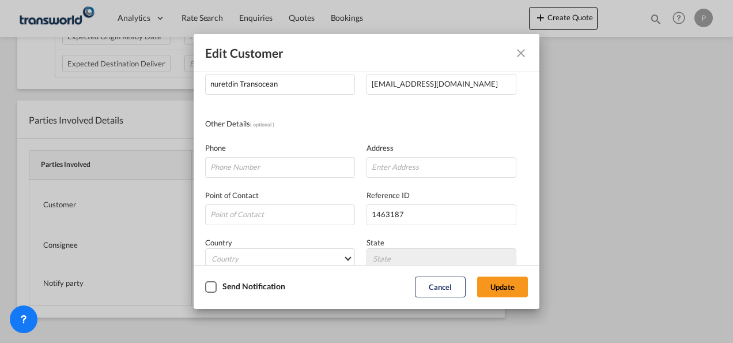
scroll to position [136, 0]
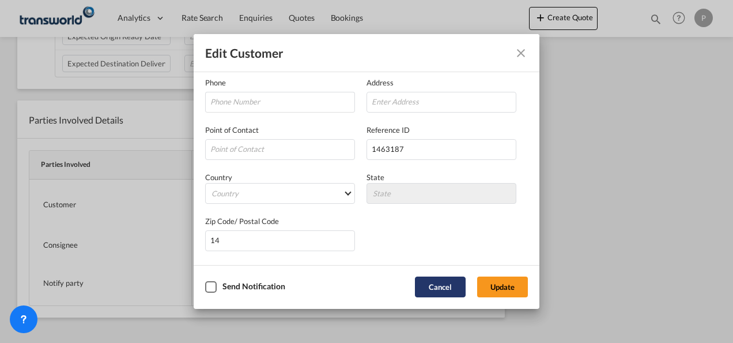
click at [432, 281] on button "Cancel" at bounding box center [440, 286] width 51 height 21
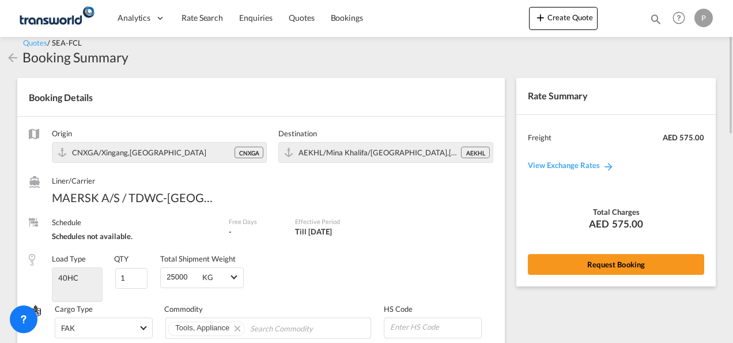
scroll to position [0, 0]
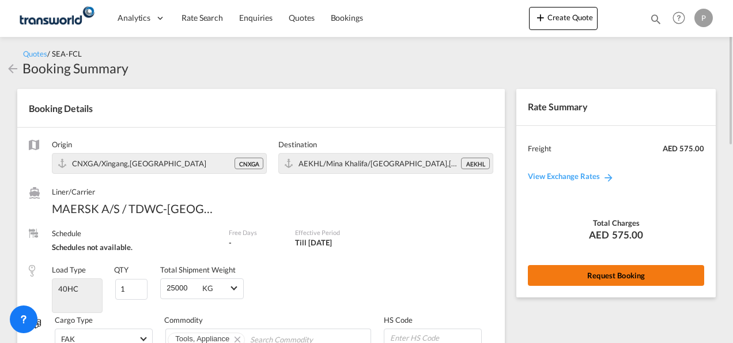
click at [624, 270] on button "Request Booking" at bounding box center [616, 275] width 176 height 21
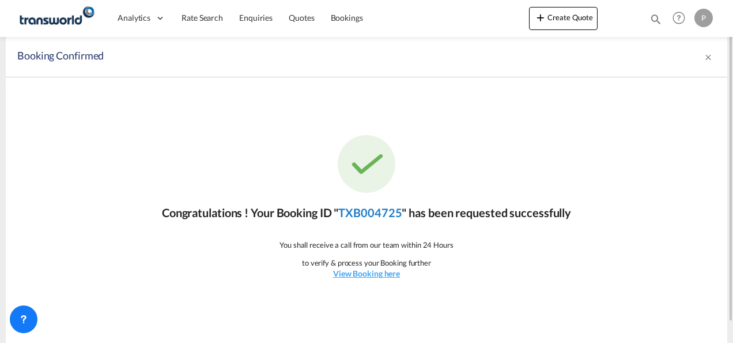
click at [385, 212] on link "TXB004725" at bounding box center [369, 212] width 63 height 14
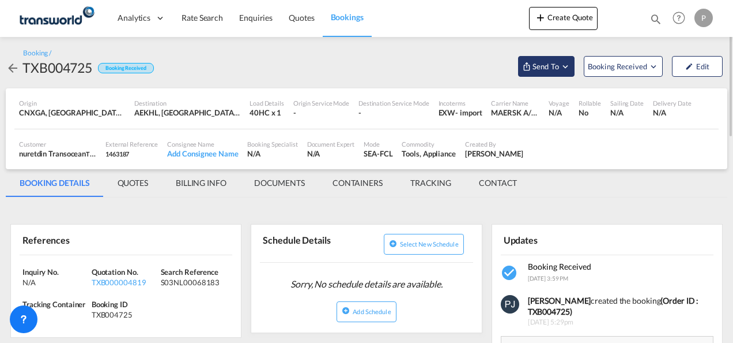
click at [568, 65] on md-icon "Open demo menu" at bounding box center [565, 66] width 10 height 10
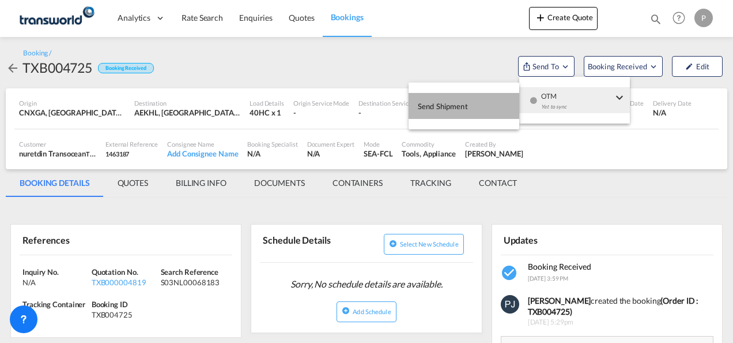
click at [452, 105] on span "Send Shipment" at bounding box center [443, 106] width 50 height 18
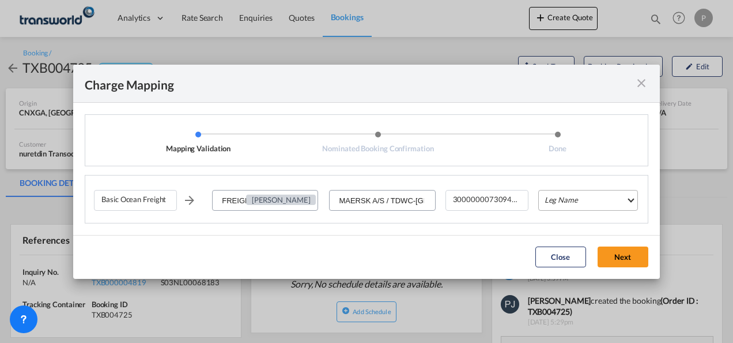
click at [567, 201] on md-select "Leg Name HANDLING ORIGIN VESSEL HANDLING DESTINATION OTHERS TL PICK UP CUSTOMS …" at bounding box center [589, 200] width 100 height 21
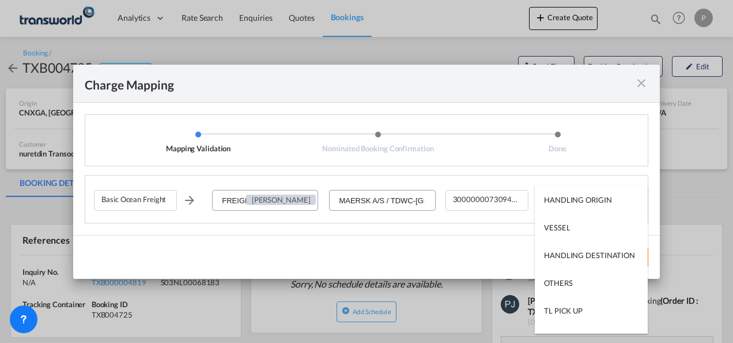
type md-option "HANDLING ORIGIN"
type md-option "VESSEL"
click at [562, 226] on div "VESSEL" at bounding box center [557, 227] width 26 height 10
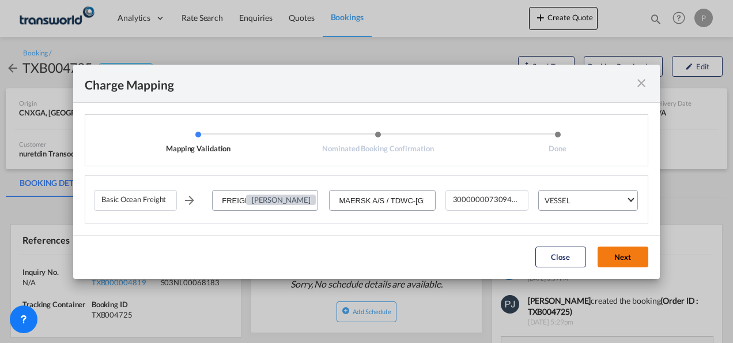
click at [619, 256] on button "Next" at bounding box center [623, 256] width 51 height 21
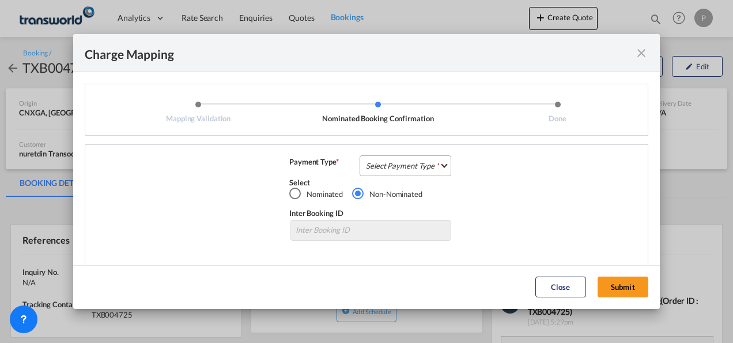
click at [378, 161] on md-select "Select Payment Type COLLECT PREPAID" at bounding box center [406, 165] width 92 height 21
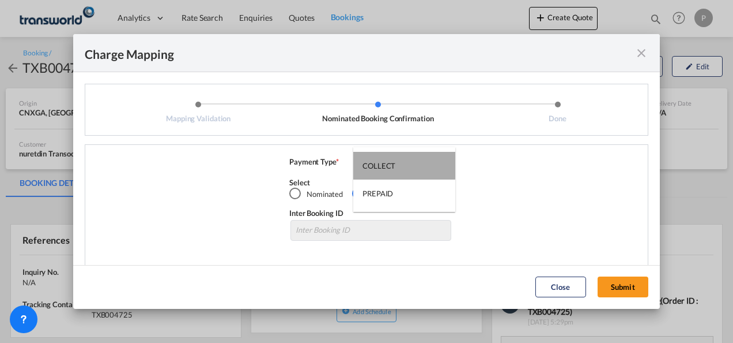
click at [381, 165] on div "COLLECT" at bounding box center [379, 165] width 33 height 10
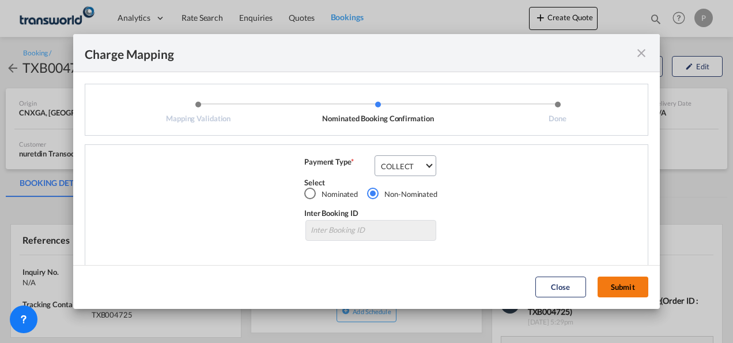
click at [622, 285] on button "Submit" at bounding box center [623, 286] width 51 height 21
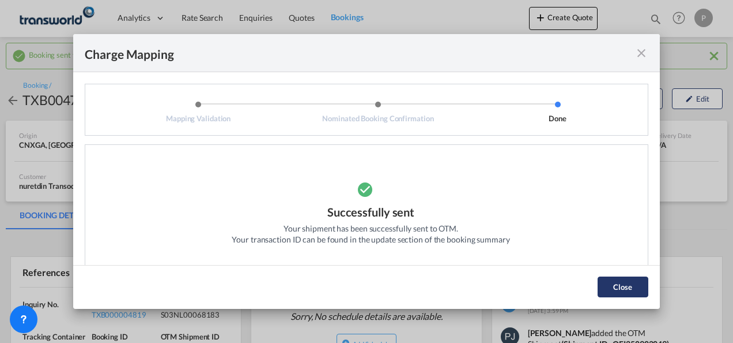
click at [620, 292] on button "Close" at bounding box center [623, 286] width 51 height 21
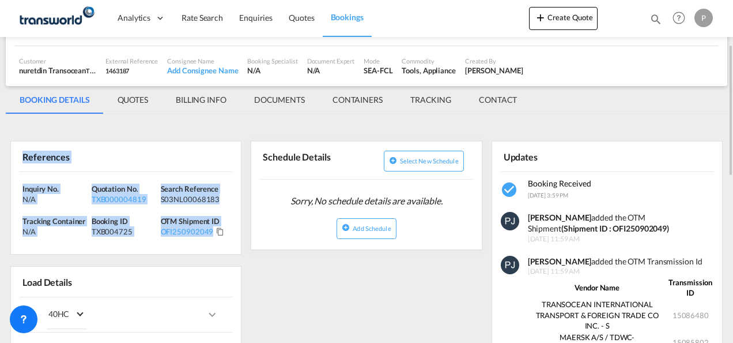
drag, startPoint x: 23, startPoint y: 159, endPoint x: 217, endPoint y: 236, distance: 208.4
click at [217, 236] on div "References Inquiry No. N/A Quotation No. TXB000004819 Search Reference S03NL000…" at bounding box center [125, 198] width 231 height 114
copy div "References Inquiry No. N/A Quotation No. TXB000004819 Search Reference S03NL000…"
